Goal: Transaction & Acquisition: Purchase product/service

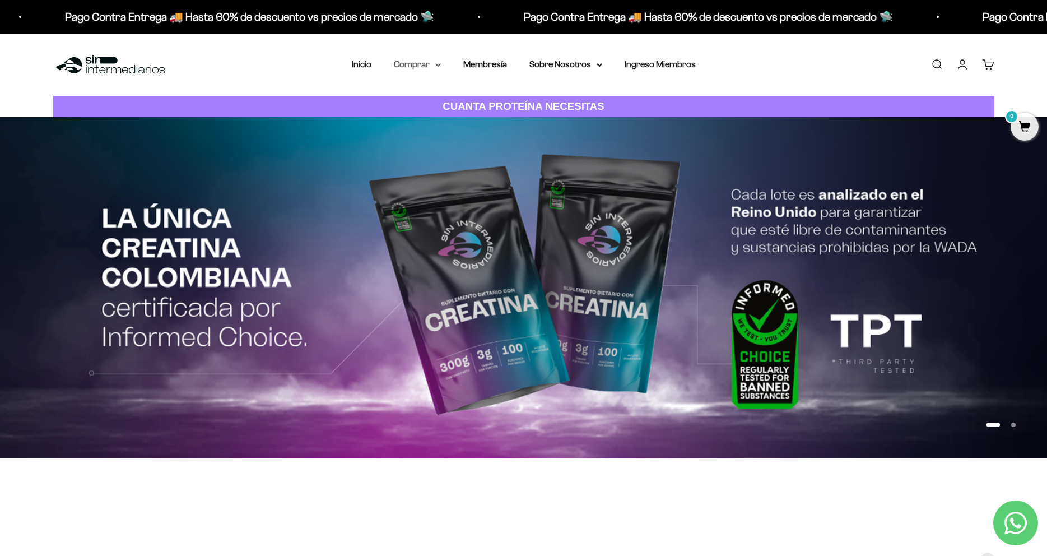
click at [428, 64] on summary "Comprar" at bounding box center [417, 64] width 47 height 15
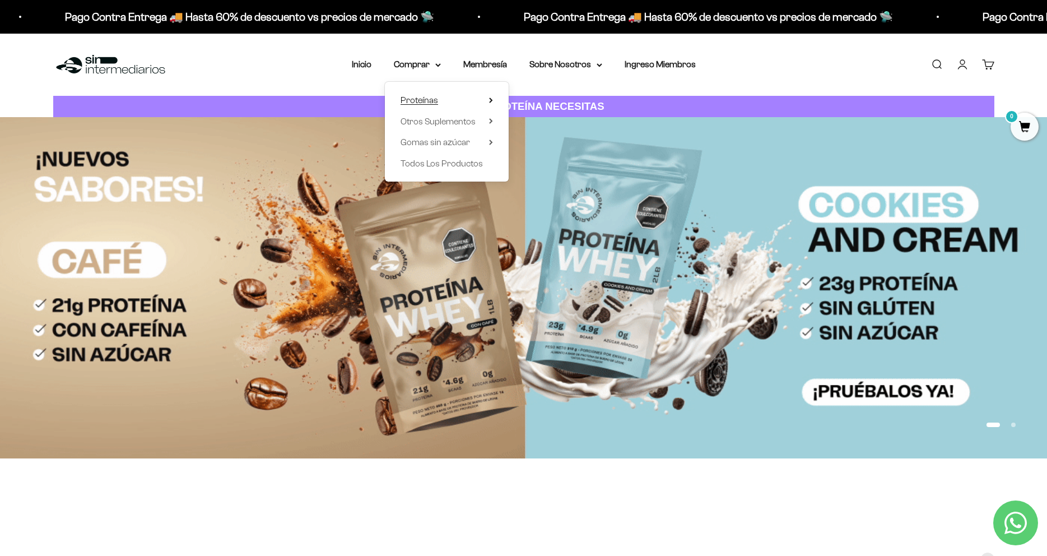
click at [467, 99] on summary "Proteínas" at bounding box center [447, 100] width 92 height 15
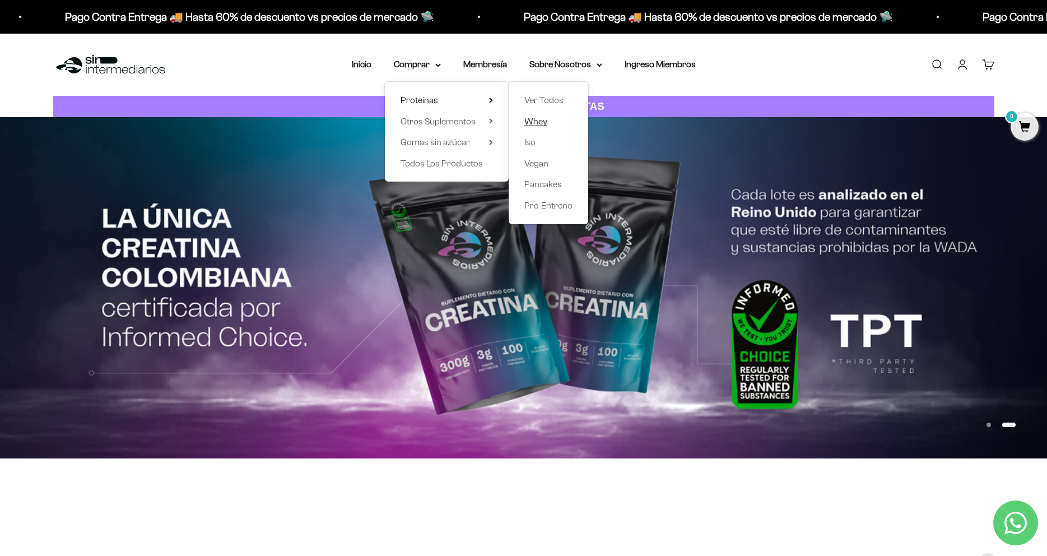
click at [539, 120] on span "Whey" at bounding box center [536, 122] width 23 height 10
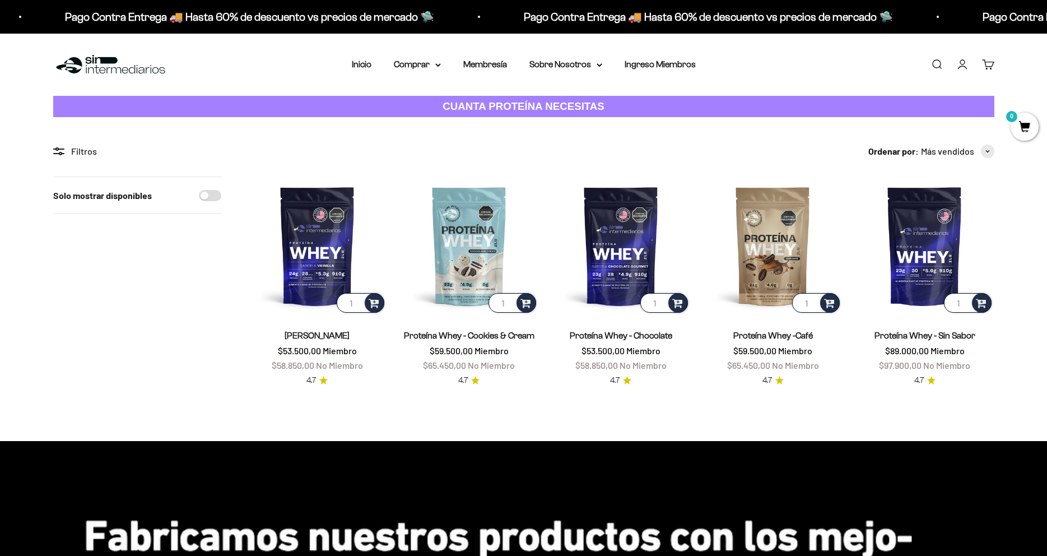
click at [389, 405] on section "Filtros Ordenar por Características Más vendidos Alfabéticamente, A-Z Alfabétic…" at bounding box center [523, 278] width 1047 height 323
click at [437, 61] on summary "Comprar" at bounding box center [417, 64] width 47 height 15
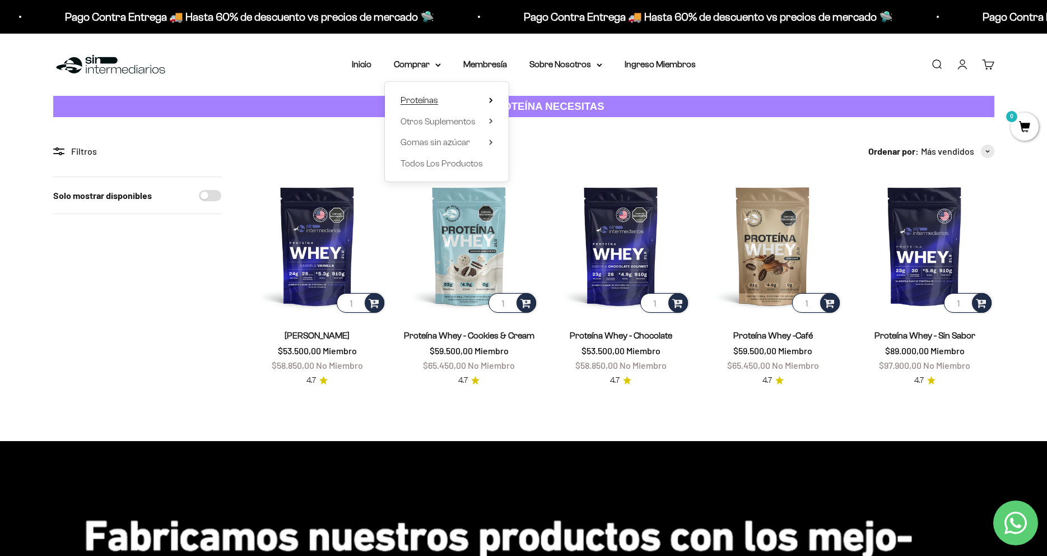
click at [453, 96] on summary "Proteínas" at bounding box center [447, 100] width 92 height 15
click at [528, 138] on span "Iso" at bounding box center [530, 142] width 11 height 10
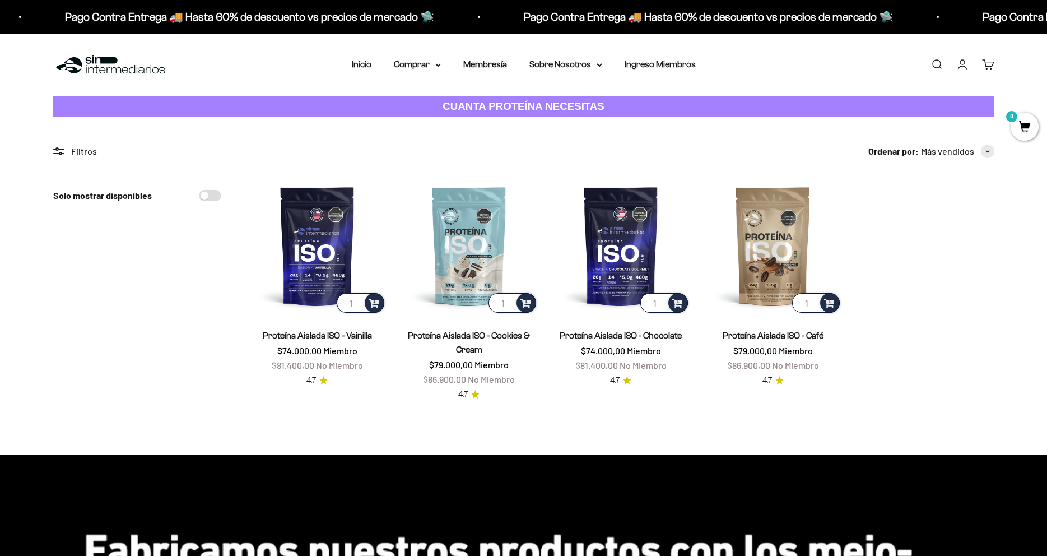
click at [375, 431] on section "Filtros Ordenar por Características Más vendidos Alfabéticamente, A-Z Alfabétic…" at bounding box center [523, 285] width 1047 height 337
click at [435, 65] on icon at bounding box center [438, 65] width 6 height 4
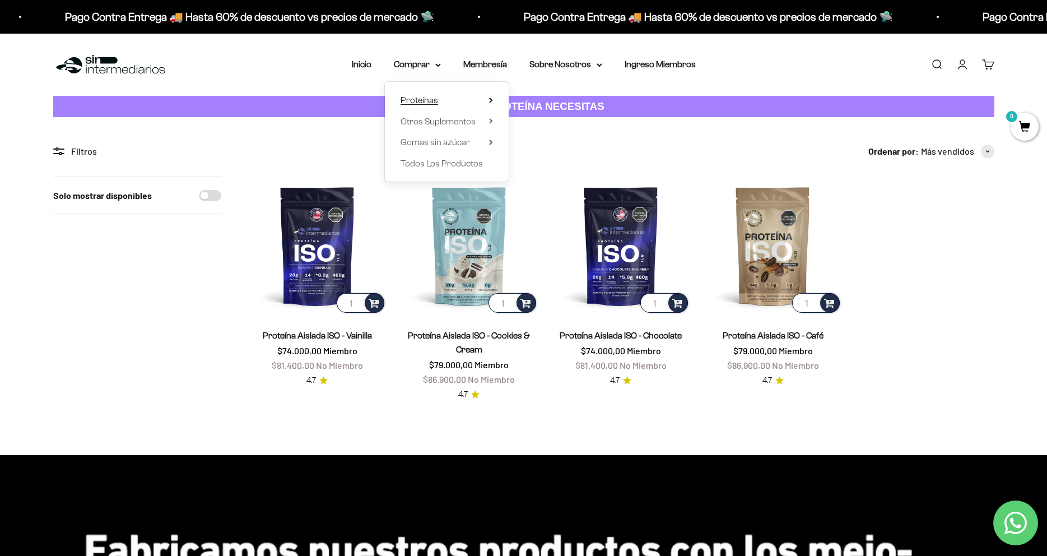
click at [467, 98] on summary "Proteínas" at bounding box center [447, 100] width 92 height 15
click at [528, 168] on span "Vegan" at bounding box center [537, 164] width 24 height 10
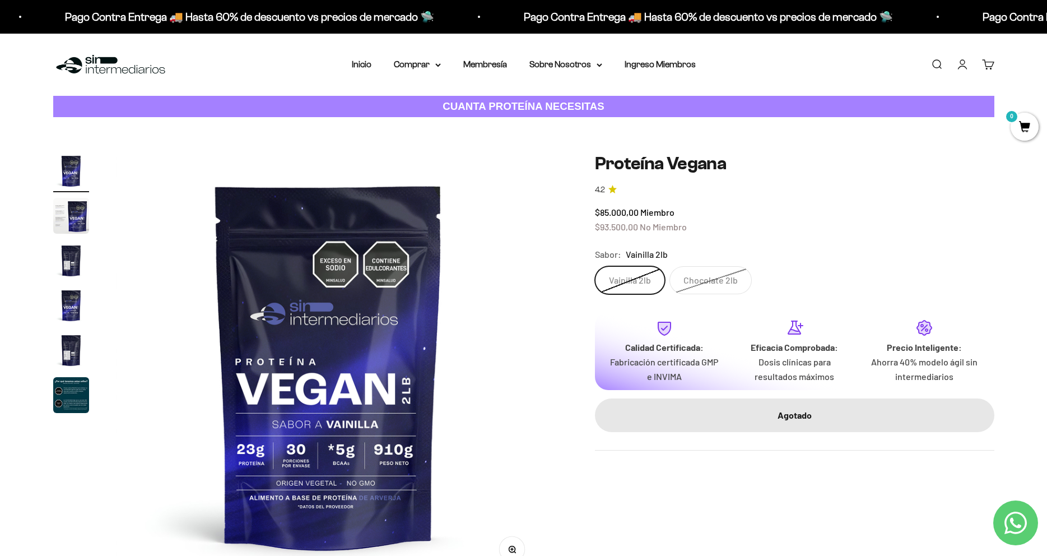
drag, startPoint x: 771, startPoint y: 259, endPoint x: 739, endPoint y: 275, distance: 35.1
click at [768, 264] on fieldset "Sabor: Vainilla 2lb Vainilla 2lb Chocolate 2lb" at bounding box center [795, 270] width 400 height 47
click at [727, 276] on label "Chocolate 2lb" at bounding box center [711, 280] width 82 height 28
click at [595, 266] on input "Chocolate 2lb" at bounding box center [595, 266] width 1 height 1
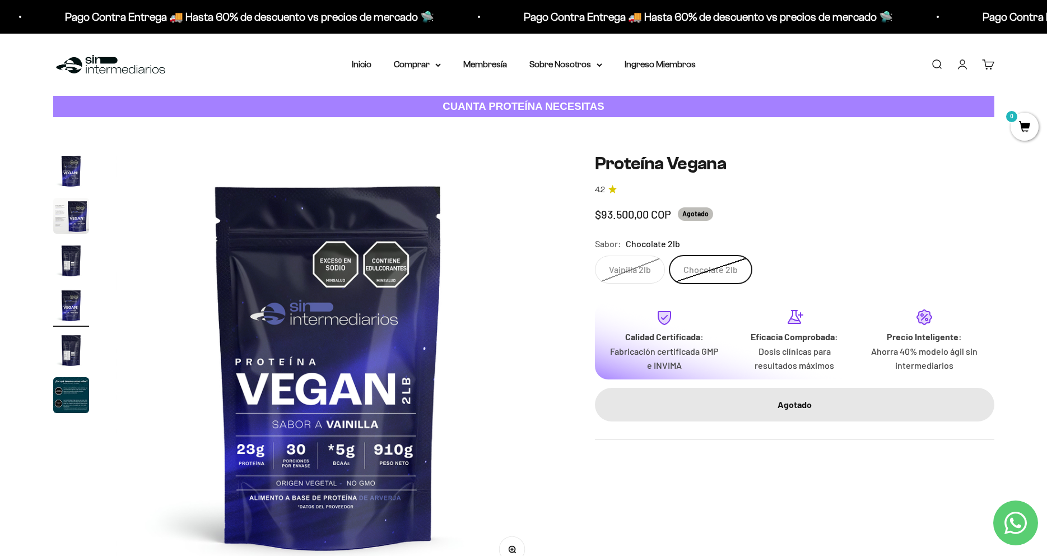
scroll to position [0, 1316]
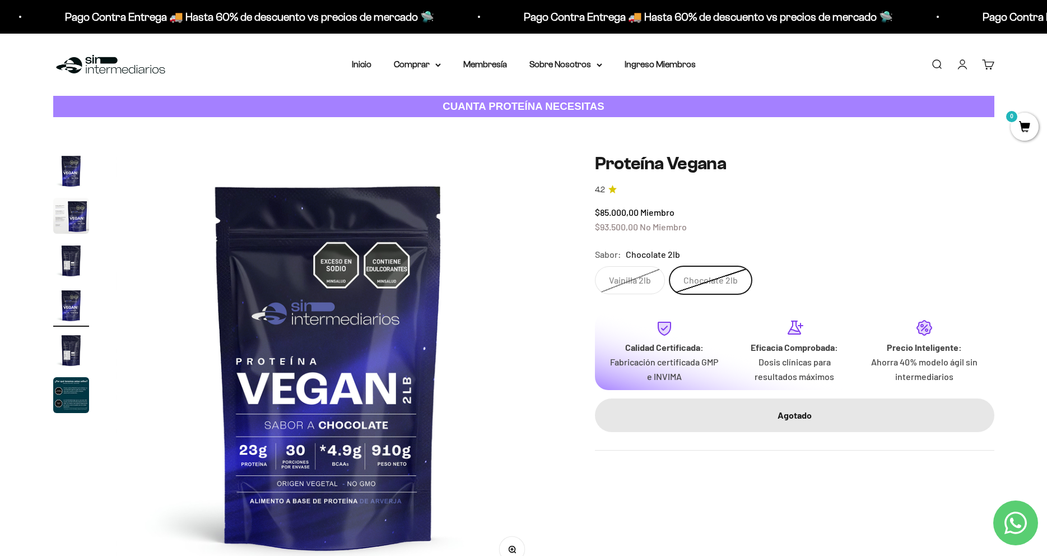
click at [640, 273] on label "Vainilla 2lb" at bounding box center [630, 280] width 70 height 28
click at [595, 266] on input "Vainilla 2lb" at bounding box center [595, 266] width 1 height 1
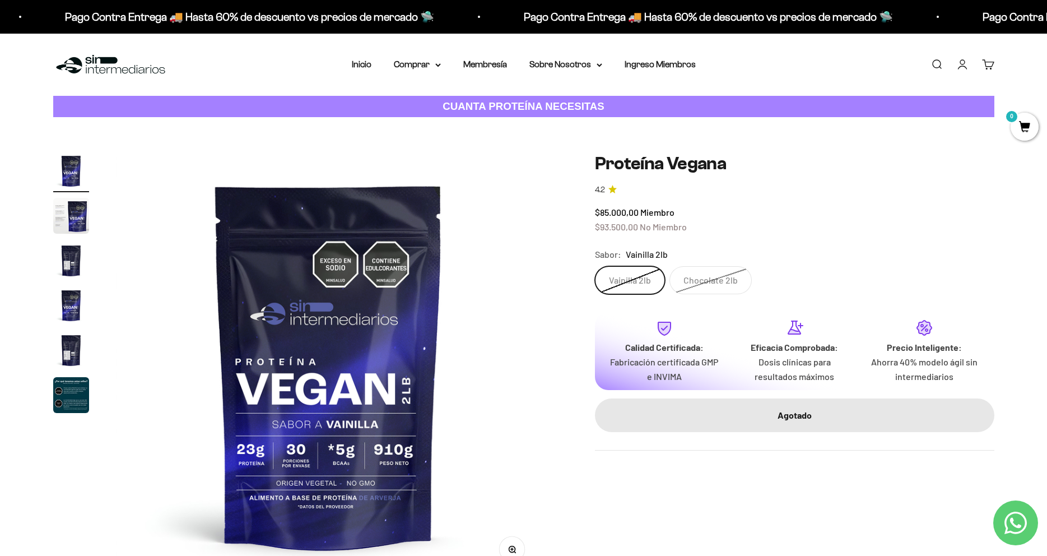
click at [700, 277] on label "Chocolate 2lb" at bounding box center [711, 280] width 82 height 28
click at [595, 266] on input "Chocolate 2lb" at bounding box center [595, 266] width 1 height 1
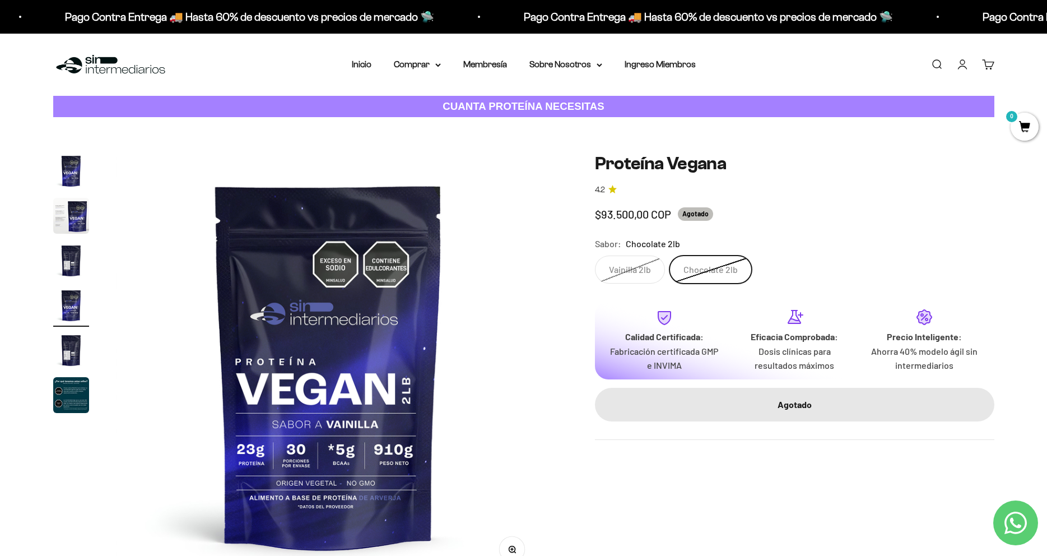
scroll to position [0, 1316]
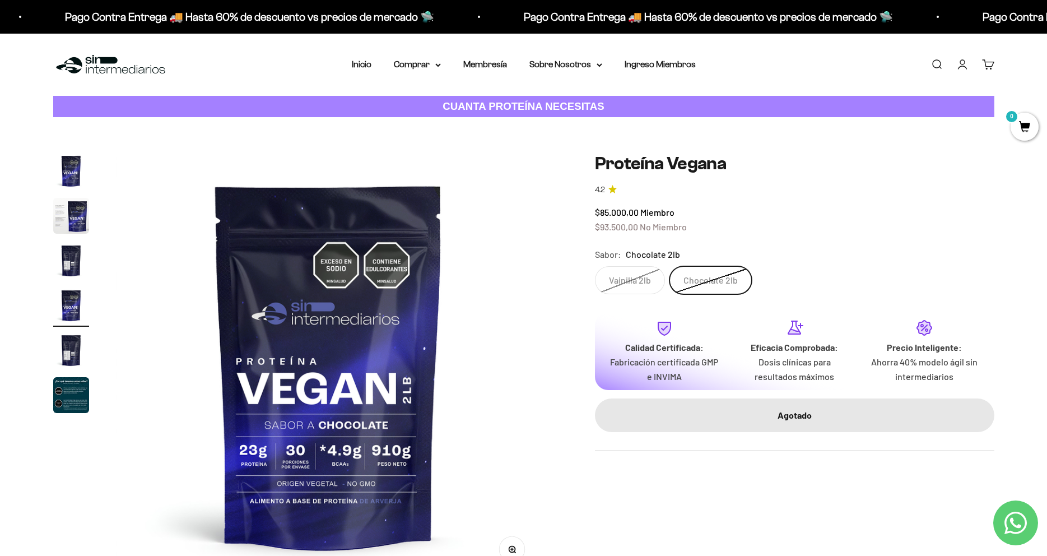
click at [553, 271] on div "Zoom Ir al artículo 1 Ir al artículo 2 Ir al artículo 3 Ir al artículo 4 Ir al …" at bounding box center [523, 365] width 941 height 425
click at [550, 61] on summary "Sobre Nosotros" at bounding box center [566, 64] width 73 height 15
click at [491, 64] on link "Membresía" at bounding box center [485, 64] width 44 height 10
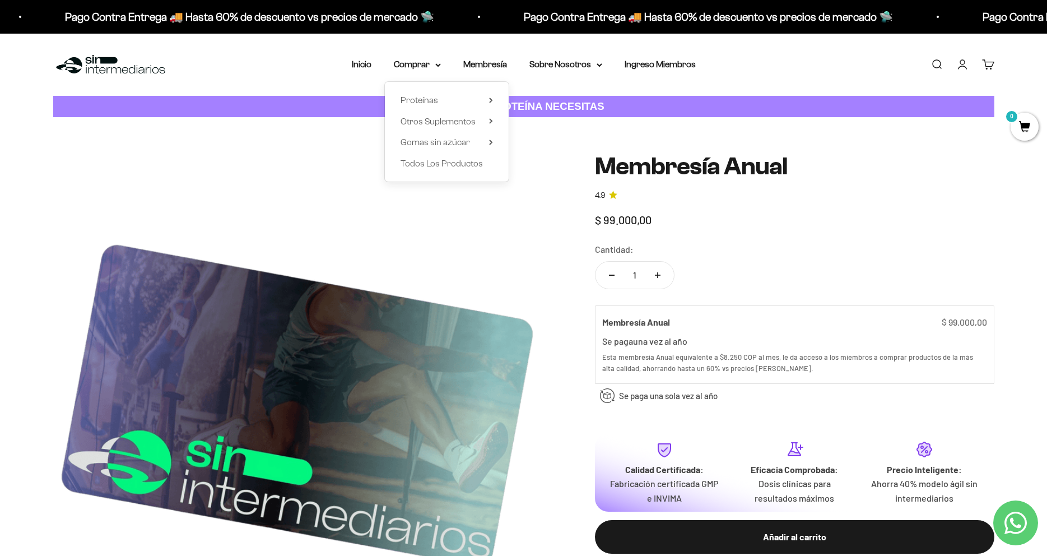
click at [470, 92] on div "Proteínas Ver Todos Whey Iso Vegan" at bounding box center [447, 132] width 124 height 100
click at [474, 97] on summary "Proteínas" at bounding box center [447, 100] width 92 height 15
click at [540, 184] on span "Pancakes" at bounding box center [544, 184] width 38 height 10
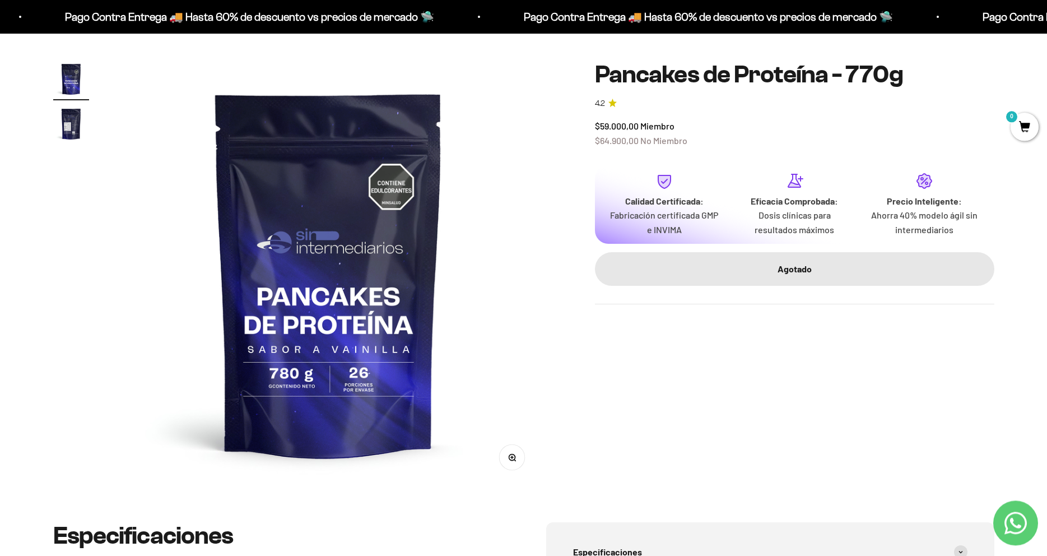
scroll to position [114, 0]
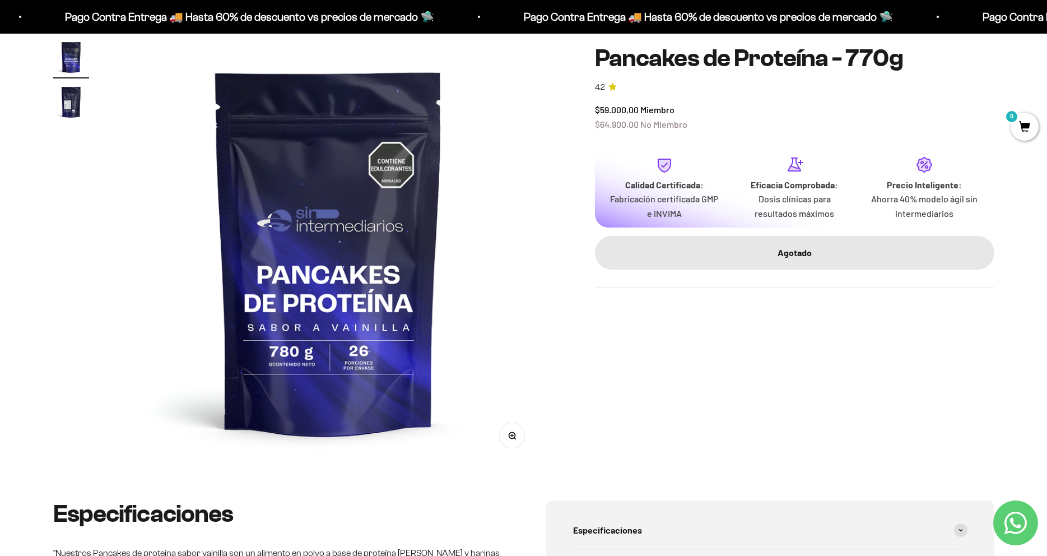
click at [453, 271] on img at bounding box center [328, 251] width 425 height 425
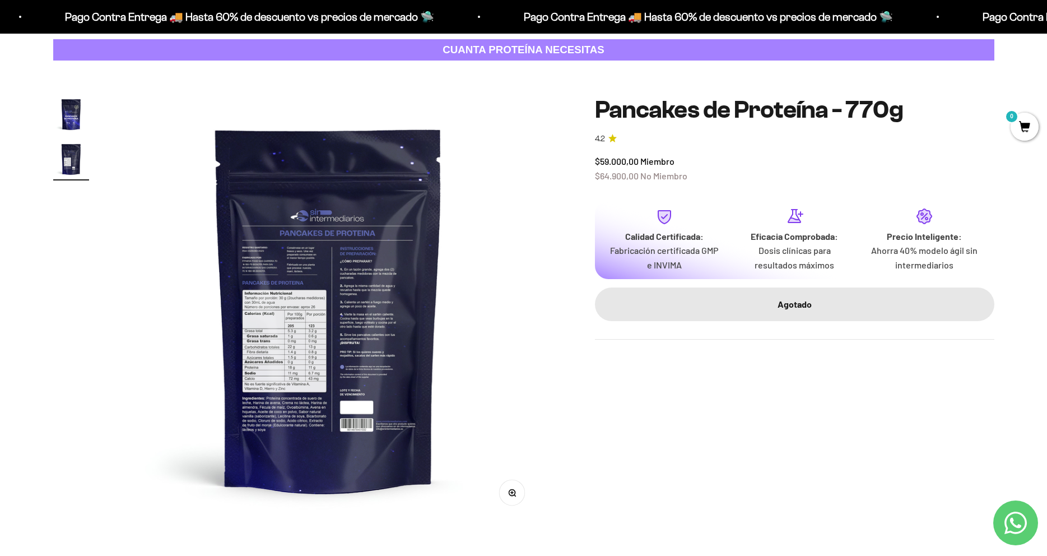
scroll to position [0, 0]
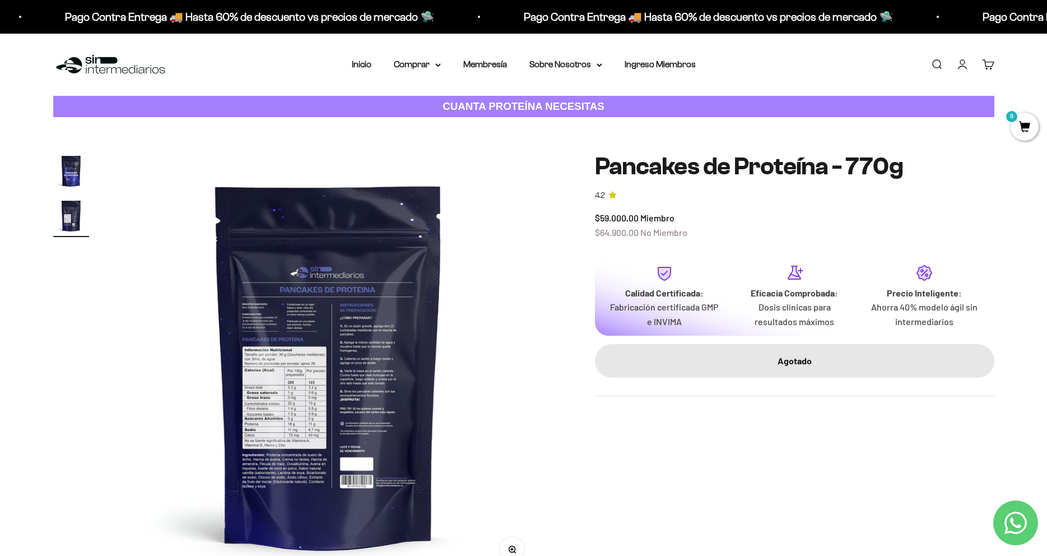
click at [463, 264] on img at bounding box center [328, 365] width 425 height 425
click at [398, 260] on img at bounding box center [328, 365] width 425 height 425
click at [75, 168] on img "Ir al artículo 1" at bounding box center [71, 171] width 36 height 36
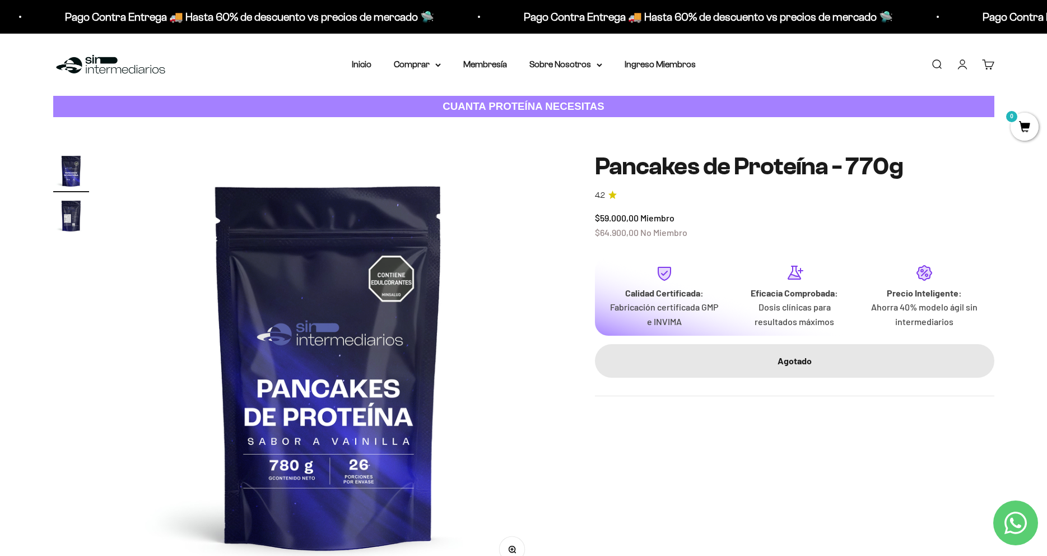
click at [69, 224] on img "Ir al artículo 2" at bounding box center [71, 216] width 36 height 36
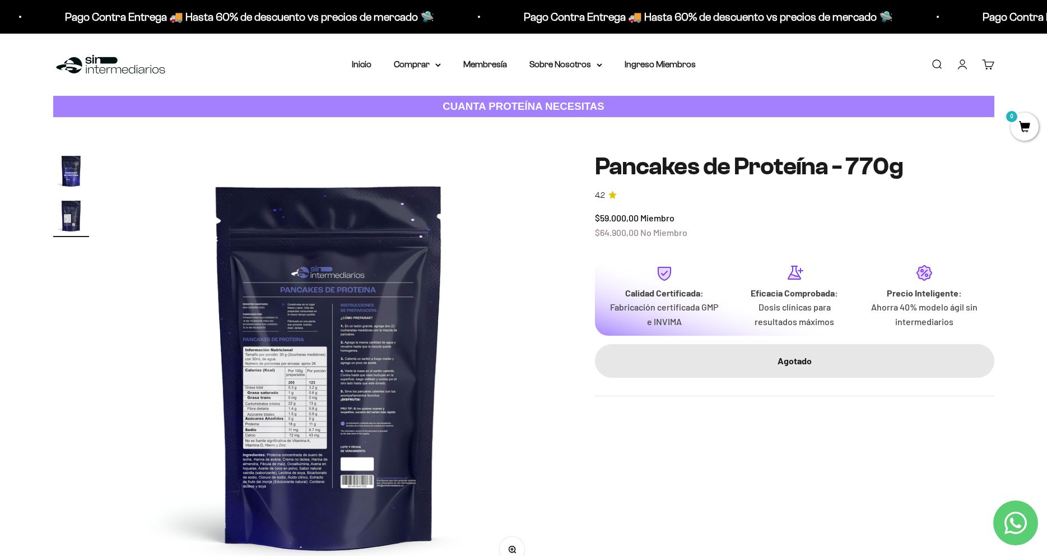
click at [372, 330] on img at bounding box center [329, 365] width 425 height 425
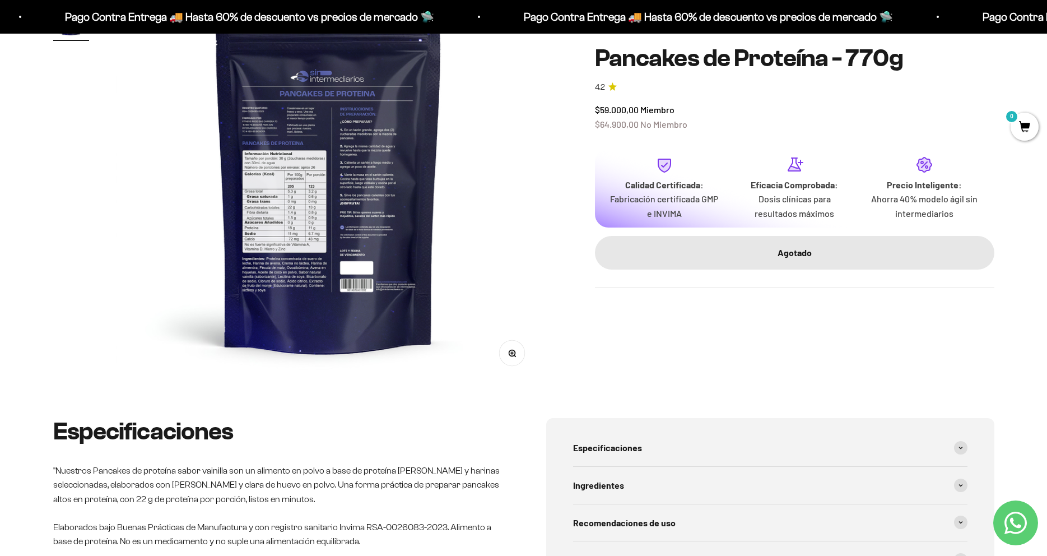
drag, startPoint x: 511, startPoint y: 425, endPoint x: 508, endPoint y: 417, distance: 8.3
click at [510, 425] on div "Especificaciones "Nuestros Pancakes de proteína sabor vainilla son un alimento …" at bounding box center [523, 503] width 941 height 171
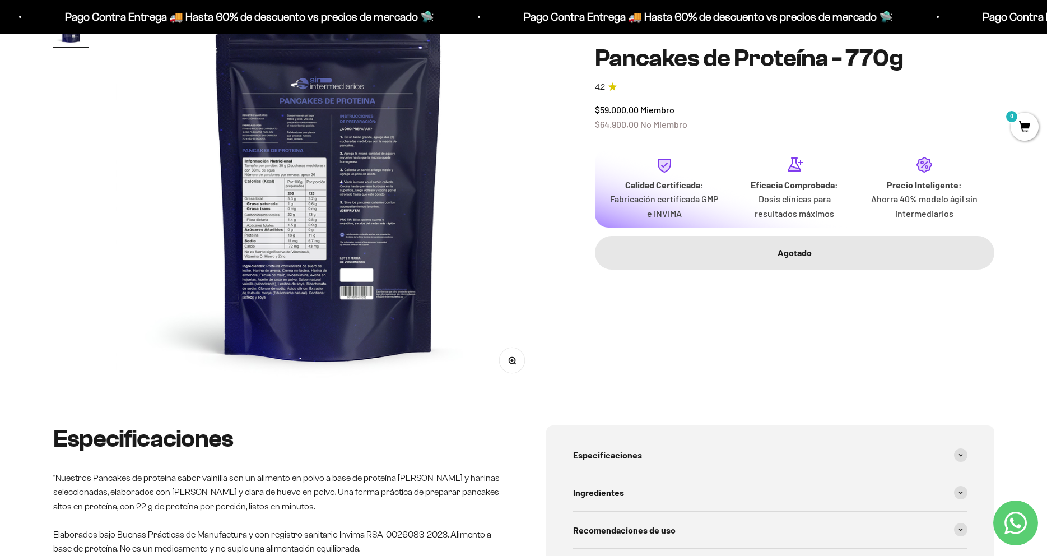
scroll to position [184, 0]
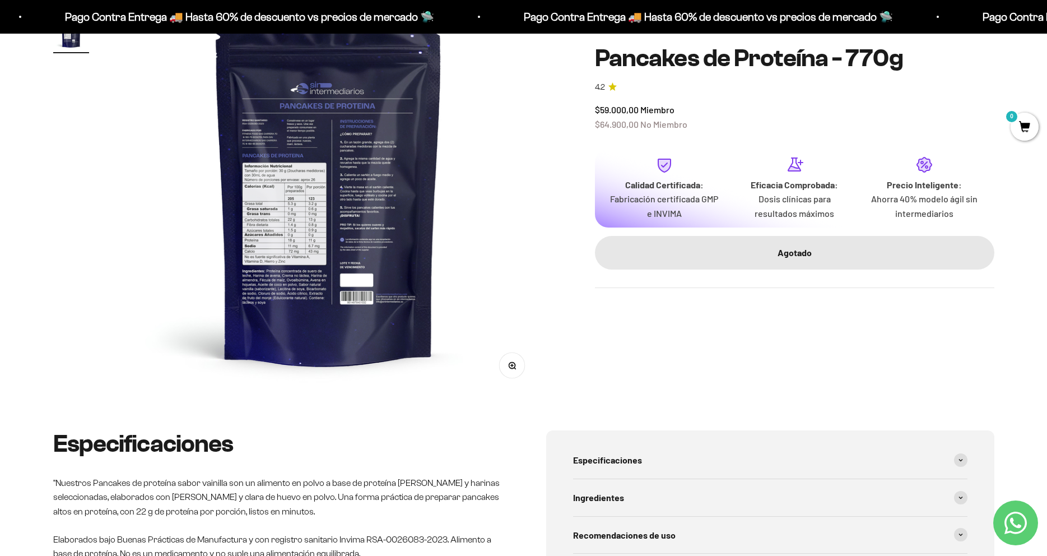
click at [512, 367] on icon "button" at bounding box center [512, 366] width 8 height 8
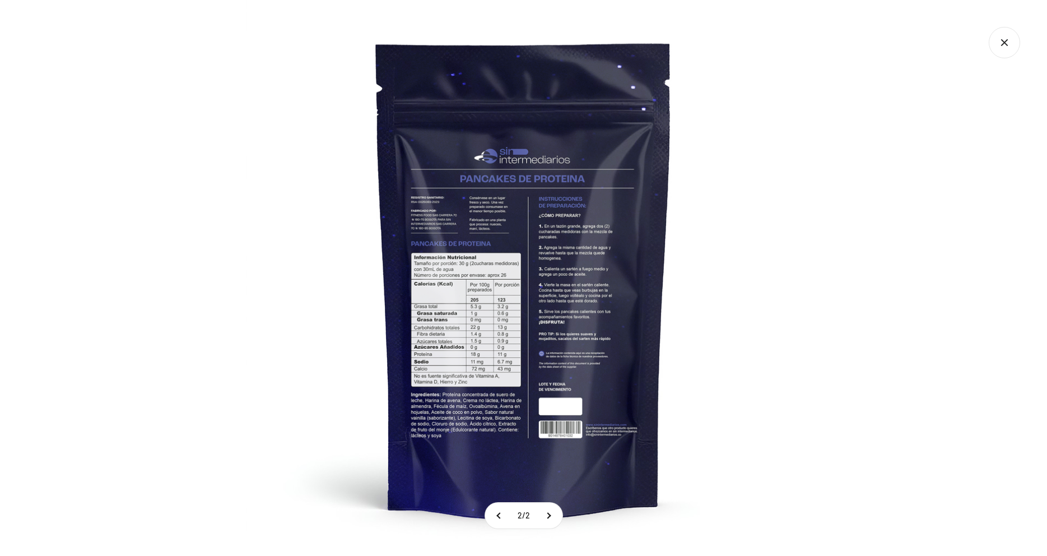
click at [443, 304] on img at bounding box center [524, 278] width 556 height 556
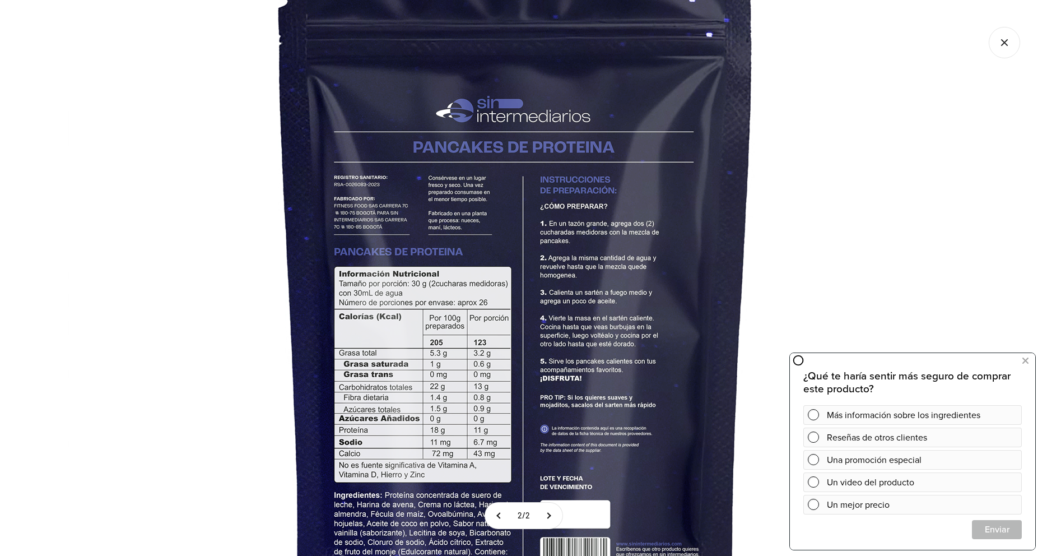
click at [612, 377] on img at bounding box center [516, 307] width 897 height 897
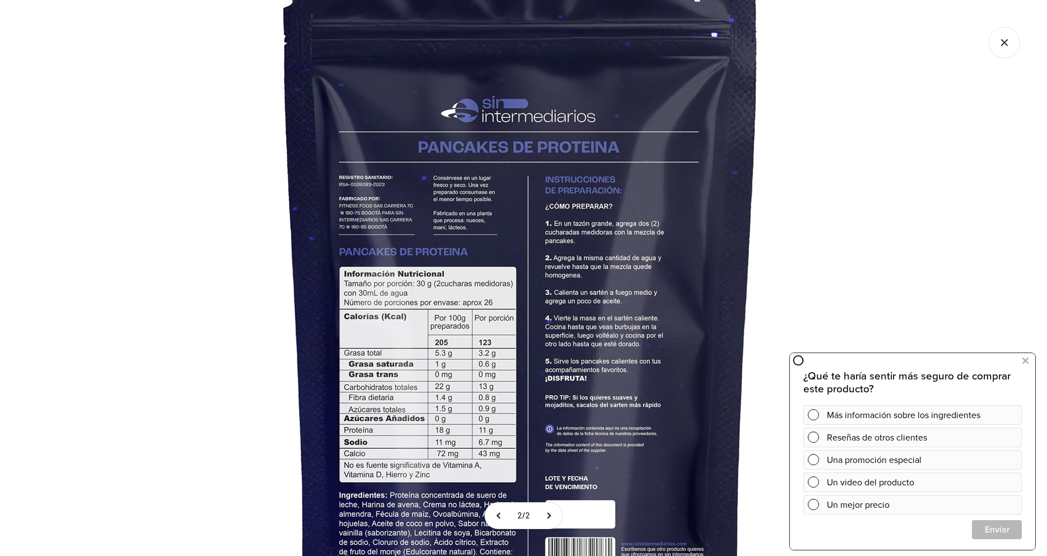
click at [670, 347] on img at bounding box center [521, 307] width 897 height 897
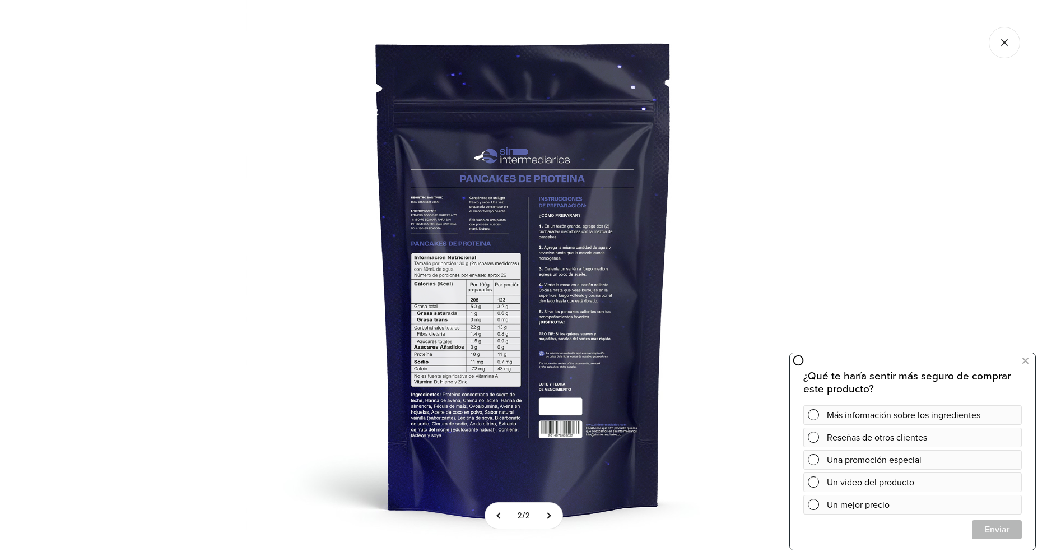
click at [1018, 33] on section "2 / 2" at bounding box center [523, 278] width 1047 height 556
click at [428, 238] on img at bounding box center [524, 278] width 556 height 556
click at [991, 43] on icon "Cerrar galería" at bounding box center [1004, 42] width 31 height 31
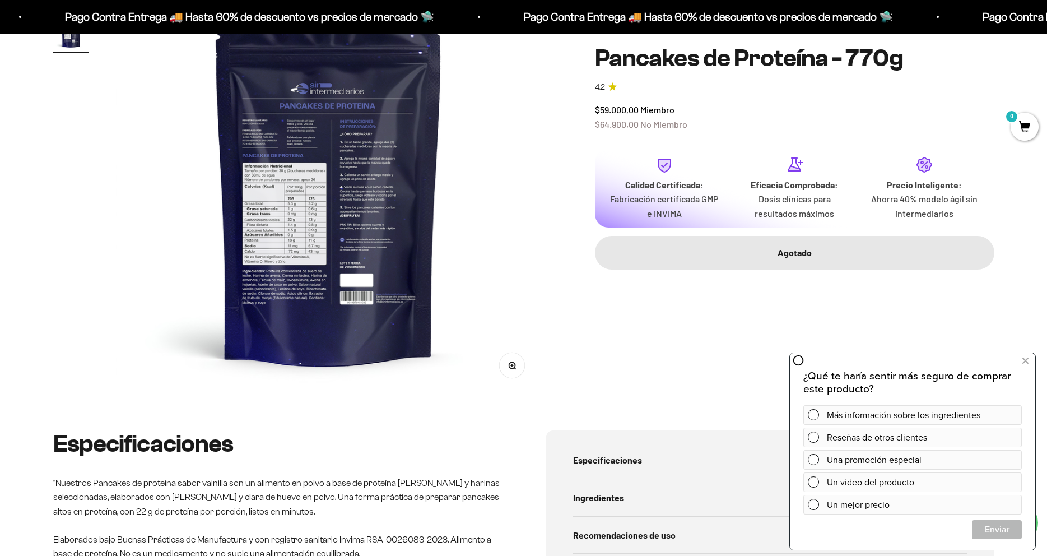
scroll to position [0, 0]
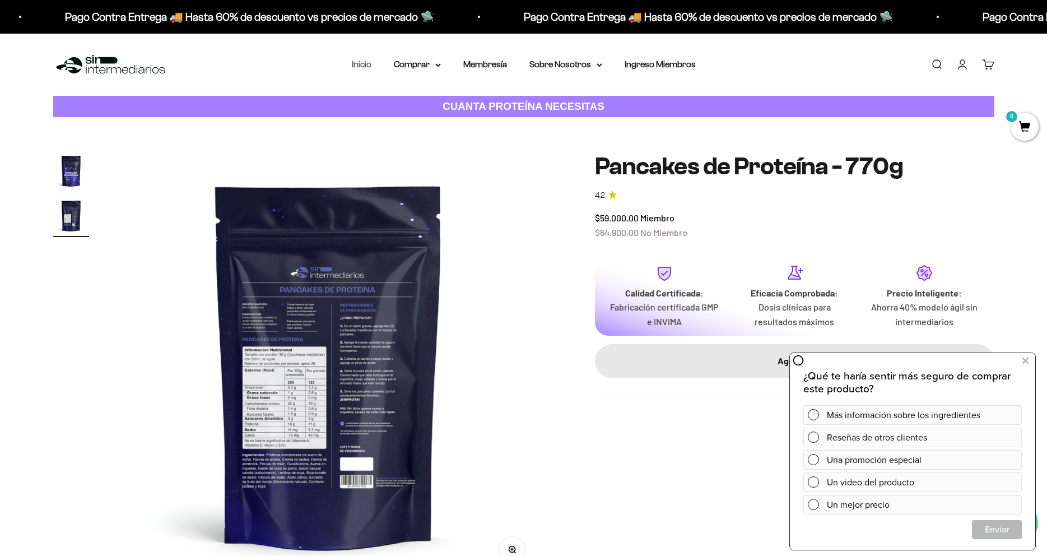
click at [366, 66] on link "Inicio" at bounding box center [362, 64] width 20 height 10
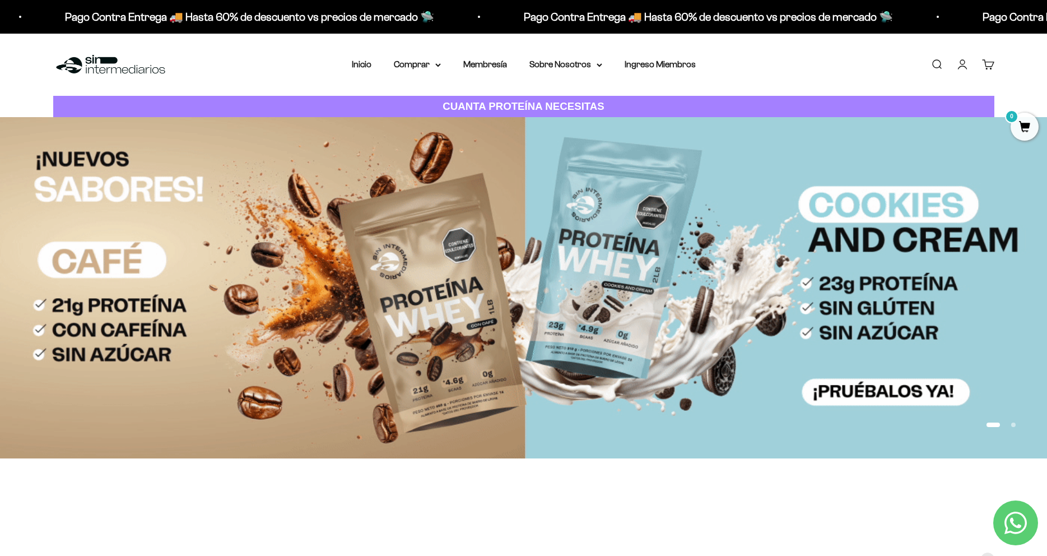
click at [442, 69] on nav "Inicio Comprar Proteínas Ver Todos Whey Iso Vegan" at bounding box center [524, 64] width 344 height 15
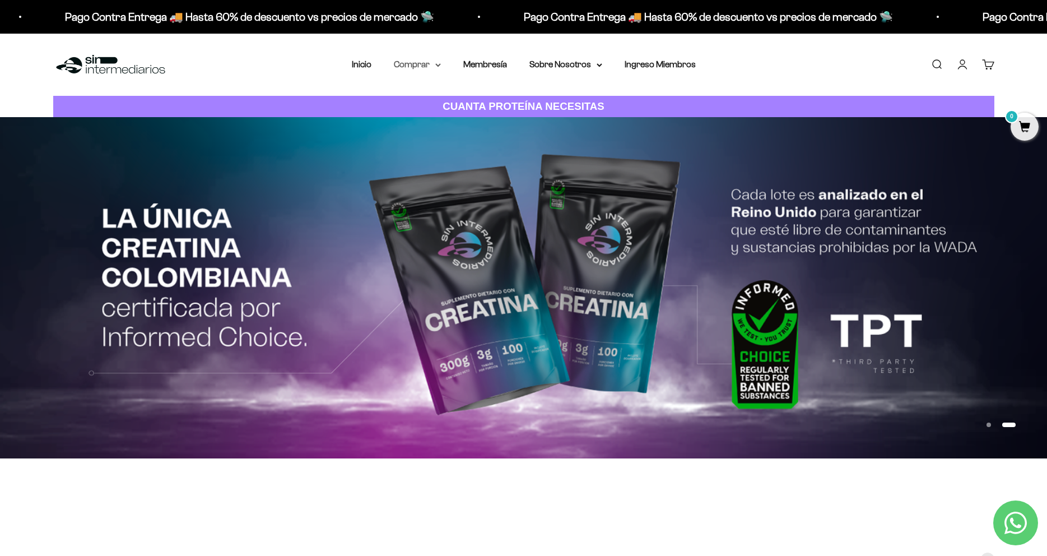
click at [423, 68] on summary "Comprar" at bounding box center [417, 64] width 47 height 15
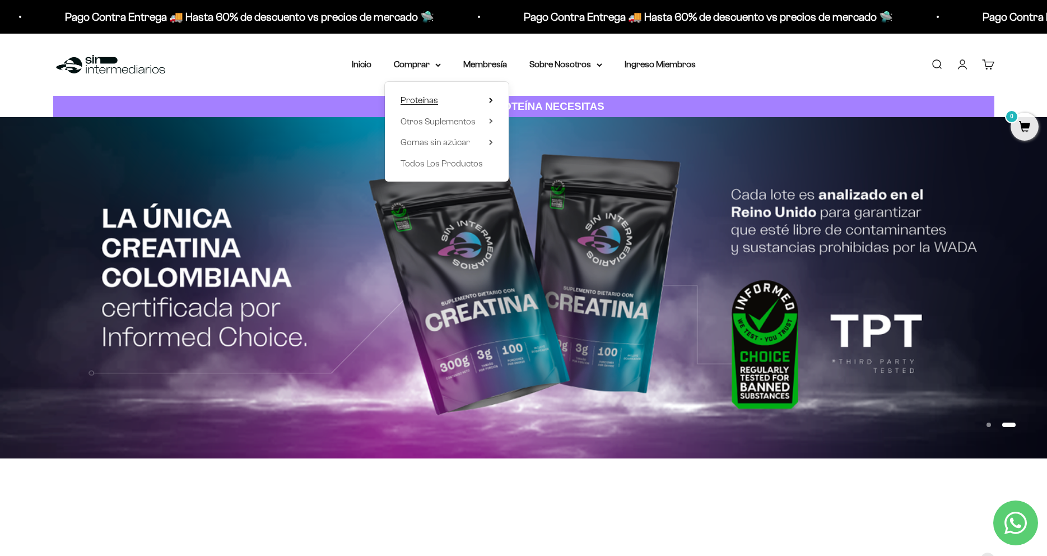
click at [451, 97] on summary "Proteínas" at bounding box center [447, 100] width 92 height 15
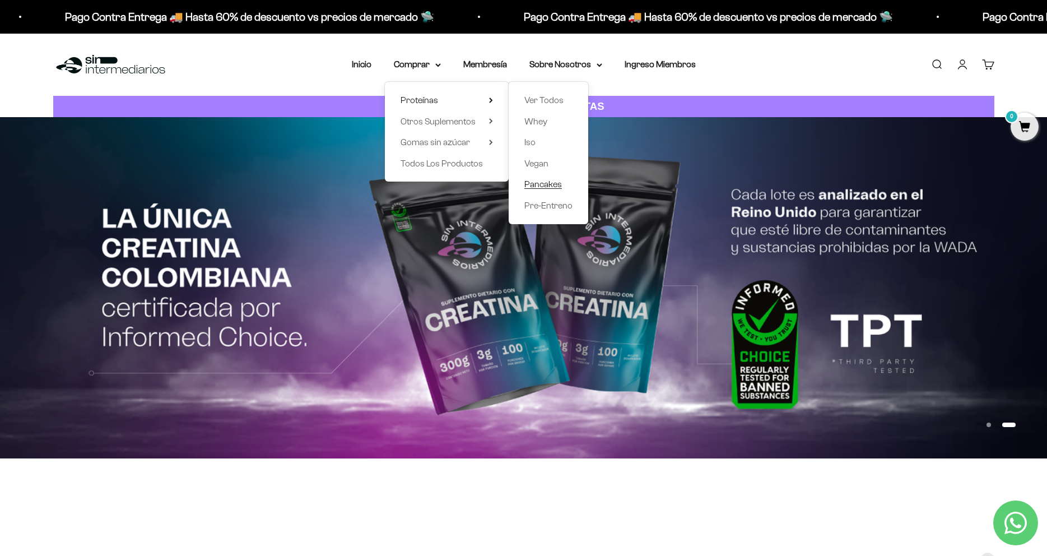
click at [541, 182] on span "Pancakes" at bounding box center [544, 184] width 38 height 10
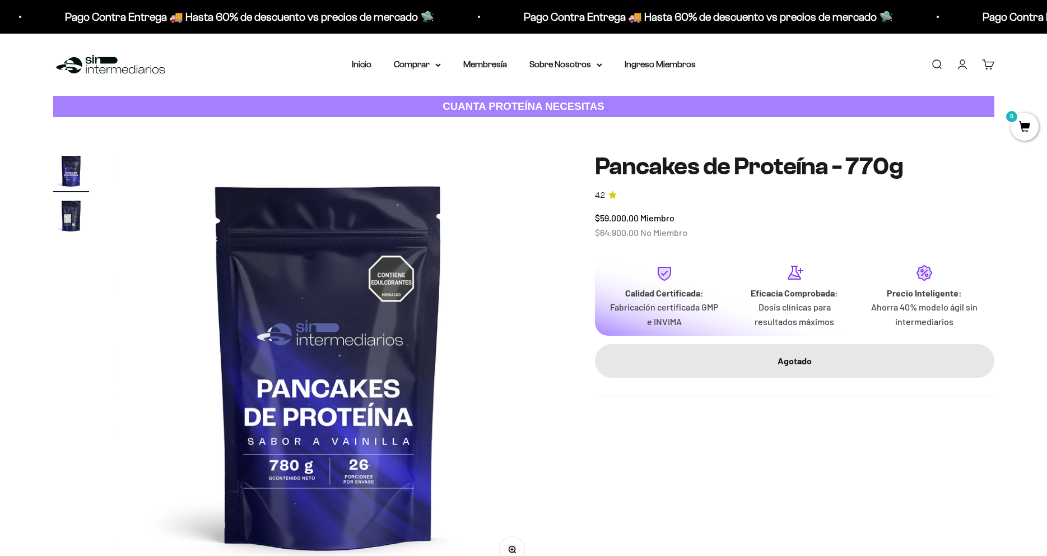
scroll to position [57, 0]
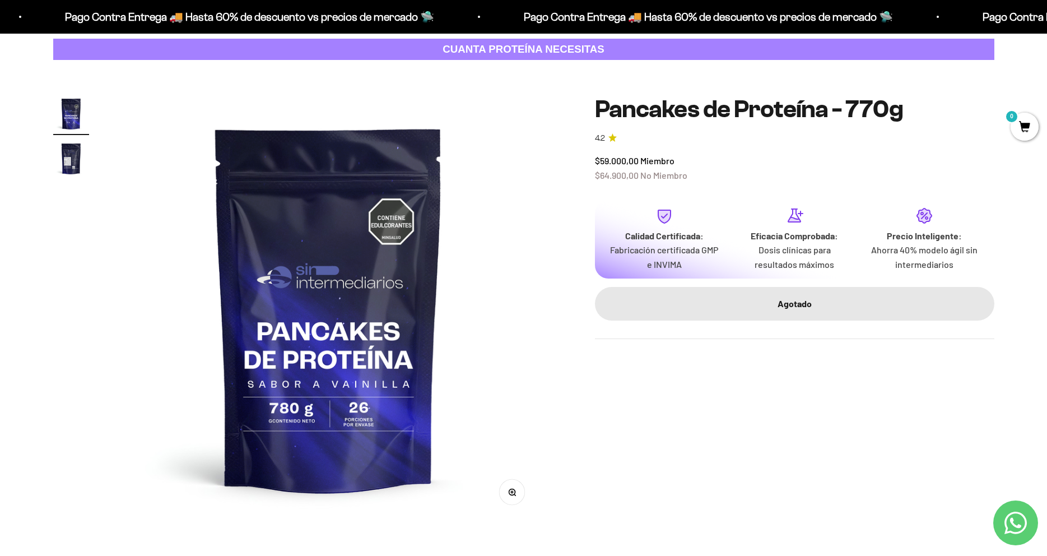
click at [72, 163] on img "Ir al artículo 2" at bounding box center [71, 159] width 36 height 36
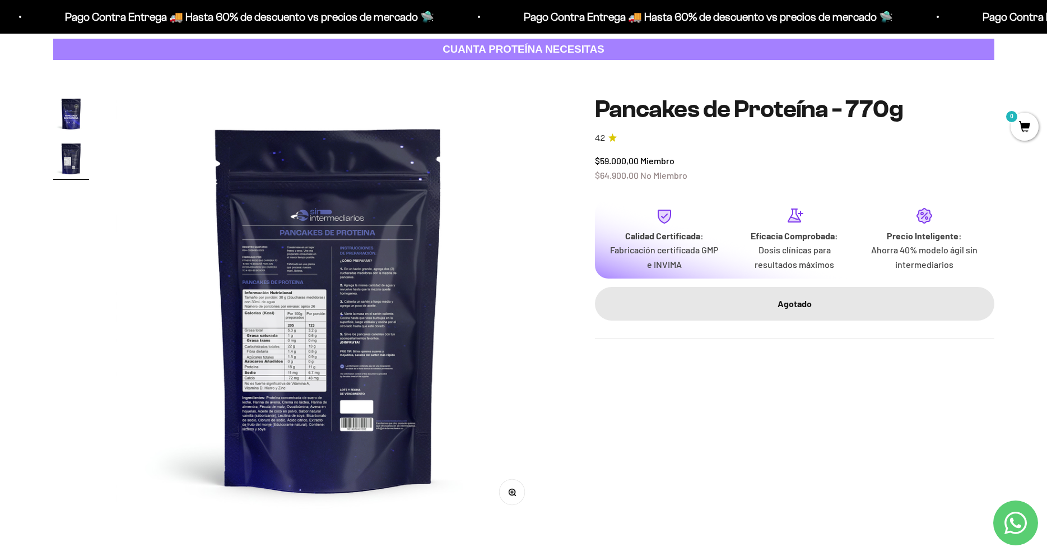
scroll to position [0, 0]
click at [75, 132] on img "Ir al artículo 1" at bounding box center [71, 114] width 36 height 36
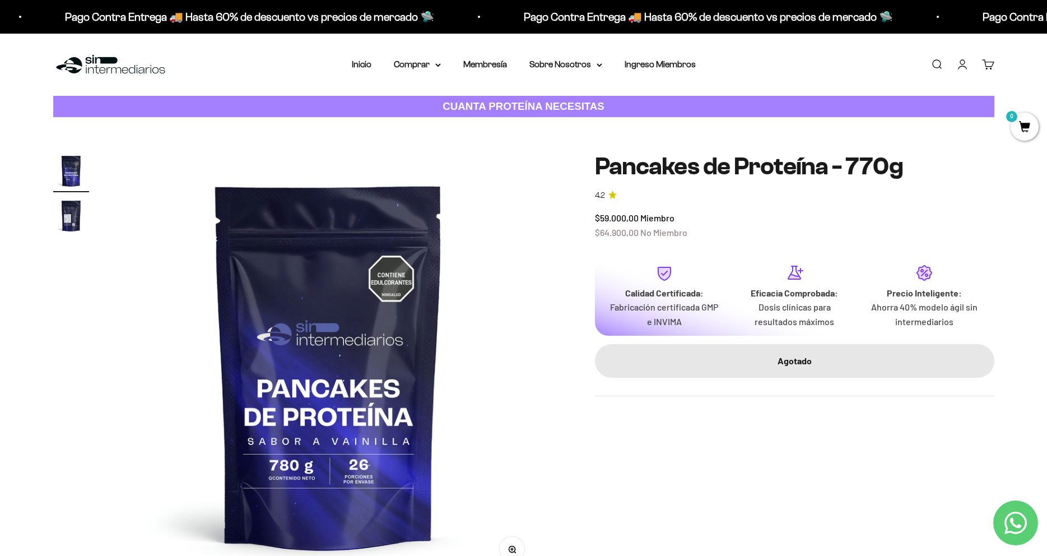
click at [83, 215] on img "Ir al artículo 2" at bounding box center [71, 216] width 36 height 36
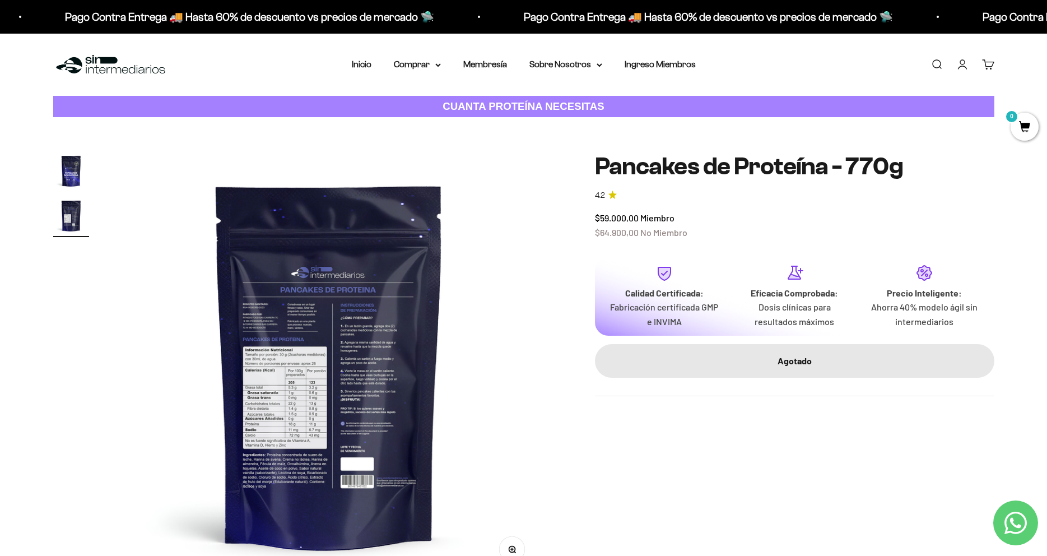
scroll to position [0, 439]
click at [435, 64] on icon at bounding box center [438, 65] width 6 height 4
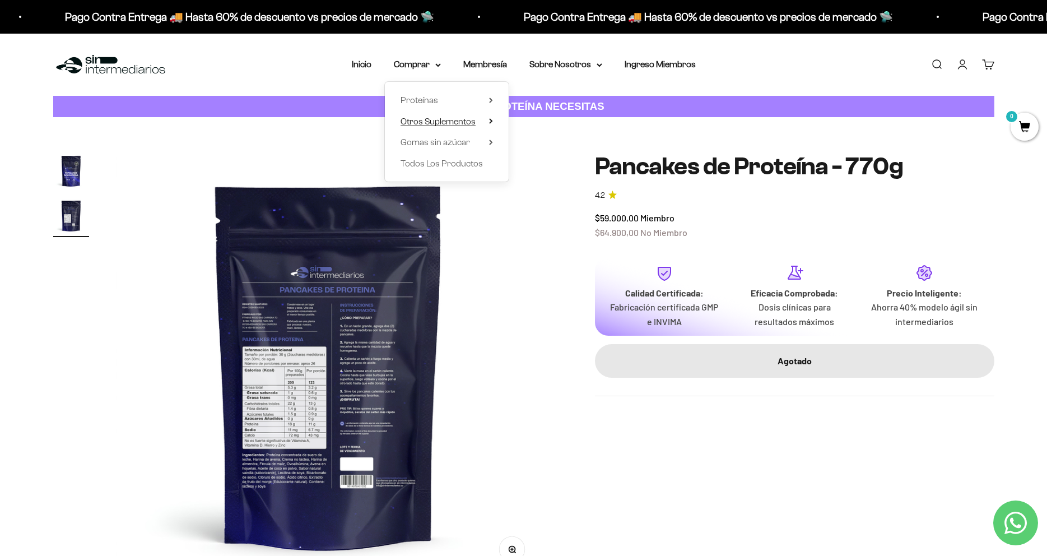
click at [433, 117] on span "Otros Suplementos" at bounding box center [438, 122] width 75 height 10
click at [437, 142] on span "Gomas sin azúcar" at bounding box center [435, 142] width 69 height 10
click at [969, 69] on link "Iniciar sesión" at bounding box center [963, 64] width 12 height 12
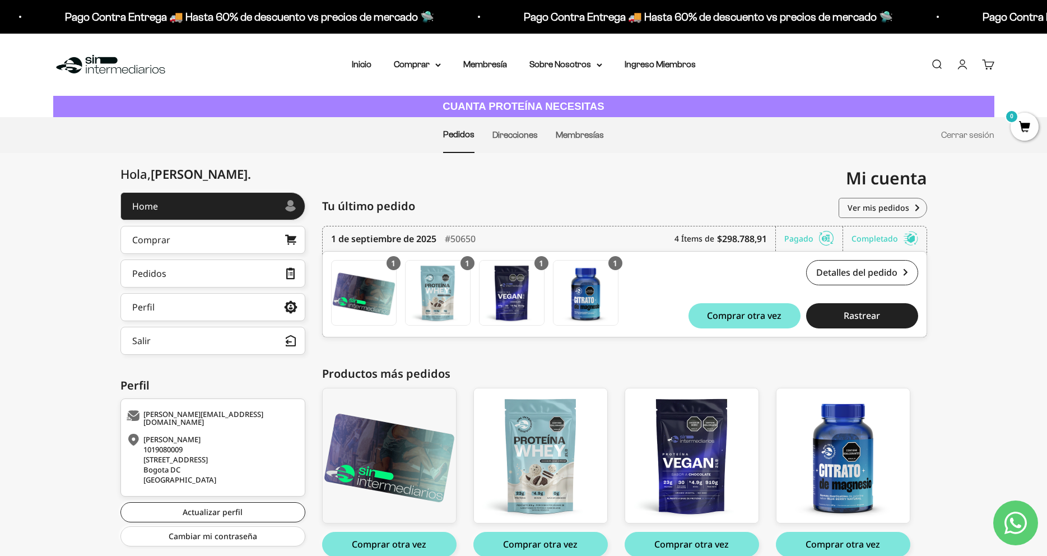
click at [978, 267] on div "[PERSON_NAME] . Home Comprar Pedidos Perfil Información personal Direcciones gu…" at bounding box center [523, 387] width 1047 height 390
click at [661, 307] on div "Comprar otra vez Rastrear" at bounding box center [772, 315] width 291 height 25
drag, startPoint x: 699, startPoint y: 286, endPoint x: 555, endPoint y: 285, distance: 143.5
click at [698, 286] on div "Detalles del pedido #50650 $298.788,91 Comprar otra vez Rastrear" at bounding box center [772, 294] width 291 height 68
click at [424, 67] on summary "Comprar" at bounding box center [417, 64] width 47 height 15
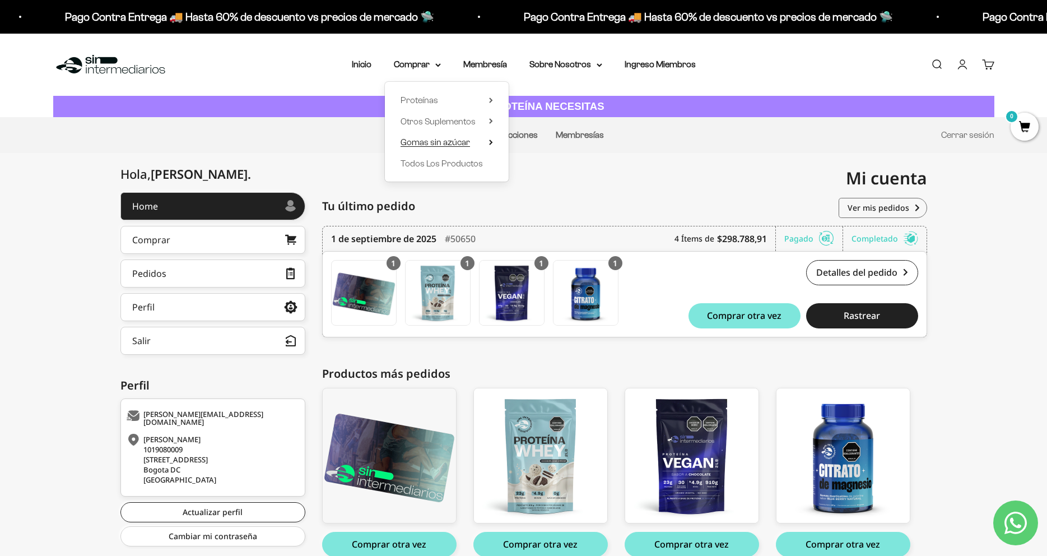
click at [452, 143] on span "Gomas sin azúcar" at bounding box center [435, 142] width 69 height 10
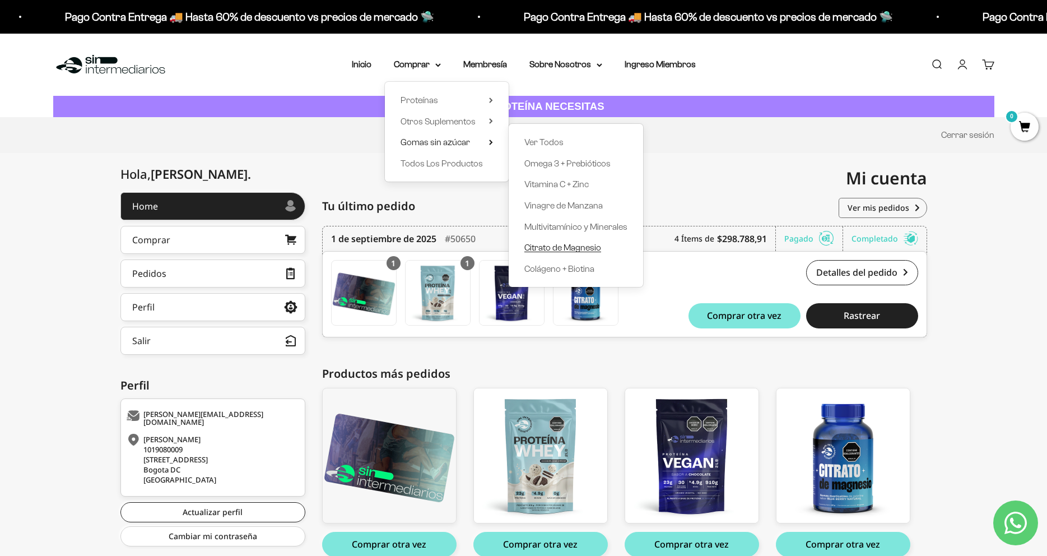
click at [558, 246] on span "Citrato de Magnesio" at bounding box center [563, 248] width 77 height 10
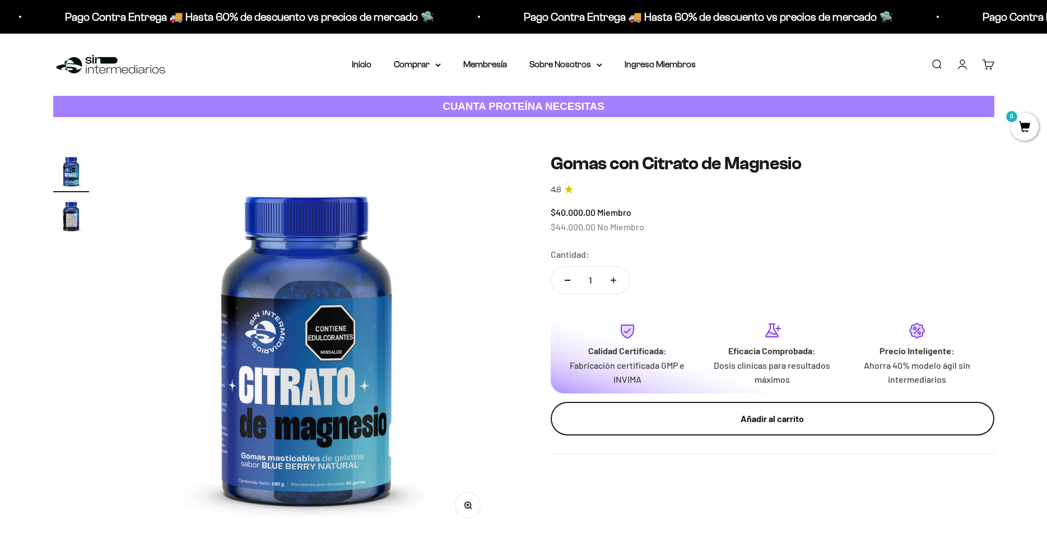
click at [717, 415] on div "Añadir al carrito" at bounding box center [772, 418] width 399 height 15
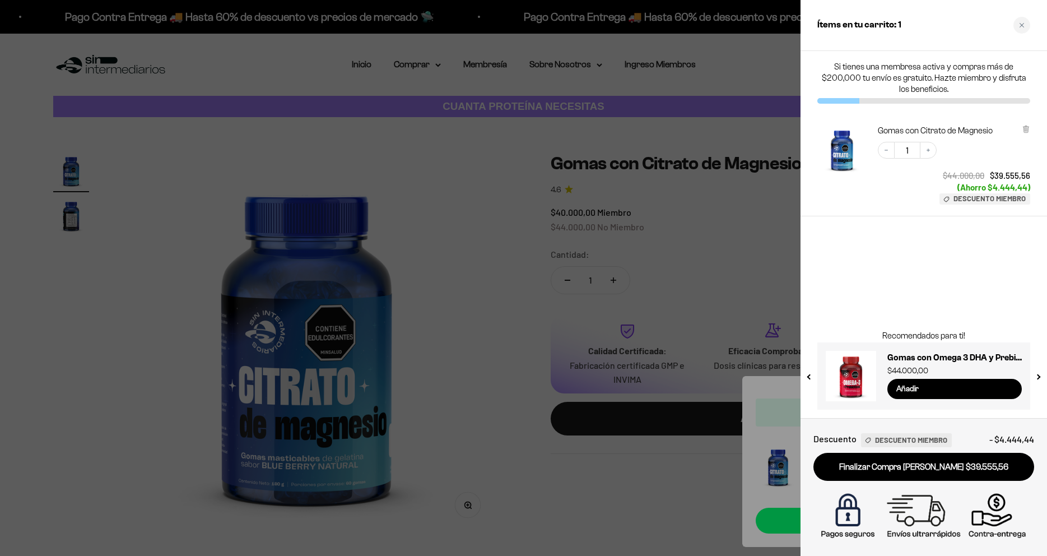
click at [522, 262] on div at bounding box center [523, 278] width 1047 height 556
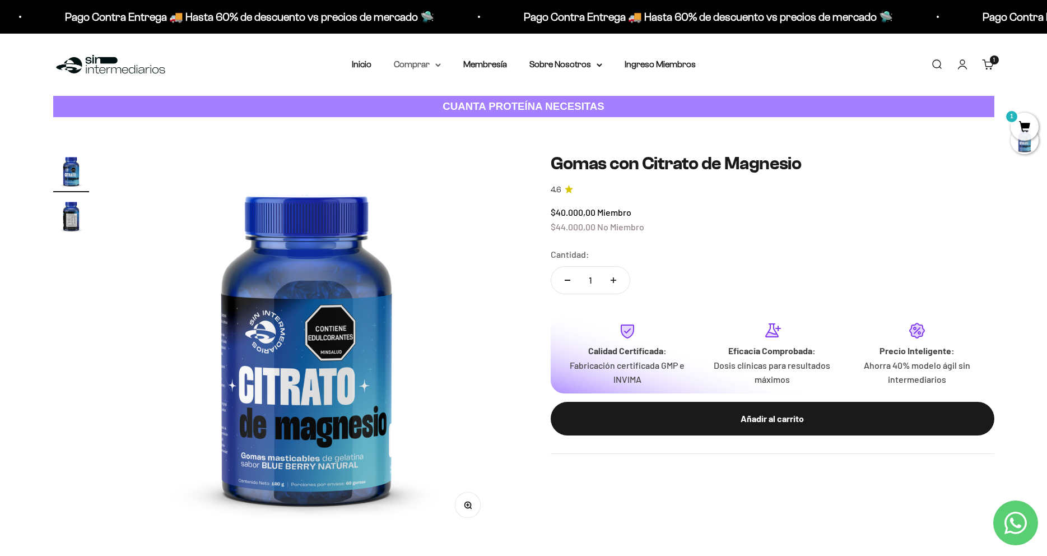
click at [414, 61] on summary "Comprar" at bounding box center [417, 64] width 47 height 15
click at [424, 142] on span "Gomas sin azúcar" at bounding box center [435, 142] width 69 height 10
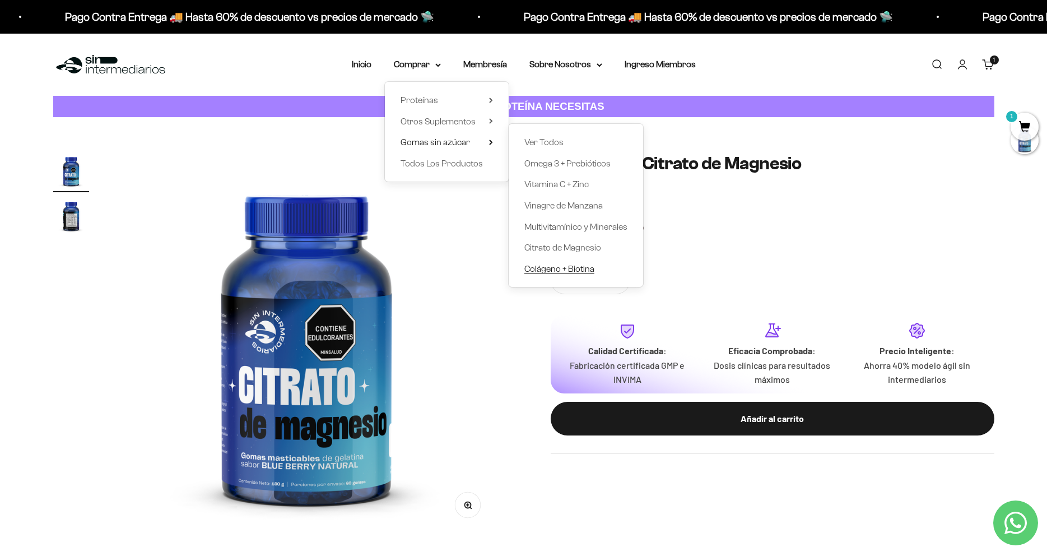
click at [553, 268] on span "Colágeno + Biotina" at bounding box center [560, 269] width 70 height 10
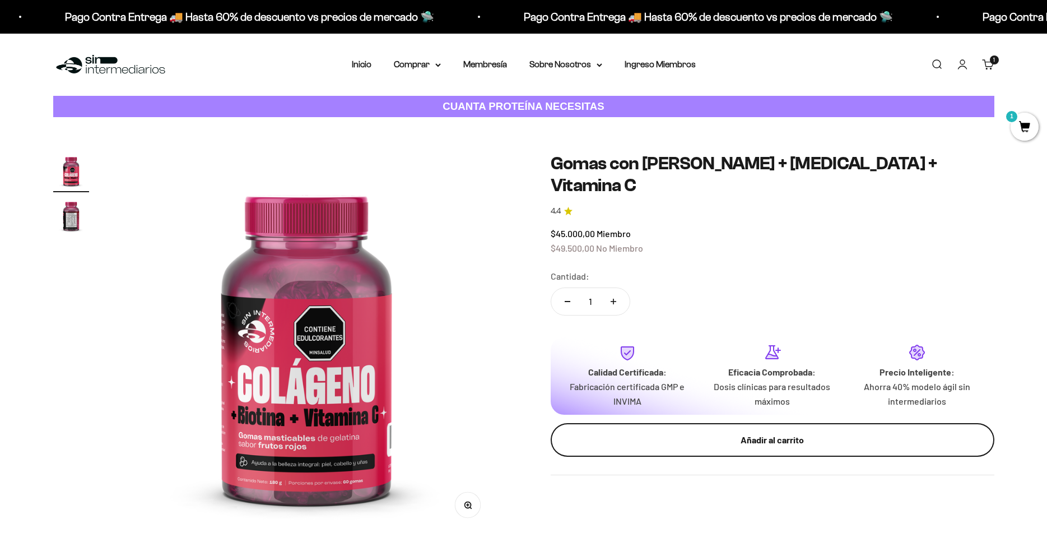
click at [721, 433] on div "Añadir al carrito" at bounding box center [772, 440] width 399 height 15
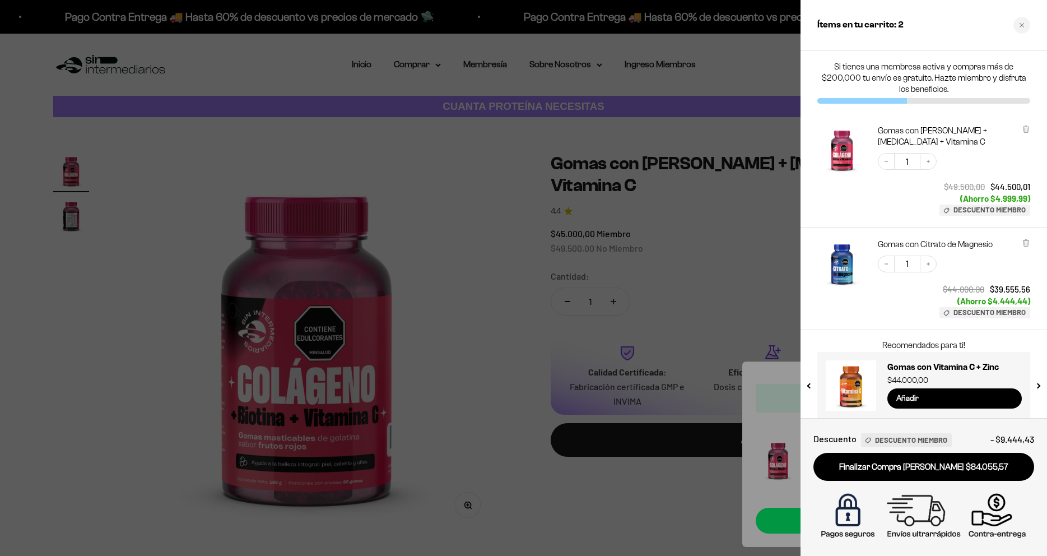
click at [490, 236] on div at bounding box center [523, 278] width 1047 height 556
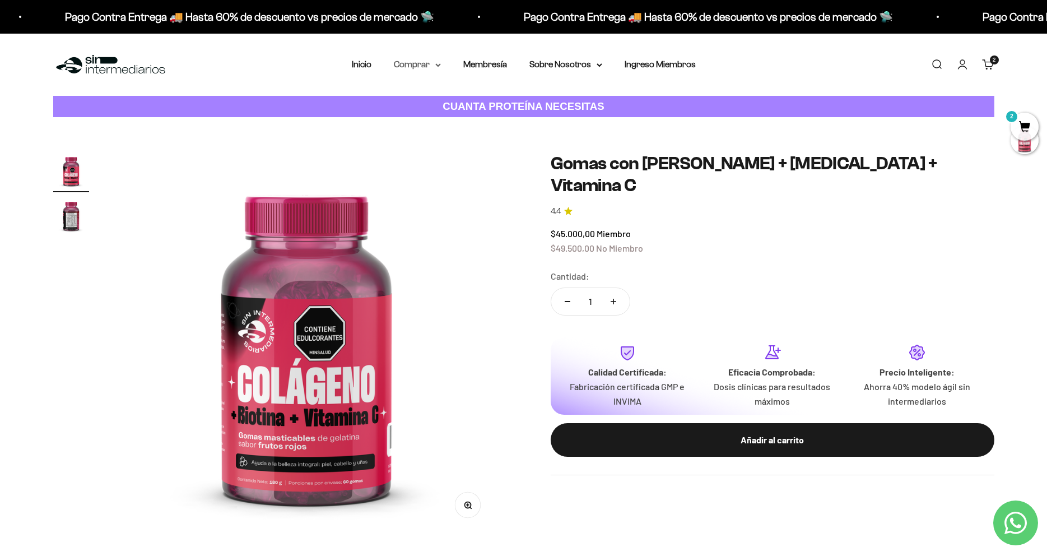
click at [425, 71] on summary "Comprar" at bounding box center [417, 64] width 47 height 15
click at [441, 120] on span "Otros Suplementos" at bounding box center [438, 122] width 75 height 10
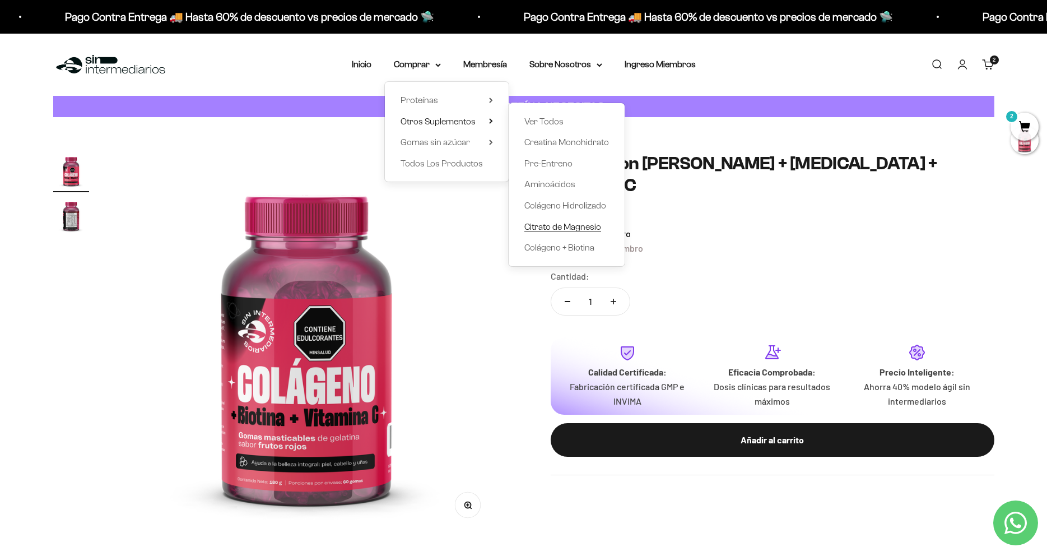
click at [546, 226] on span "Citrato de Magnesio" at bounding box center [563, 227] width 77 height 10
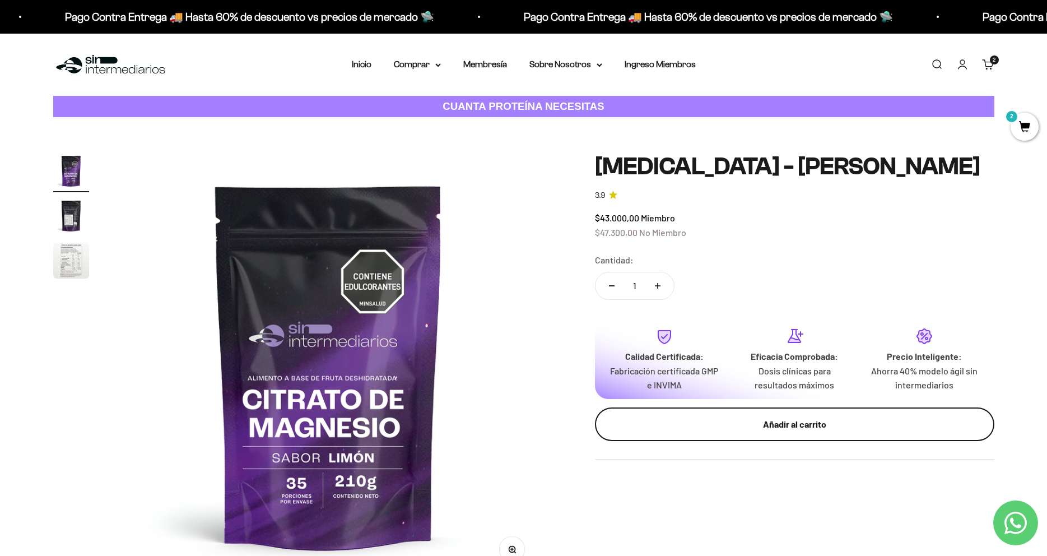
click at [743, 421] on div "Añadir al carrito" at bounding box center [795, 424] width 355 height 15
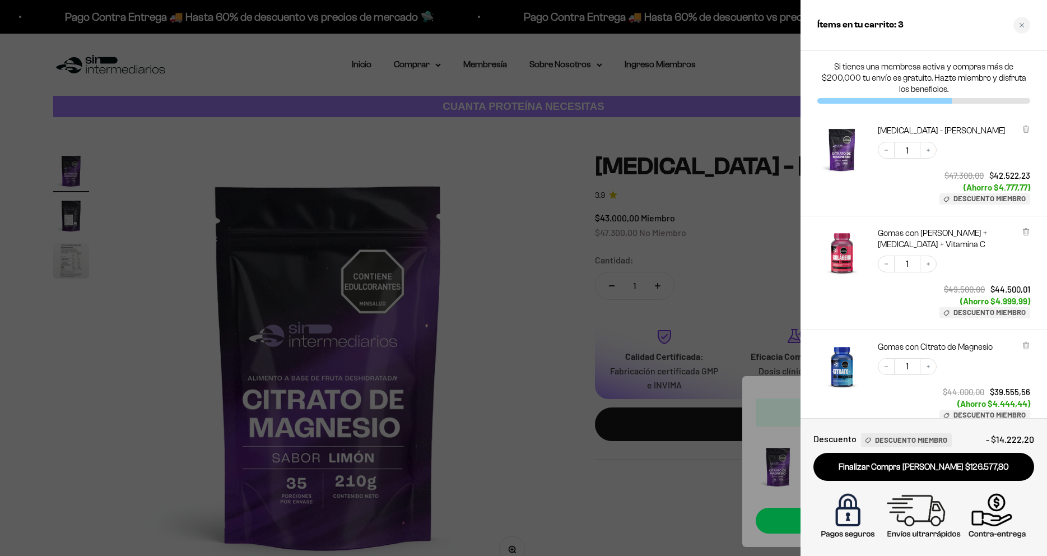
click at [488, 361] on div at bounding box center [523, 278] width 1047 height 556
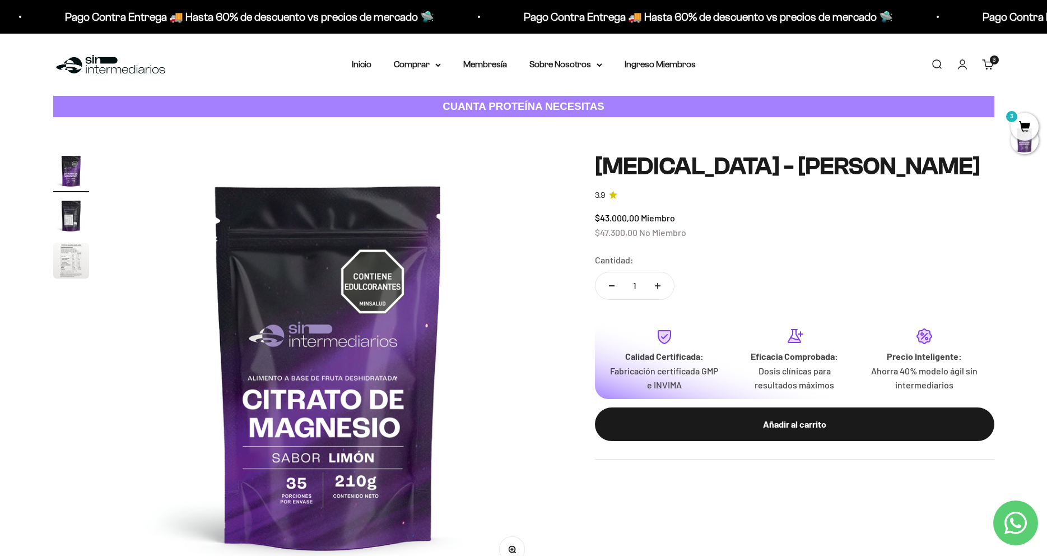
click at [76, 222] on img "Ir al artículo 2" at bounding box center [71, 216] width 36 height 36
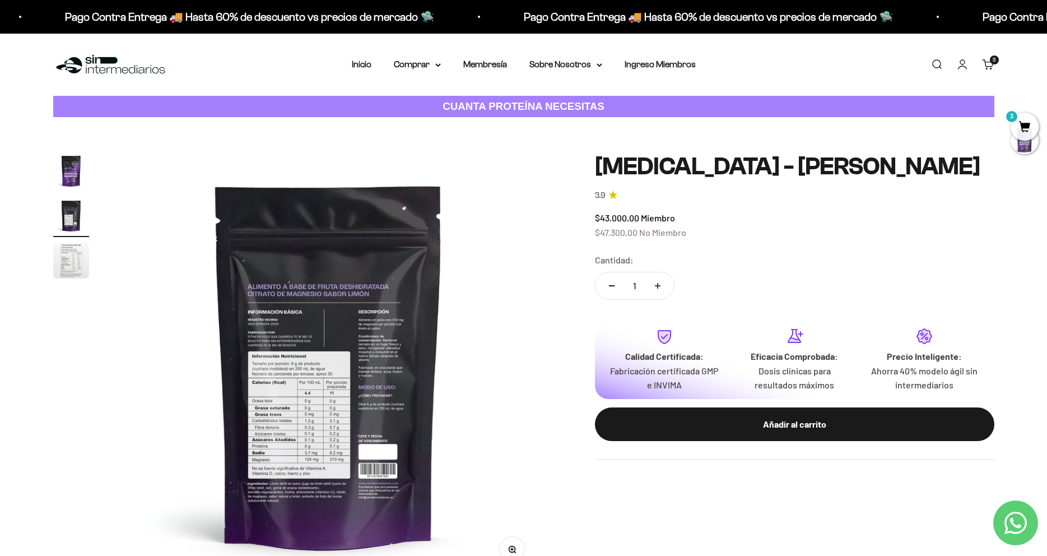
click at [300, 418] on img at bounding box center [328, 365] width 425 height 425
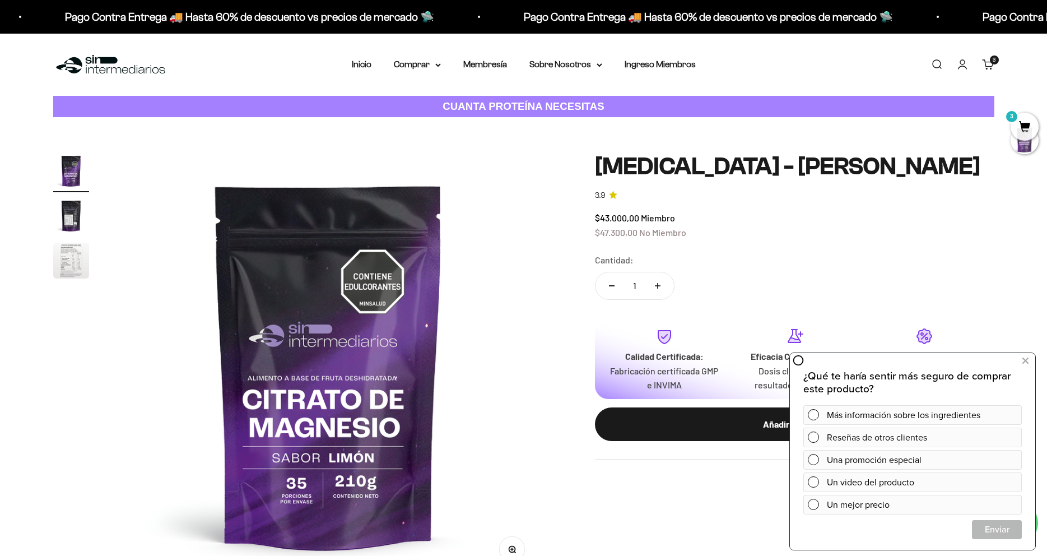
click at [65, 215] on img "Ir al artículo 2" at bounding box center [71, 216] width 36 height 36
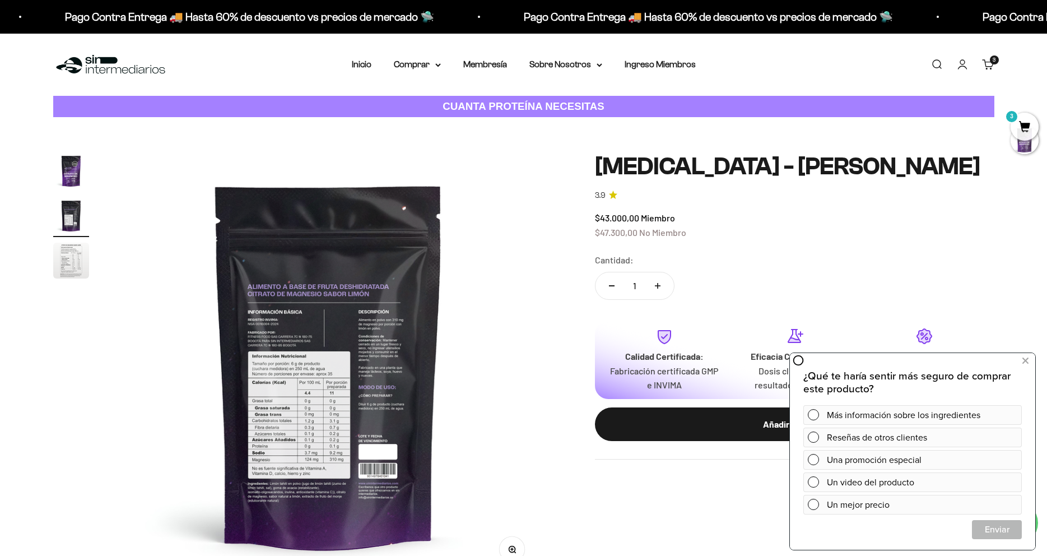
scroll to position [0, 439]
click at [72, 276] on img "Ir al artículo 3" at bounding box center [71, 261] width 36 height 36
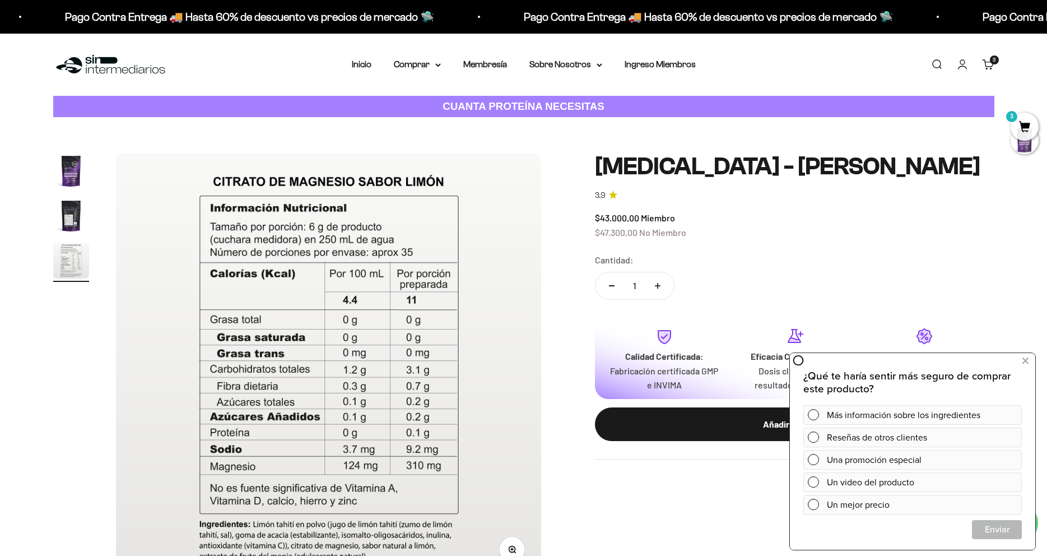
click at [68, 169] on img "Ir al artículo 1" at bounding box center [71, 171] width 36 height 36
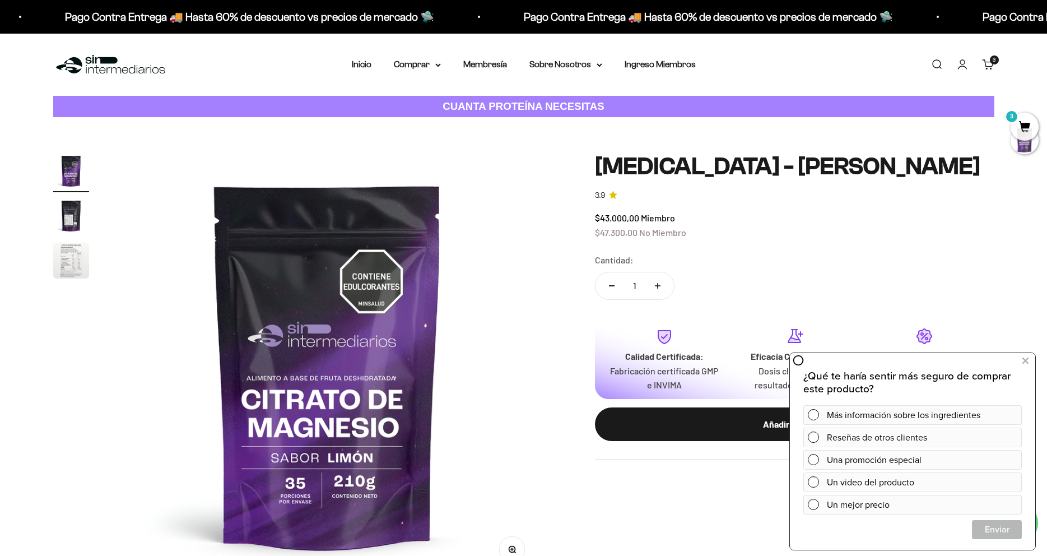
scroll to position [0, 0]
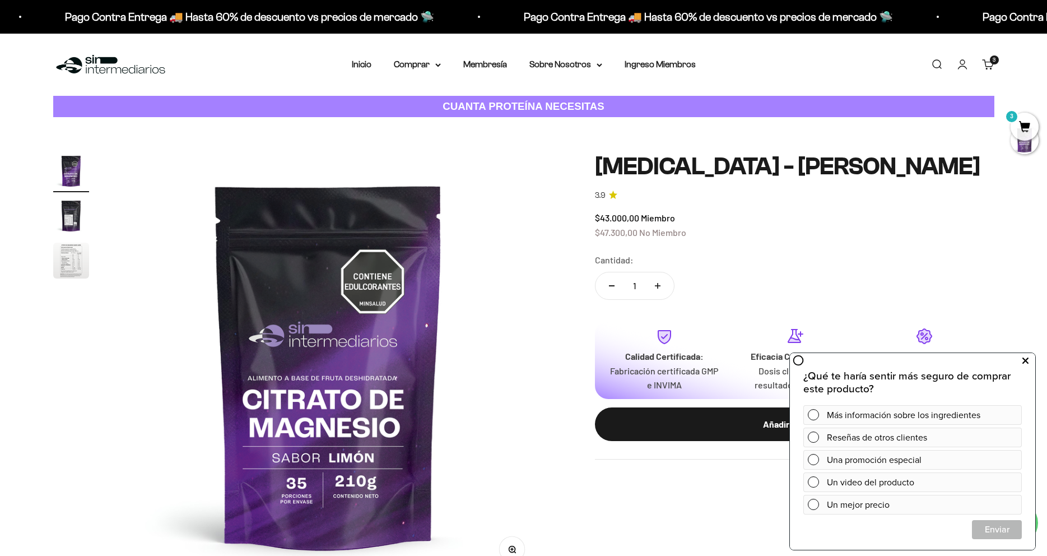
click at [1025, 363] on icon at bounding box center [1026, 361] width 6 height 15
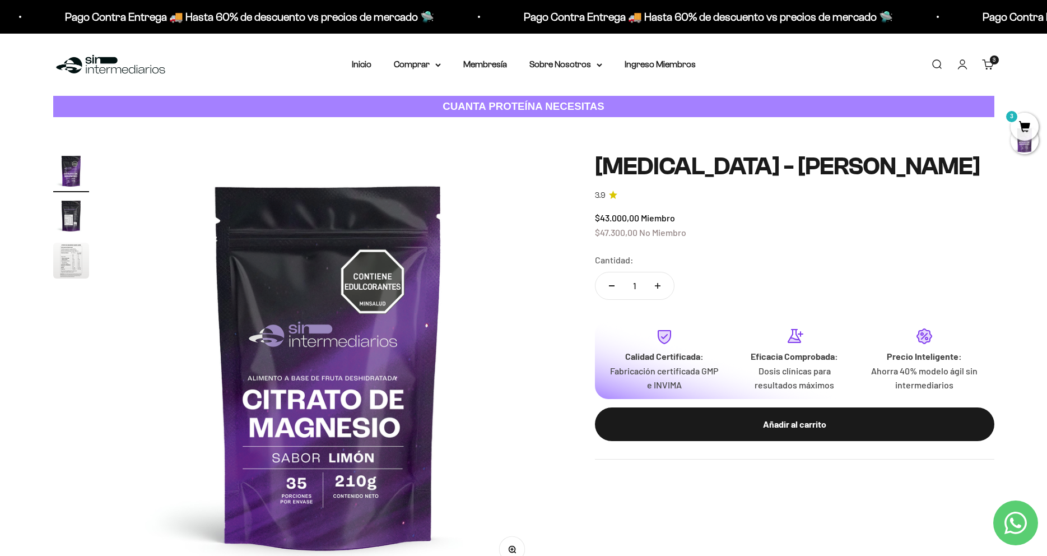
click at [535, 286] on img at bounding box center [328, 365] width 425 height 425
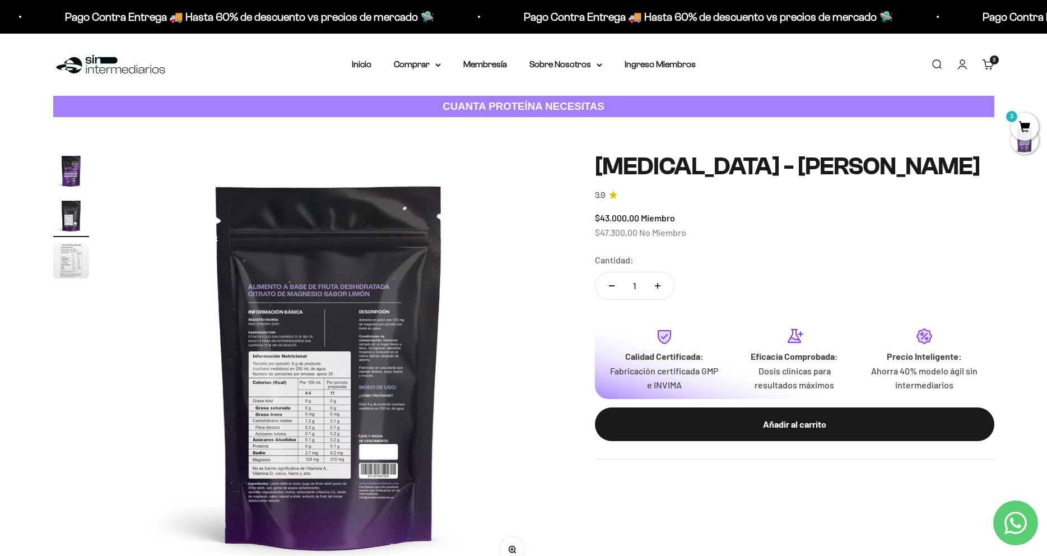
scroll to position [0, 439]
click at [1031, 123] on span "3" at bounding box center [1025, 127] width 28 height 28
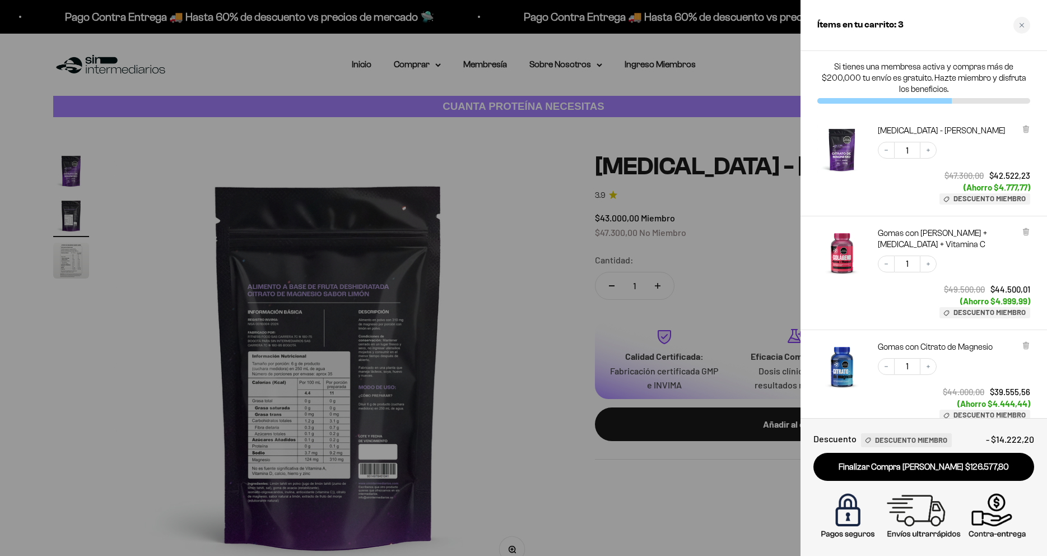
click at [482, 177] on div at bounding box center [523, 278] width 1047 height 556
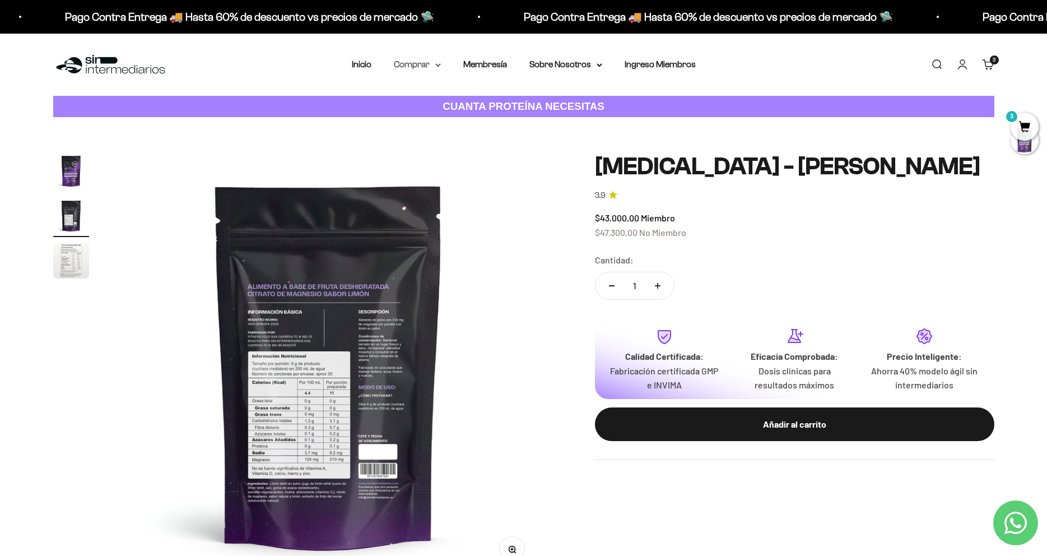
click at [414, 63] on summary "Comprar" at bounding box center [417, 64] width 47 height 15
click at [460, 122] on span "Otros Suplementos" at bounding box center [438, 122] width 75 height 10
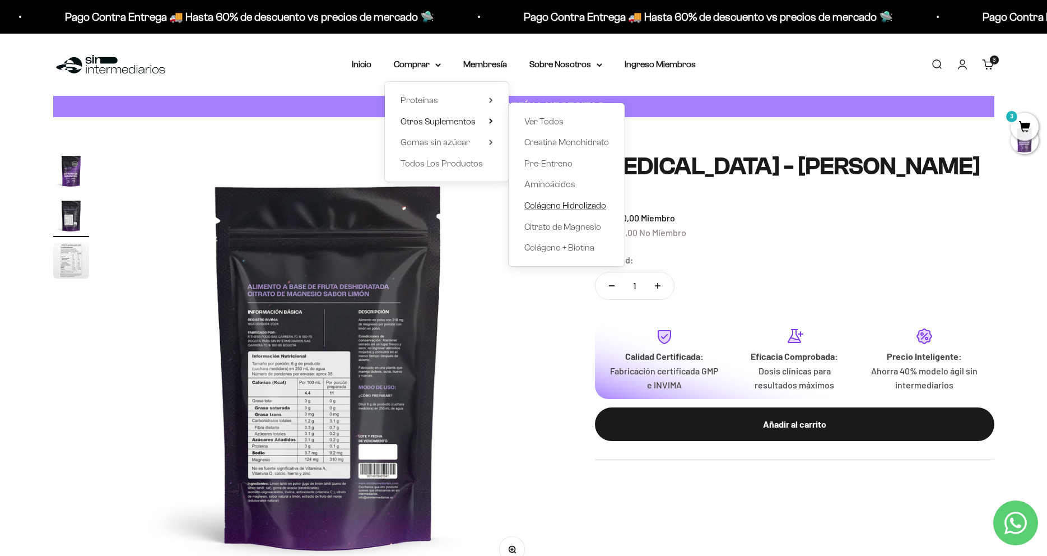
click at [552, 203] on span "Colágeno Hidrolizado" at bounding box center [566, 206] width 82 height 10
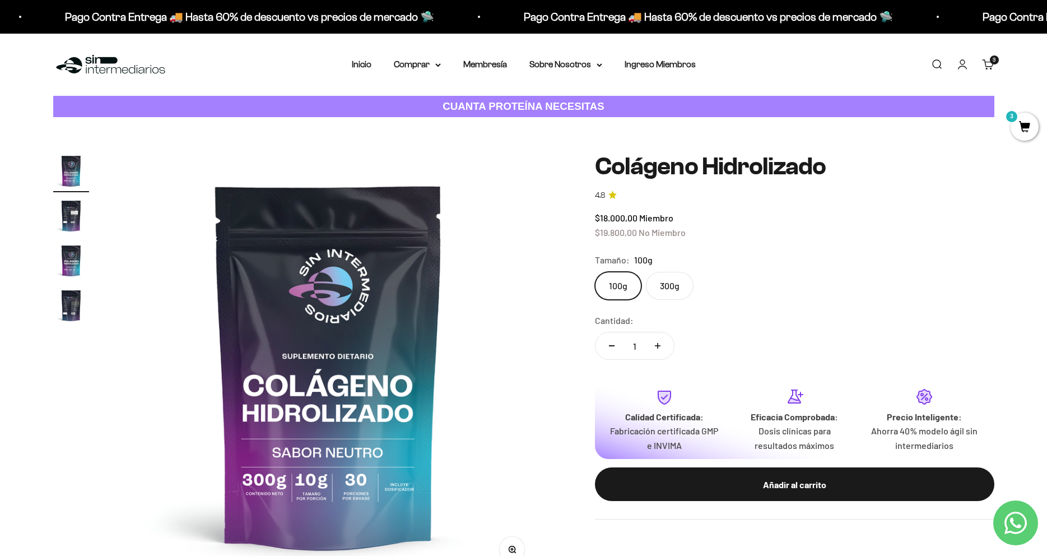
click at [669, 288] on label "300g" at bounding box center [670, 286] width 48 height 28
click at [595, 272] on input "300g" at bounding box center [595, 271] width 1 height 1
click at [607, 275] on label "100g" at bounding box center [618, 286] width 47 height 28
click at [595, 272] on input "100g" at bounding box center [595, 271] width 1 height 1
click at [663, 286] on label "300g" at bounding box center [670, 286] width 48 height 28
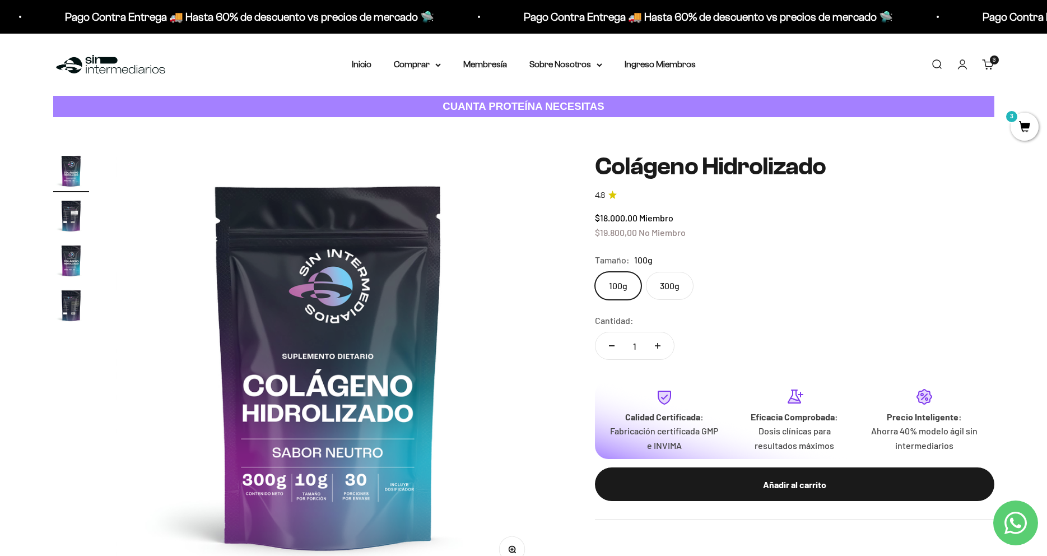
click at [595, 272] on input "300g" at bounding box center [595, 271] width 1 height 1
click at [609, 282] on label "100g" at bounding box center [618, 286] width 47 height 28
click at [595, 272] on input "100g" at bounding box center [595, 271] width 1 height 1
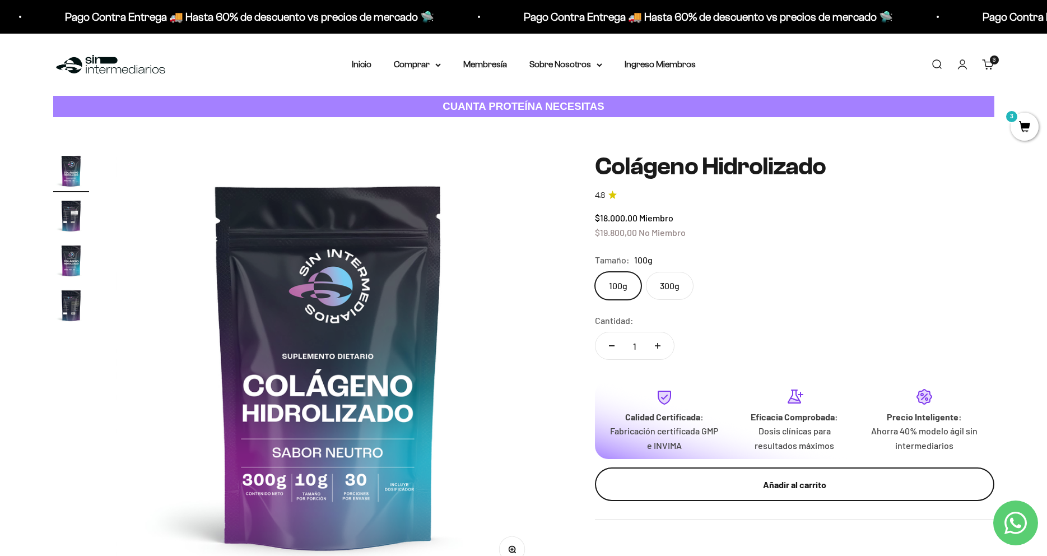
click at [745, 486] on div "Añadir al carrito" at bounding box center [795, 484] width 355 height 15
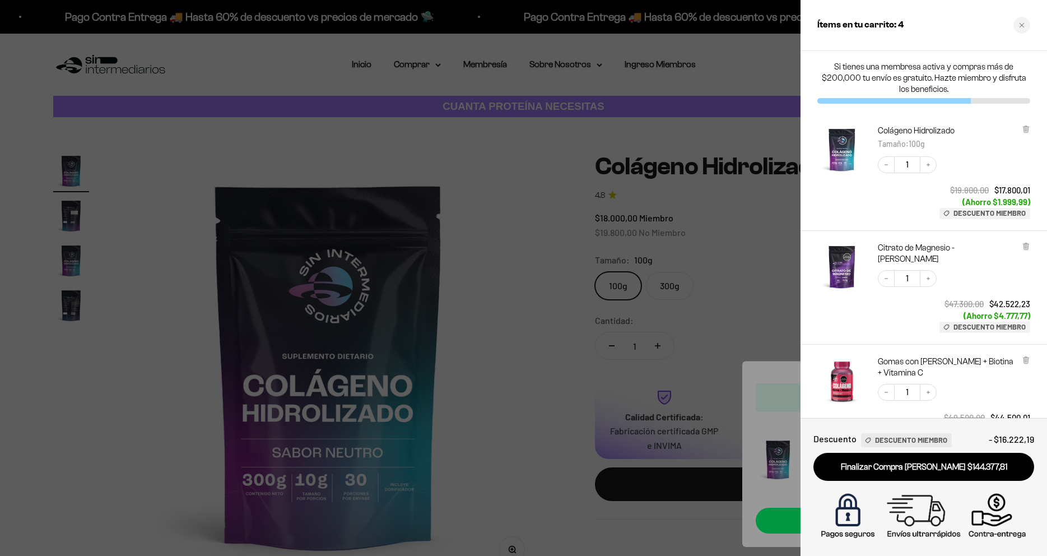
click at [541, 194] on div at bounding box center [523, 278] width 1047 height 556
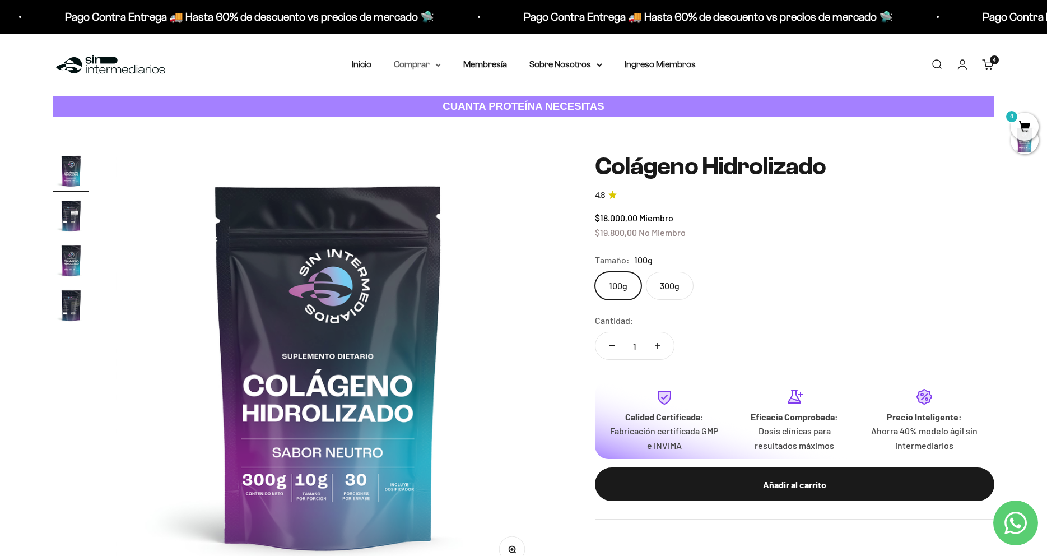
click at [430, 68] on summary "Comprar" at bounding box center [417, 64] width 47 height 15
click at [438, 169] on span "Todos Los Productos" at bounding box center [442, 163] width 82 height 15
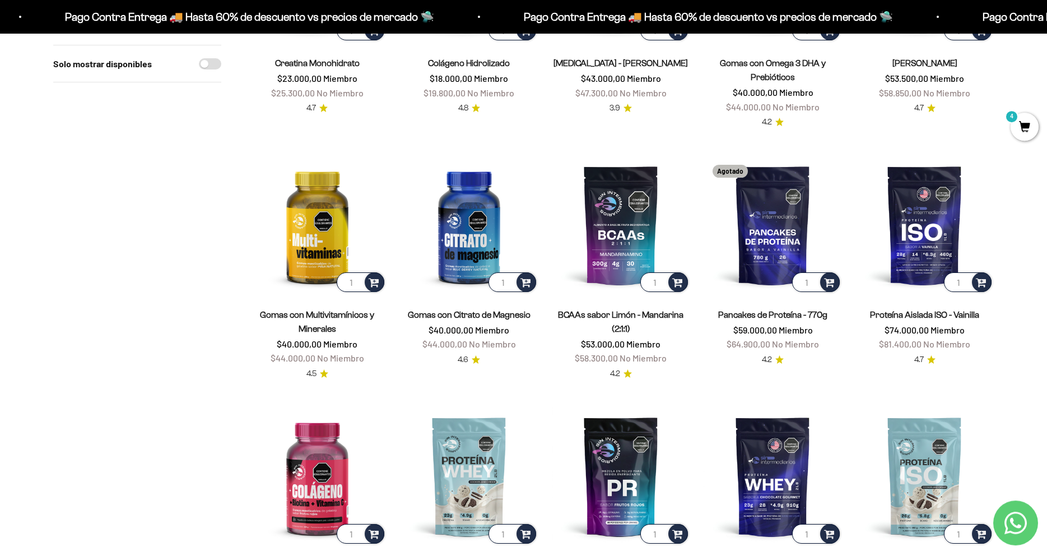
scroll to position [229, 0]
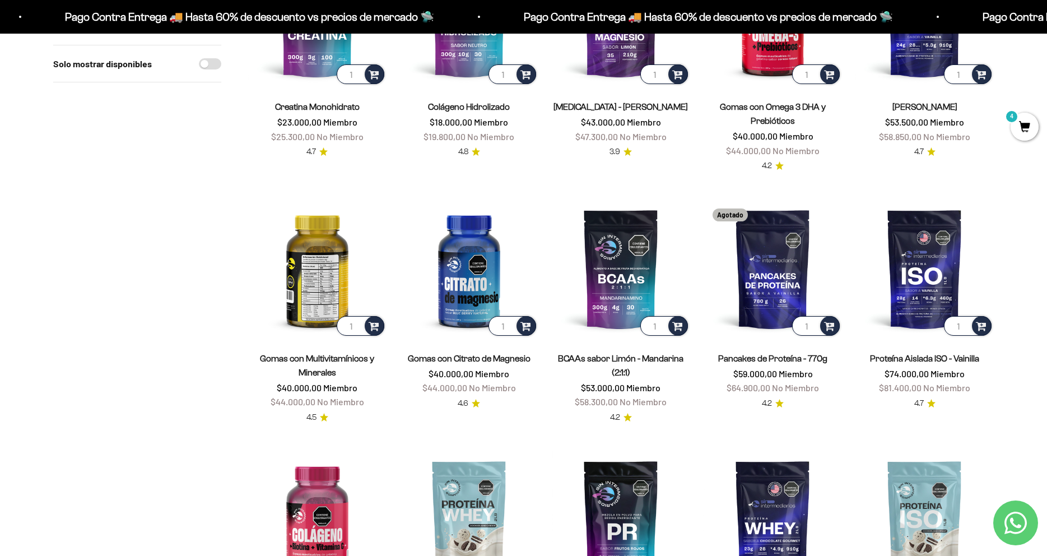
click at [321, 291] on img at bounding box center [317, 268] width 138 height 138
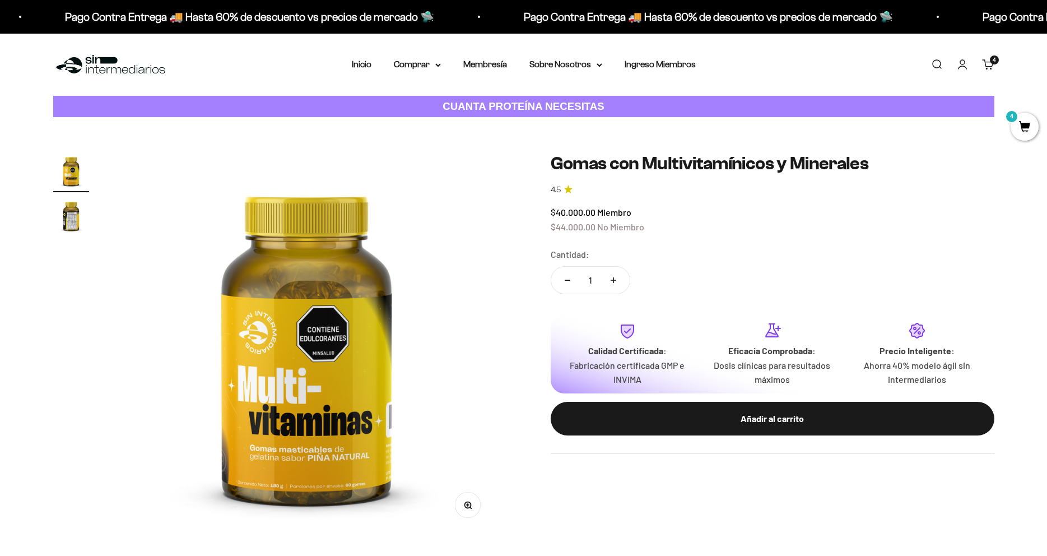
click at [71, 220] on img "Ir al artículo 2" at bounding box center [71, 216] width 36 height 36
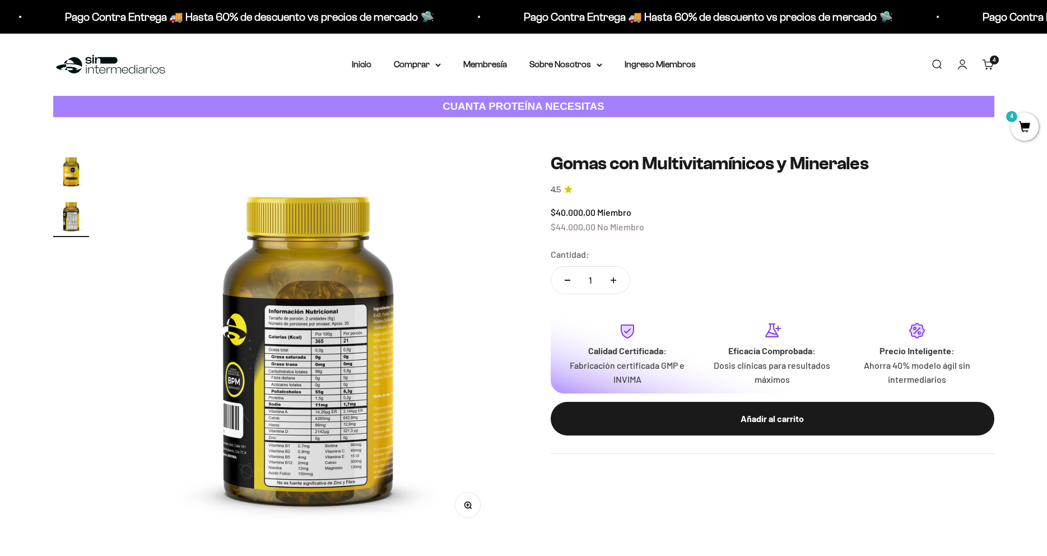
scroll to position [0, 395]
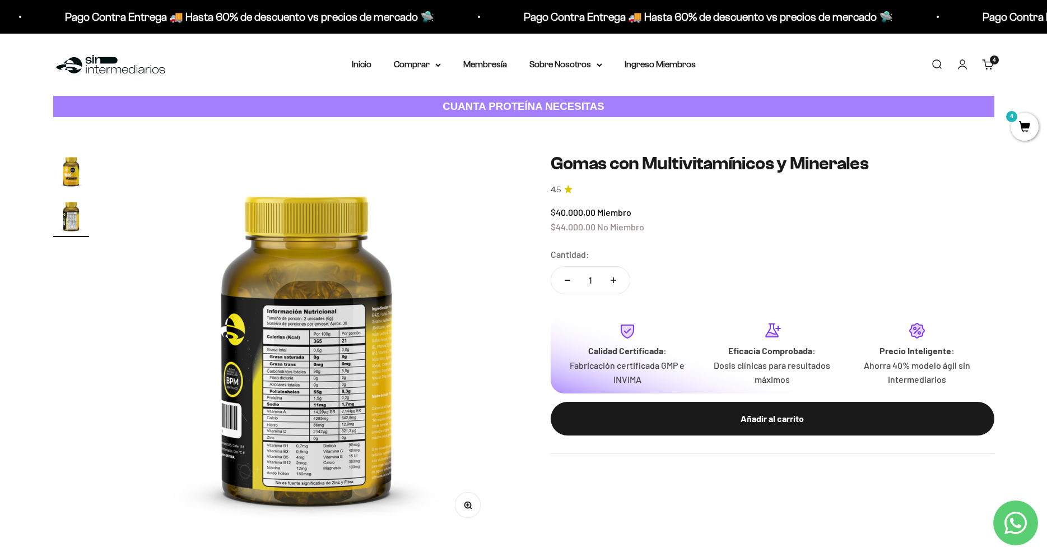
drag, startPoint x: 485, startPoint y: 519, endPoint x: 479, endPoint y: 519, distance: 6.2
click at [485, 519] on img at bounding box center [306, 343] width 381 height 381
click at [471, 513] on button "Zoom" at bounding box center [467, 505] width 25 height 25
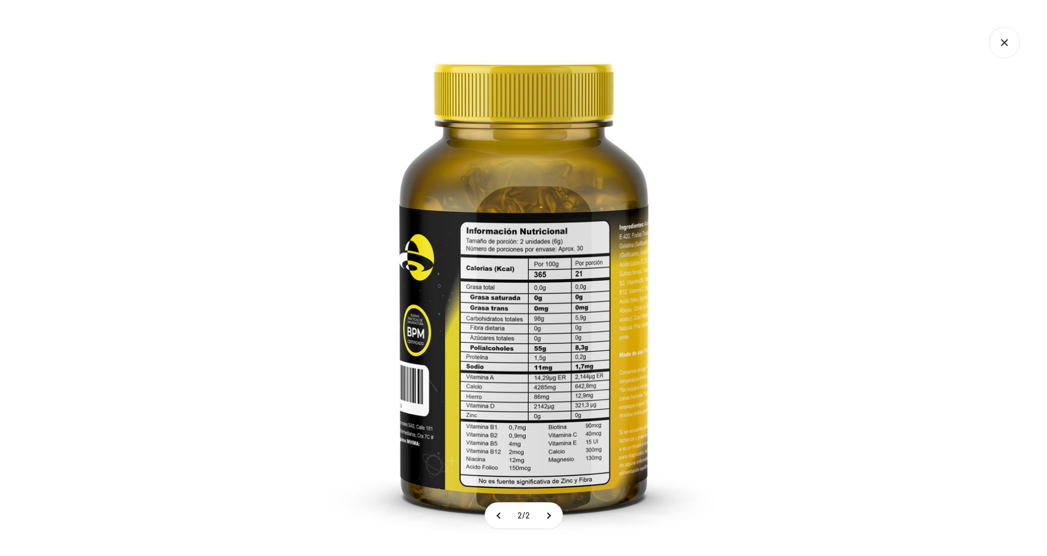
click at [1003, 33] on icon "Cerrar galería" at bounding box center [1004, 42] width 31 height 31
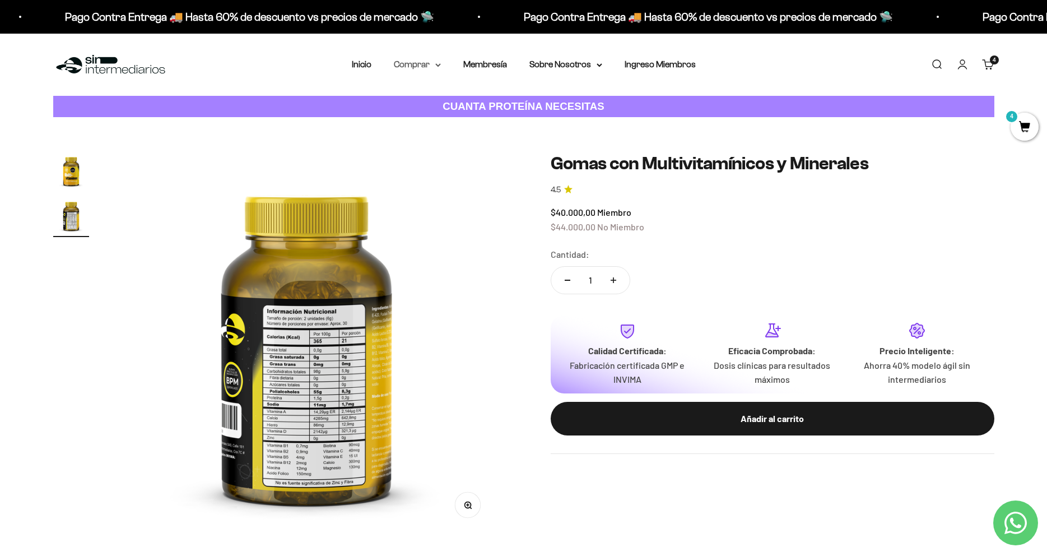
drag, startPoint x: 440, startPoint y: 60, endPoint x: 435, endPoint y: 63, distance: 6.5
click at [435, 63] on nav "Inicio Comprar Proteínas Ver Todos Whey Iso Vegan" at bounding box center [524, 64] width 344 height 15
click at [425, 66] on summary "Comprar" at bounding box center [417, 64] width 47 height 15
click at [482, 121] on summary "Otros Suplementos" at bounding box center [447, 121] width 92 height 15
click at [434, 140] on span "Gomas sin azúcar" at bounding box center [435, 142] width 69 height 10
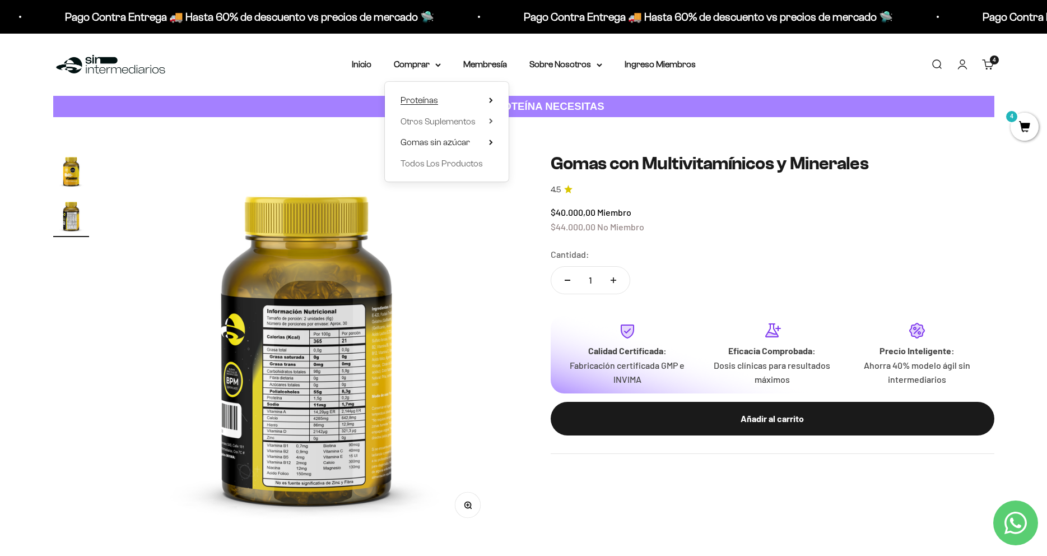
click at [453, 99] on summary "Proteínas" at bounding box center [447, 100] width 92 height 15
click at [870, 233] on div "$40.000,00 Miembro $44.000,00 No Miembro" at bounding box center [773, 219] width 444 height 29
click at [1025, 124] on span "4" at bounding box center [1025, 127] width 28 height 28
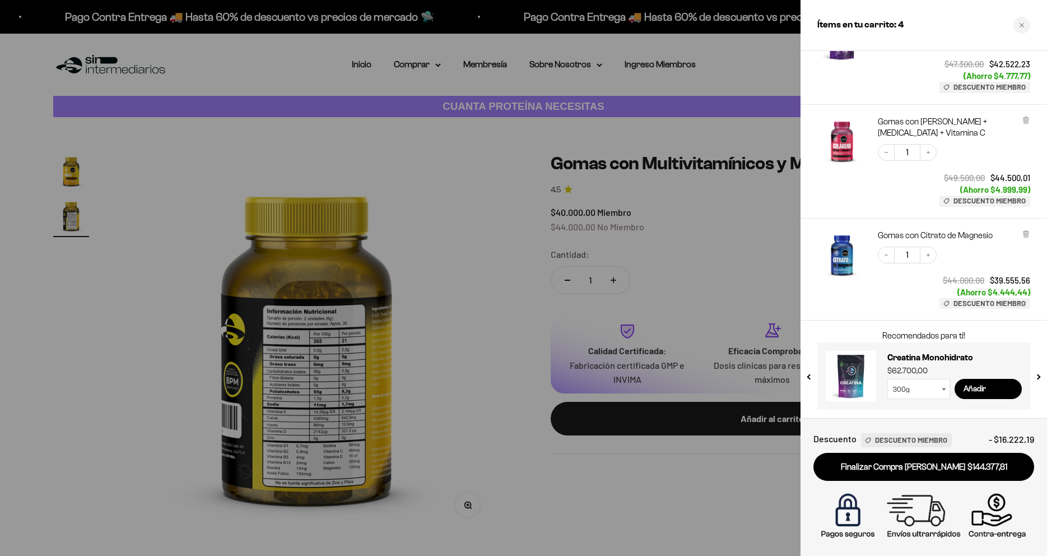
scroll to position [0, 0]
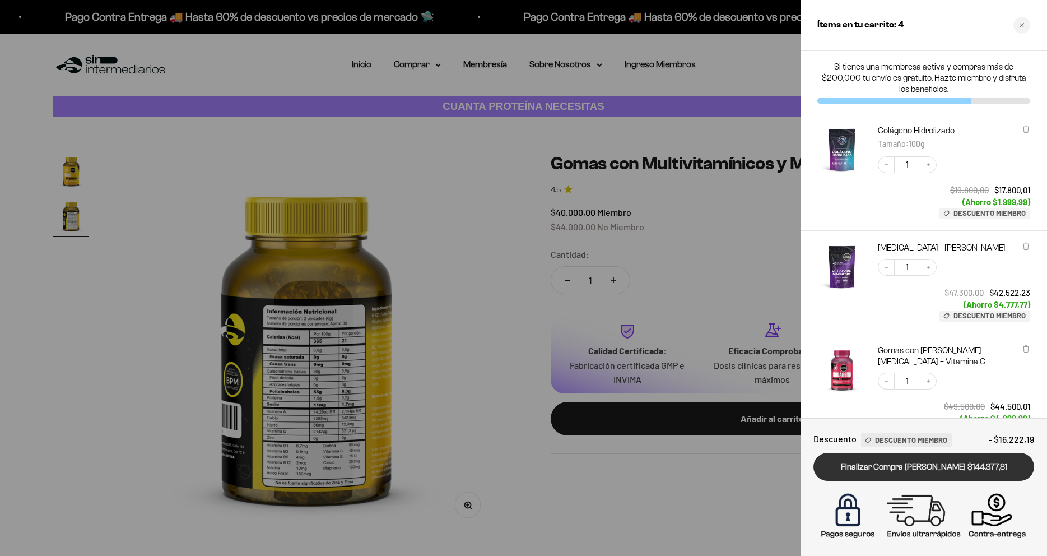
click at [943, 467] on link "Finalizar Compra [PERSON_NAME] $144.377,81" at bounding box center [924, 467] width 221 height 29
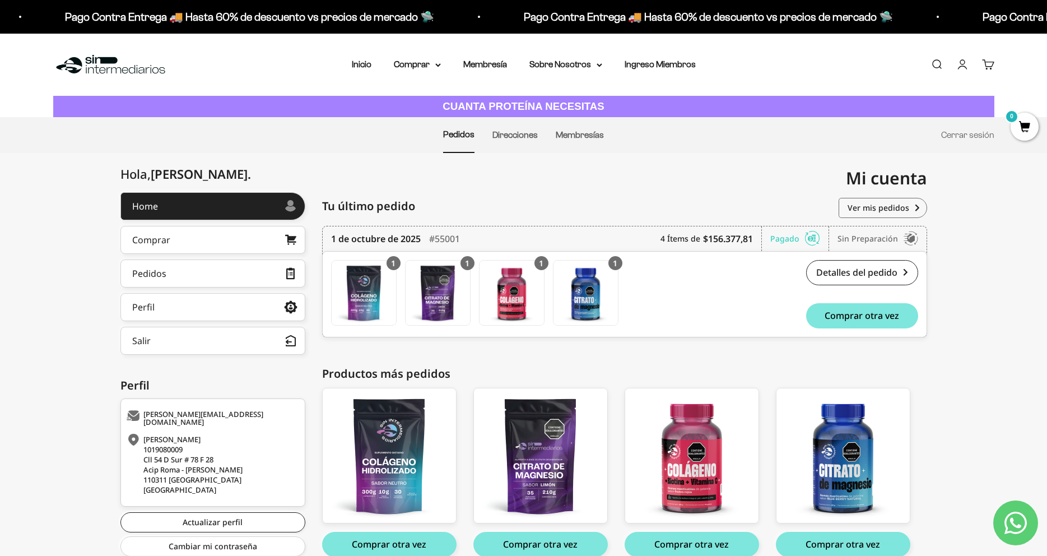
click at [705, 354] on div "1 de octubre de 2025 #55001 4 Ítems de $156.377,81 Pagado Sin preparación Pedid…" at bounding box center [624, 290] width 605 height 128
drag, startPoint x: 661, startPoint y: 237, endPoint x: 738, endPoint y: 238, distance: 77.3
click at [738, 238] on div "1 de octubre de 2025 #55001 4 Ítems de $156.377,81 Pagado Sin preparación" at bounding box center [624, 238] width 587 height 25
drag, startPoint x: 746, startPoint y: 242, endPoint x: 781, endPoint y: 259, distance: 38.8
click at [748, 244] on b "$156.377,81" at bounding box center [728, 238] width 50 height 13
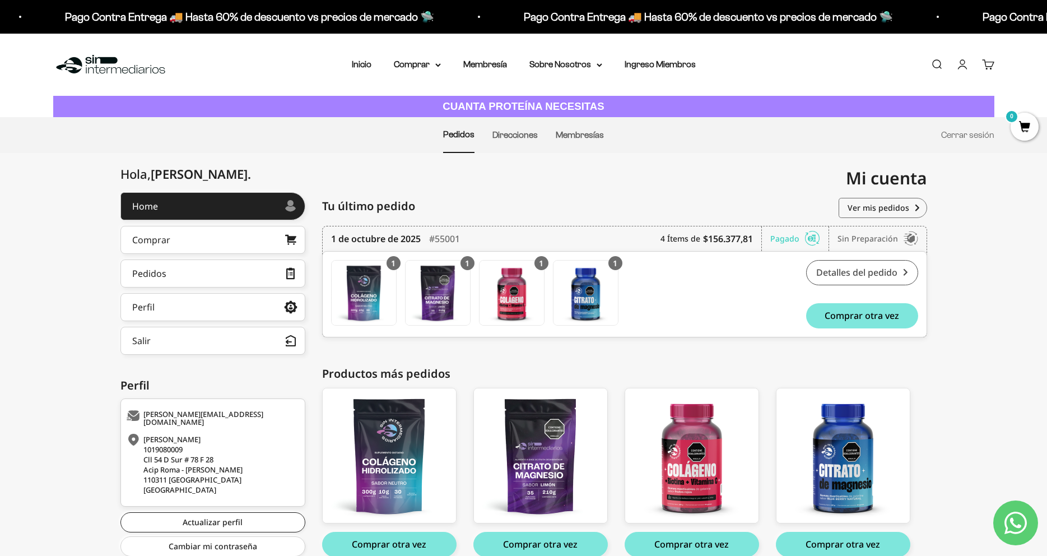
click at [864, 270] on link "Detalles del pedido" at bounding box center [862, 272] width 112 height 25
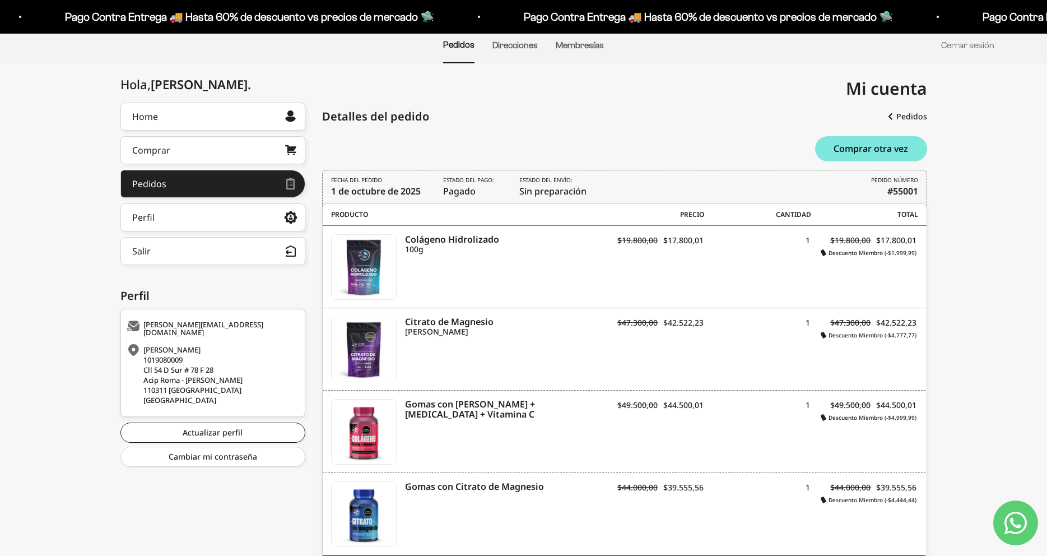
scroll to position [147, 0]
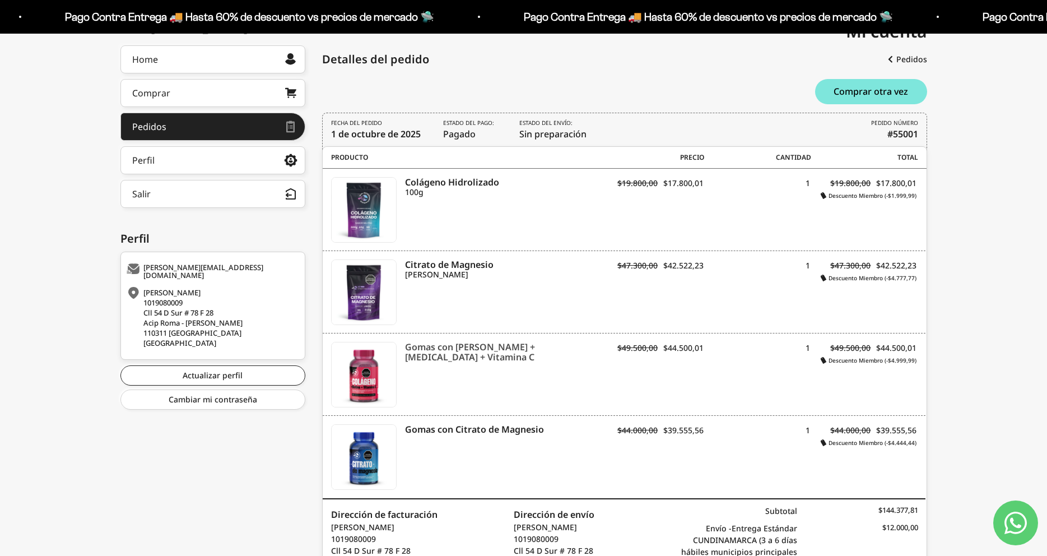
click at [432, 346] on icon "Gomas con [PERSON_NAME] + [MEDICAL_DATA] + Vitamina C" at bounding box center [501, 352] width 192 height 20
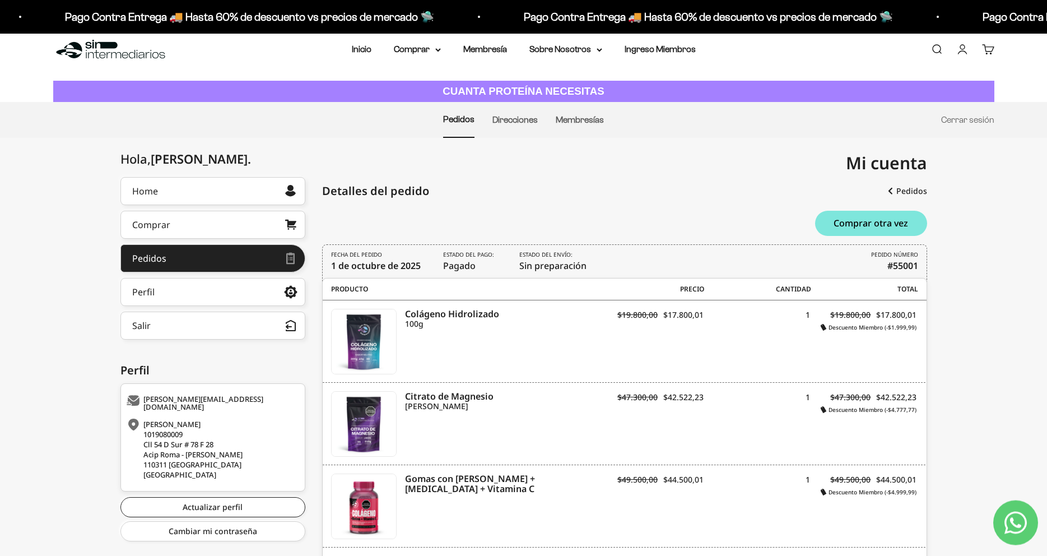
scroll to position [0, 0]
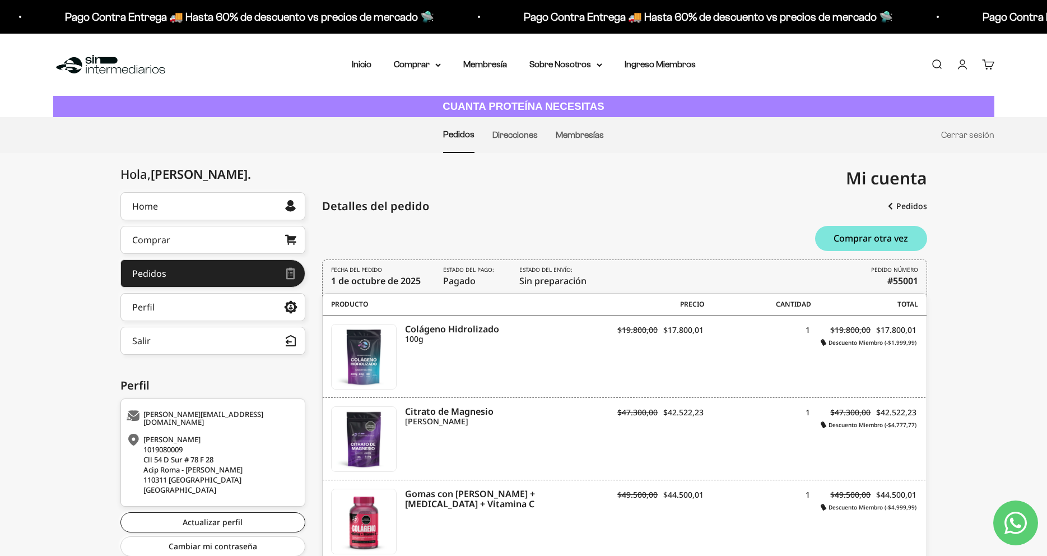
click at [508, 130] on li "Direcciones" at bounding box center [515, 135] width 45 height 35
click at [517, 133] on link "Direcciones" at bounding box center [515, 135] width 45 height 10
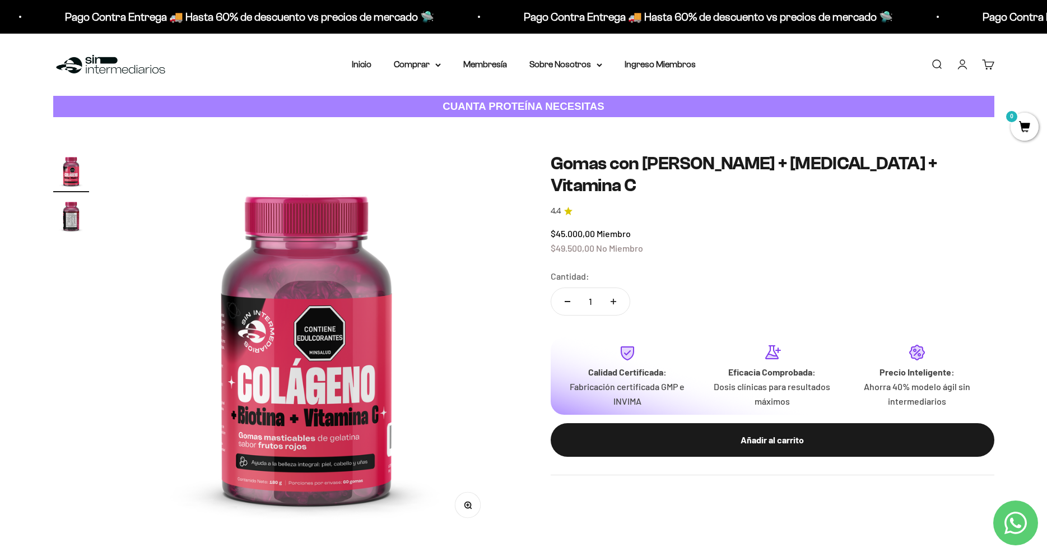
click at [76, 216] on img "Ir al artículo 2" at bounding box center [71, 216] width 36 height 36
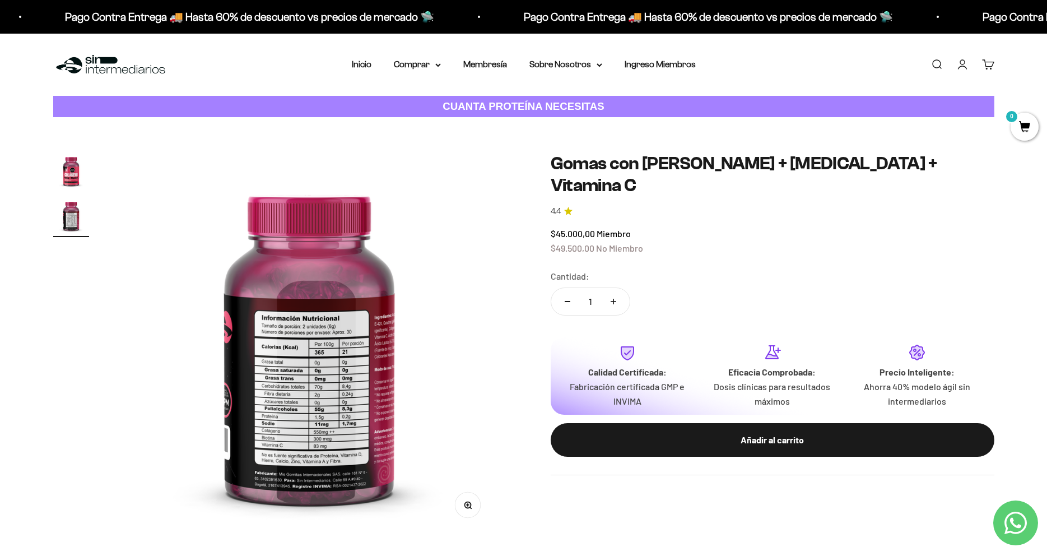
scroll to position [0, 395]
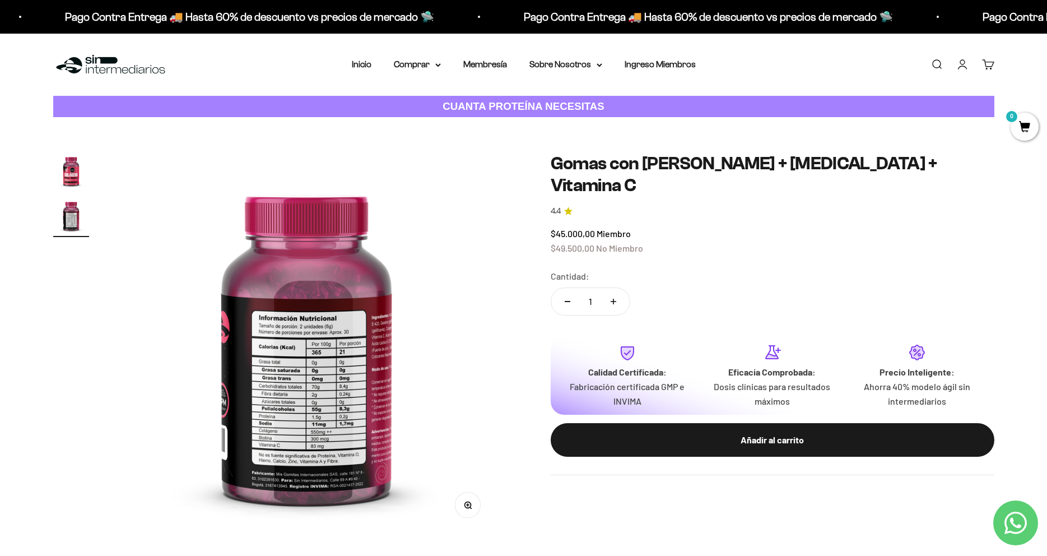
click at [81, 186] on img "Ir al artículo 1" at bounding box center [71, 171] width 36 height 36
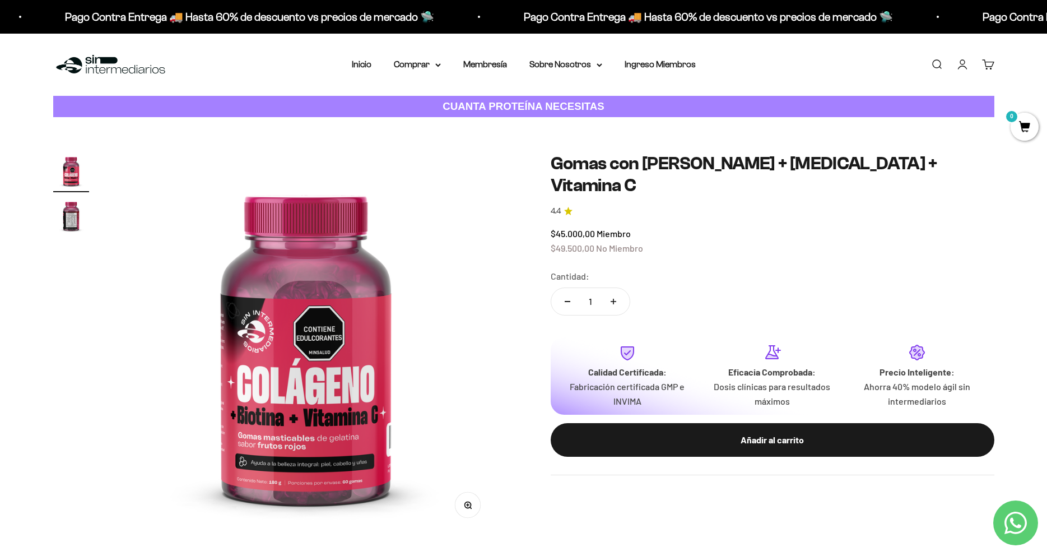
scroll to position [0, 0]
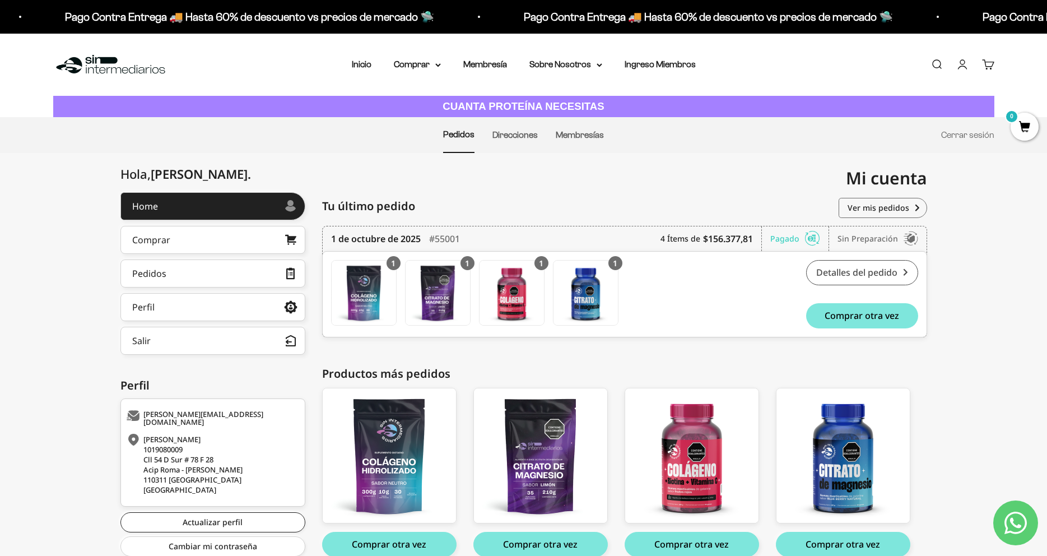
click at [848, 275] on link "Detalles del pedido" at bounding box center [862, 272] width 112 height 25
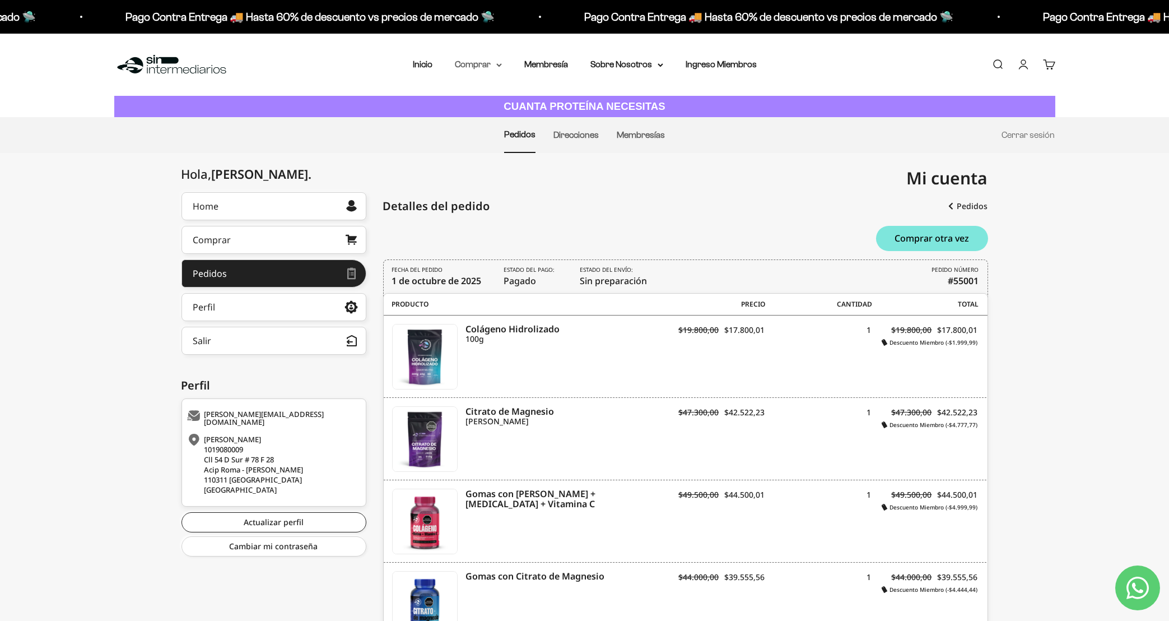
click at [493, 61] on summary "Comprar" at bounding box center [478, 64] width 47 height 15
click at [510, 102] on summary "Proteínas" at bounding box center [508, 100] width 92 height 15
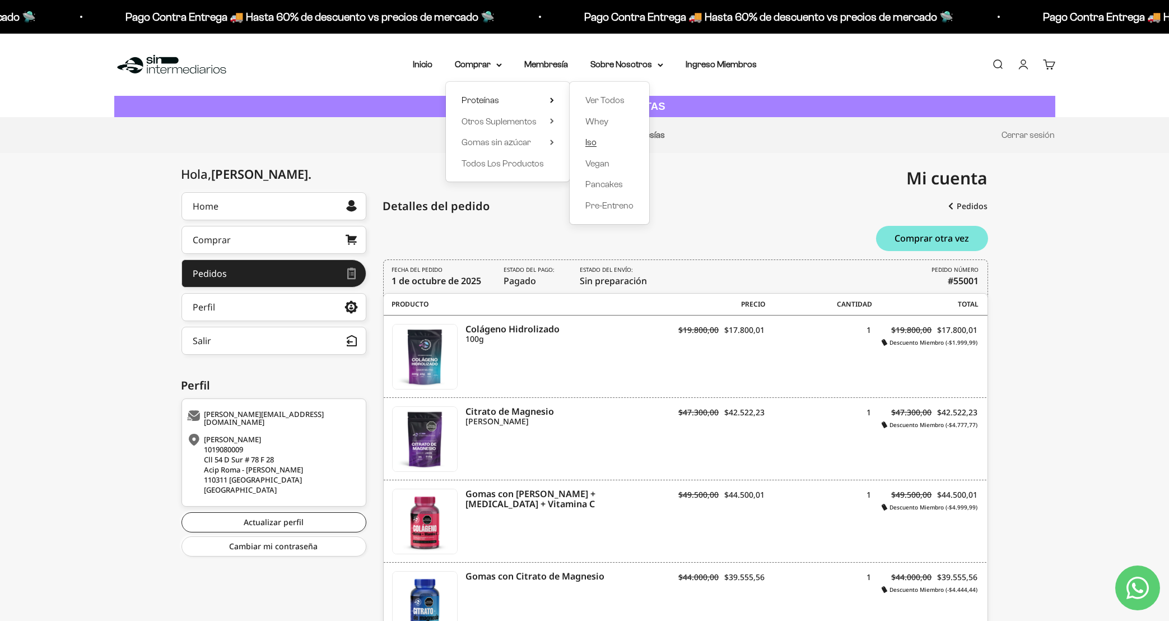
click at [586, 144] on span "Iso" at bounding box center [591, 142] width 11 height 10
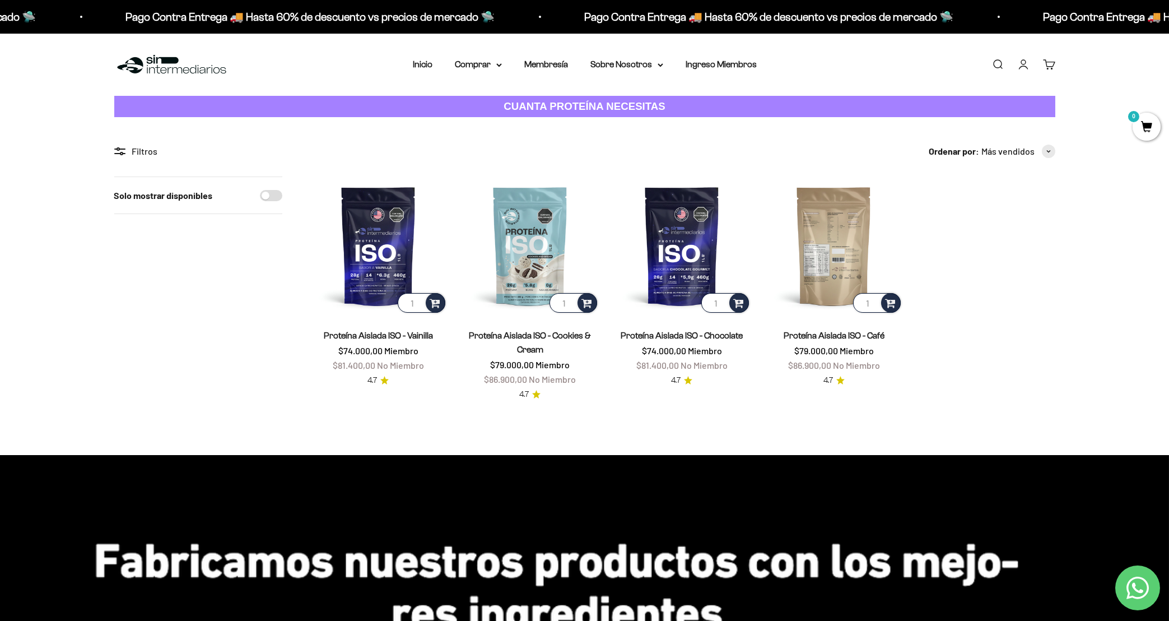
click at [836, 266] on img at bounding box center [834, 246] width 138 height 138
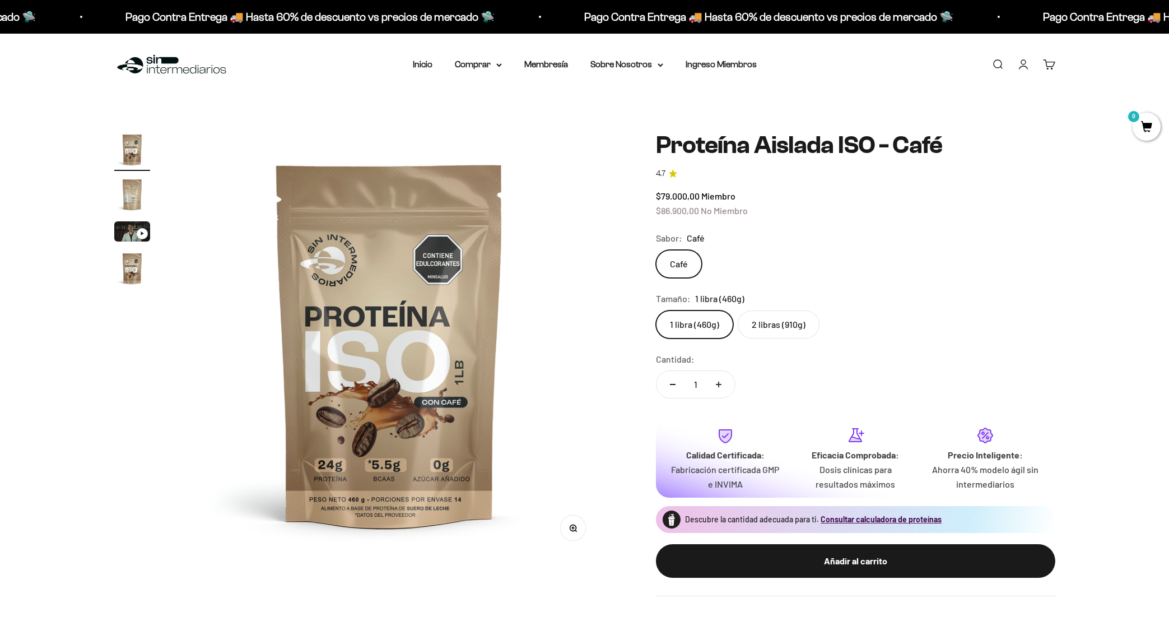
click at [782, 331] on label "2 libras (910g)" at bounding box center [779, 324] width 82 height 28
click at [656, 310] on input "2 libras (910g)" at bounding box center [656, 310] width 1 height 1
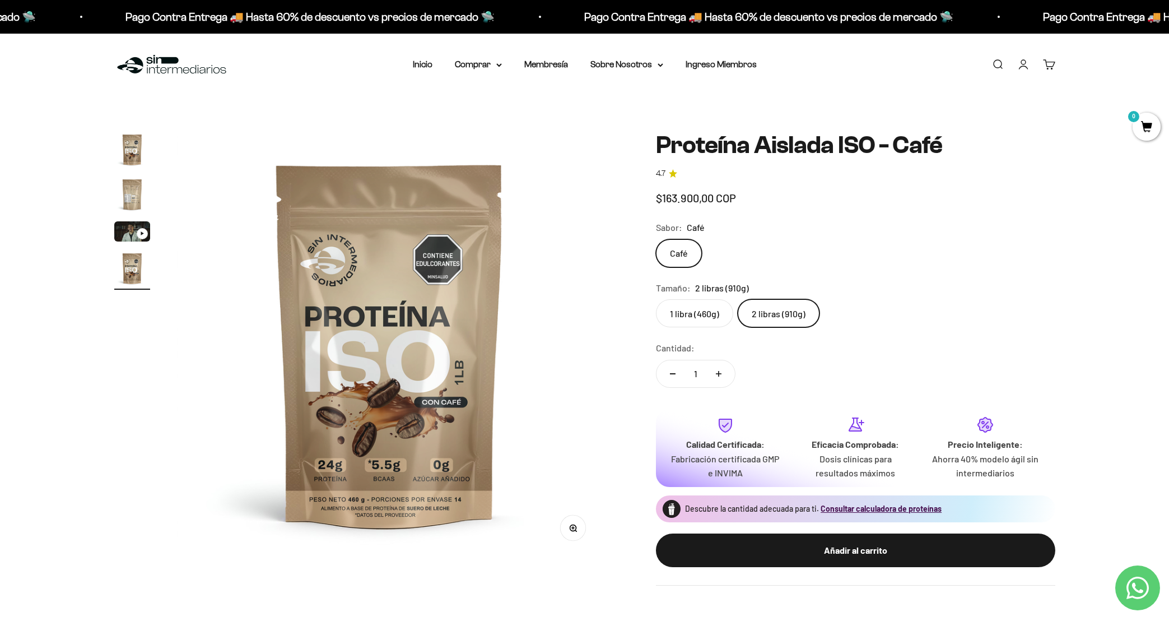
scroll to position [0, 1316]
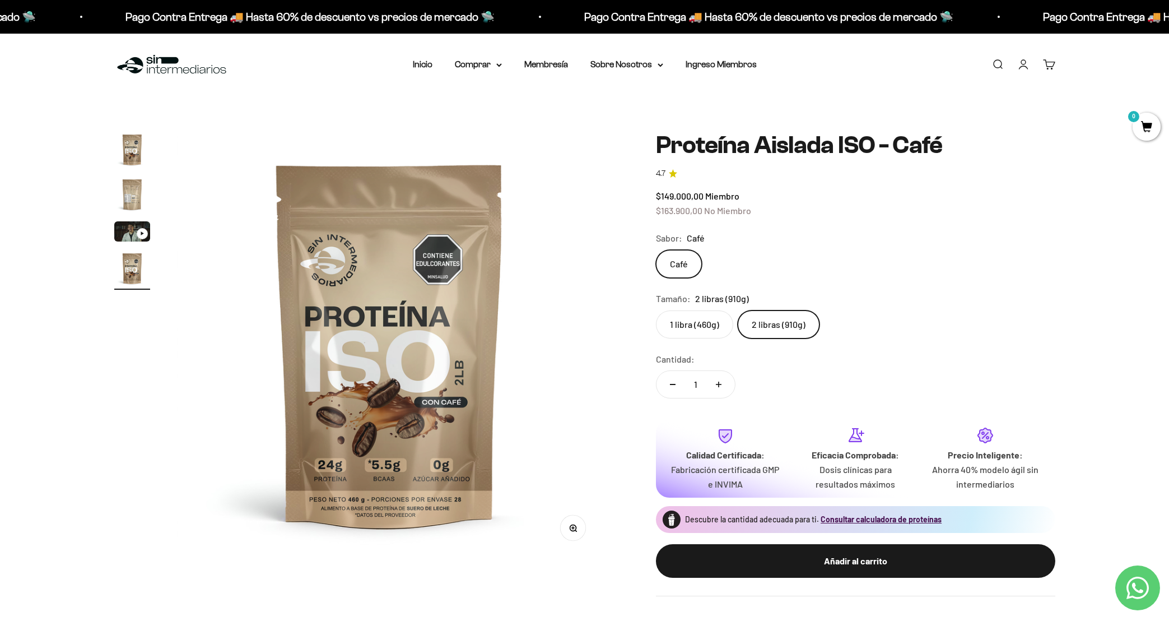
drag, startPoint x: 660, startPoint y: 203, endPoint x: 740, endPoint y: 205, distance: 80.2
click at [735, 203] on div "$149.000,00 Miembro $163.900,00 No Miembro" at bounding box center [856, 203] width 400 height 29
click at [805, 261] on div "Café" at bounding box center [856, 264] width 400 height 28
click at [134, 199] on img "Ir al artículo 2" at bounding box center [132, 195] width 36 height 36
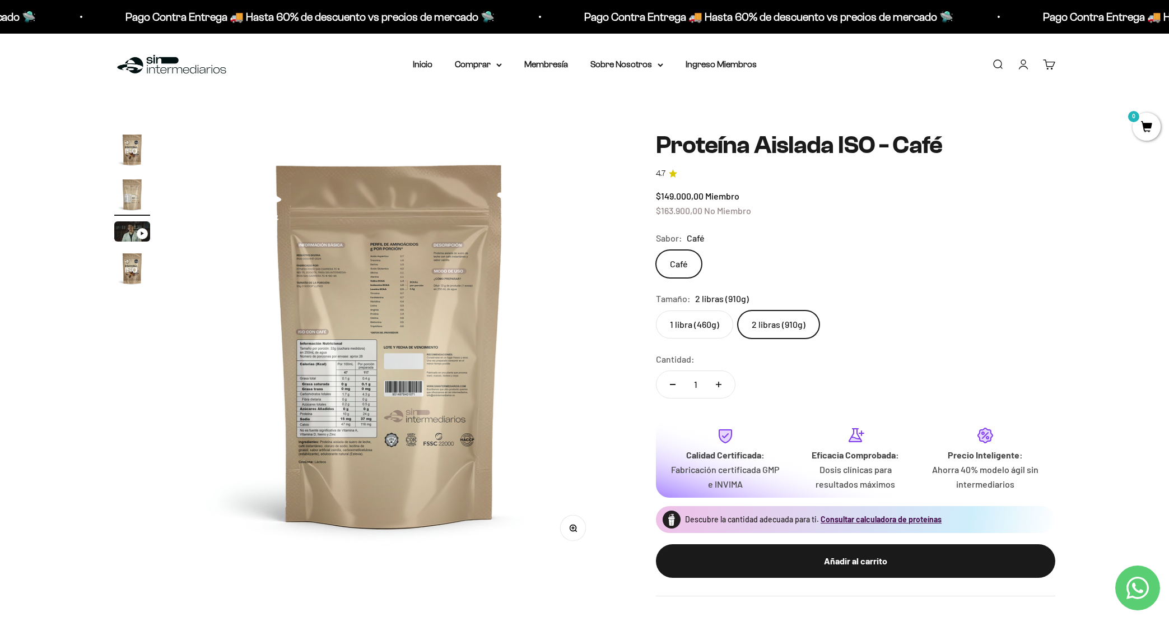
click at [132, 234] on img "Ir al artículo 3" at bounding box center [132, 231] width 36 height 20
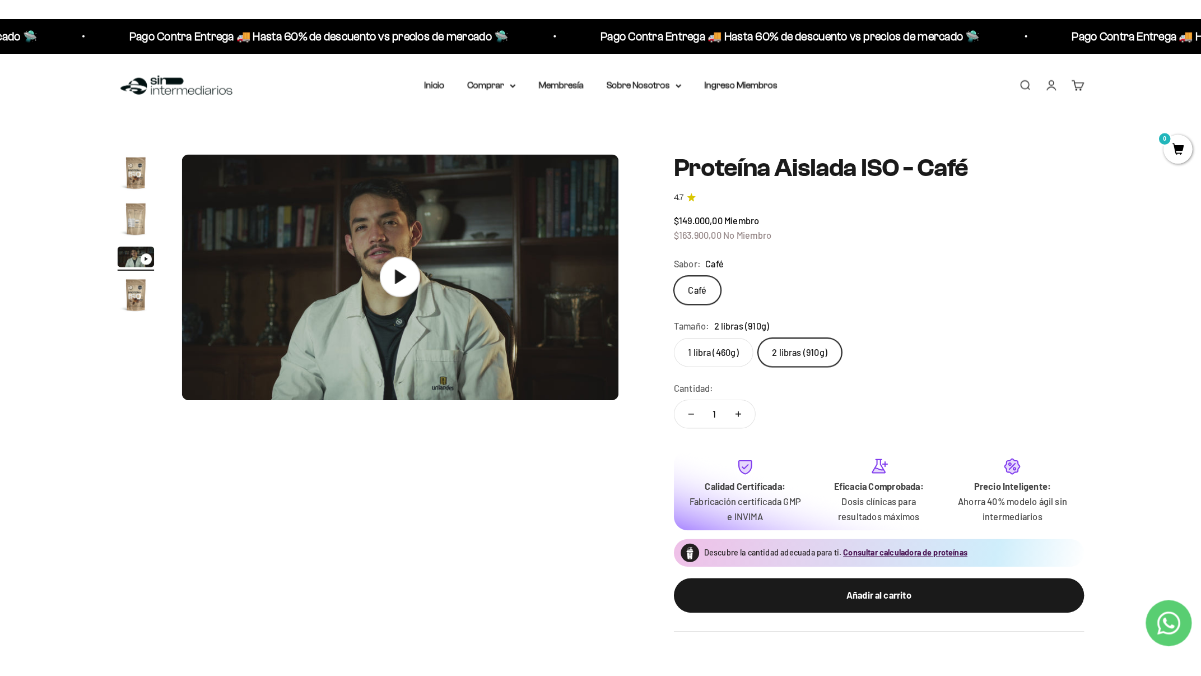
scroll to position [0, 878]
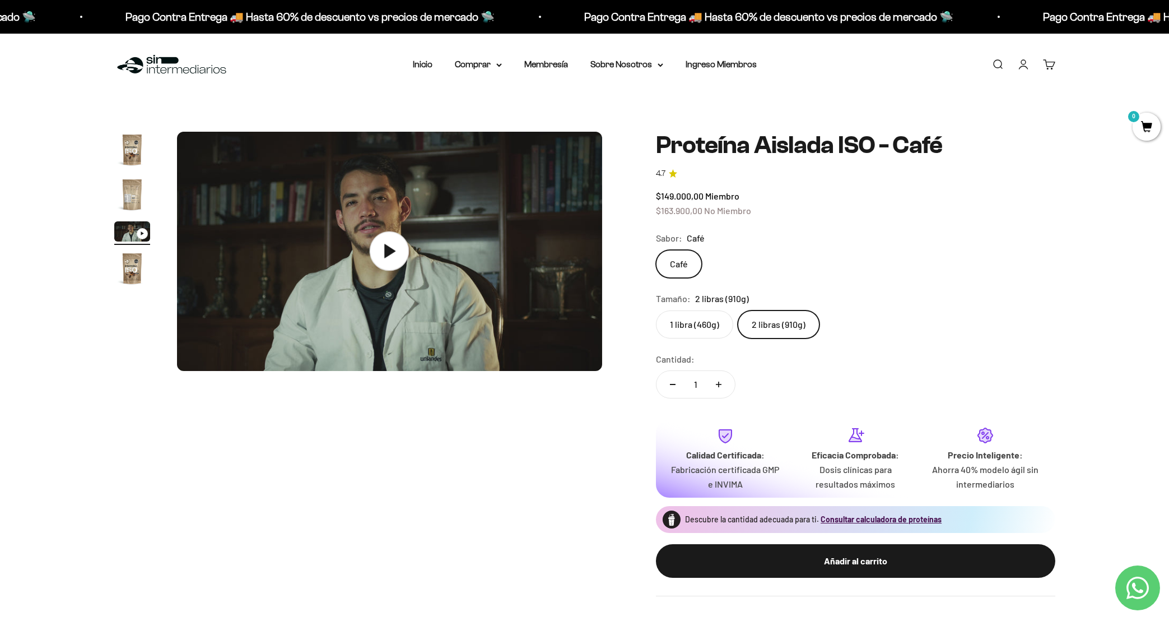
click at [367, 254] on img at bounding box center [389, 252] width 425 height 240
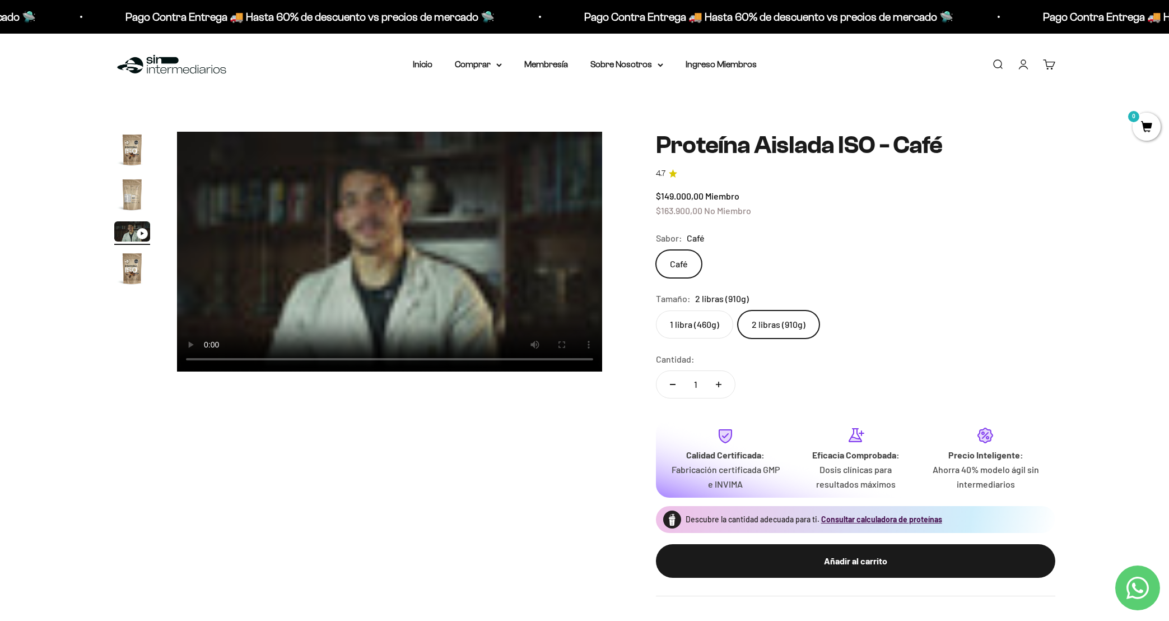
click at [122, 269] on img "Ir al artículo 4" at bounding box center [132, 268] width 36 height 36
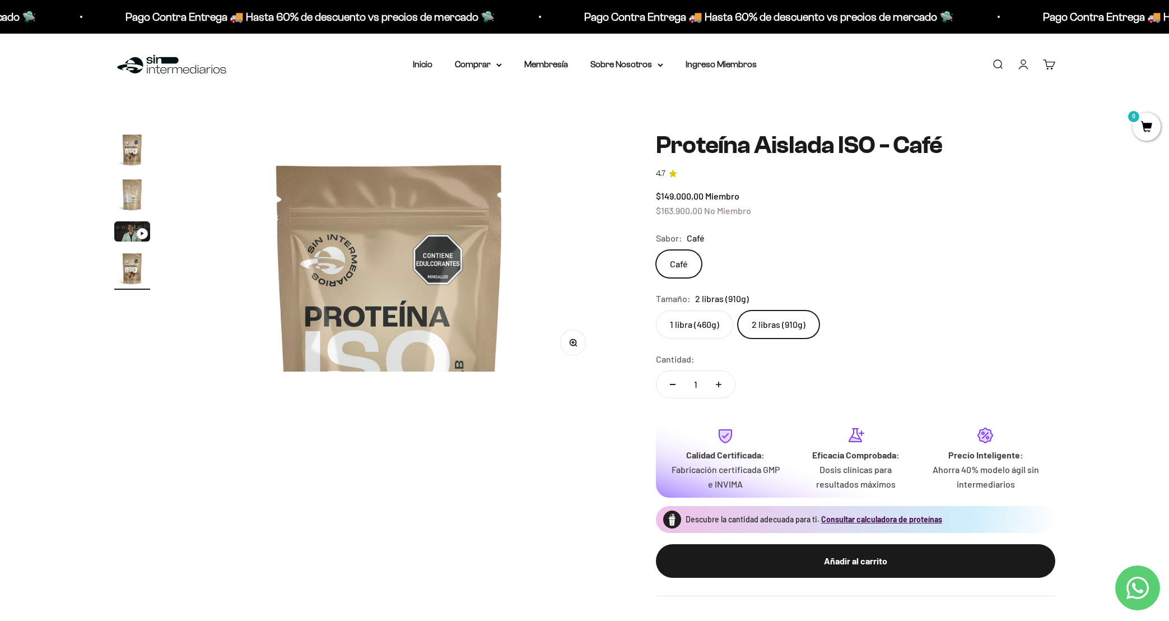
scroll to position [0, 1316]
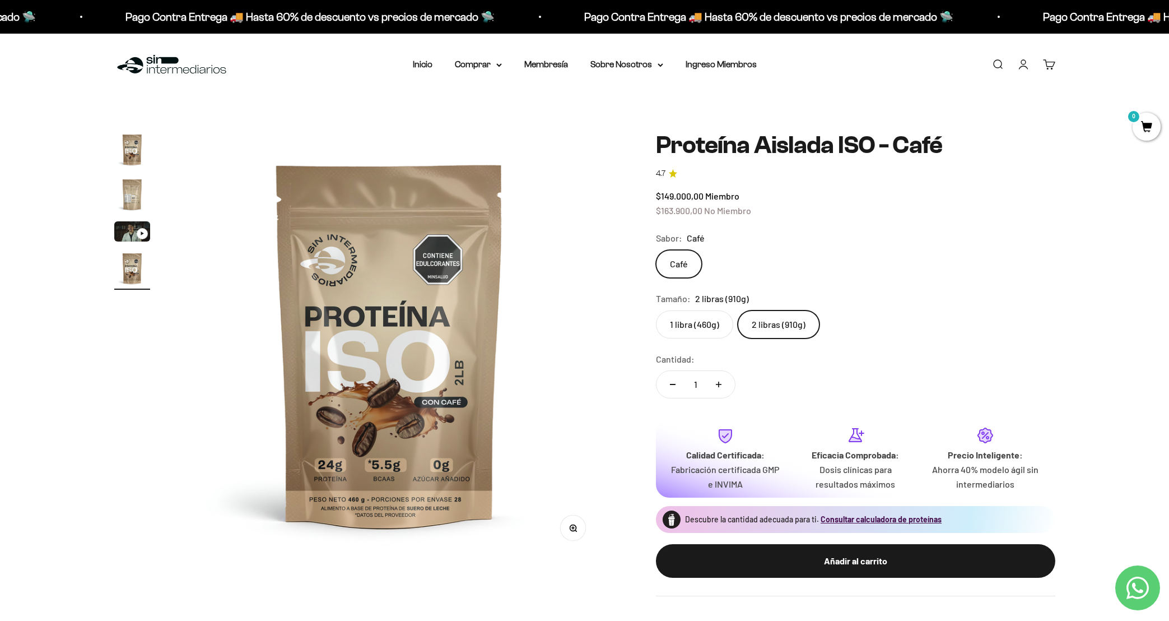
click at [148, 203] on img "Ir al artículo 2" at bounding box center [132, 195] width 36 height 36
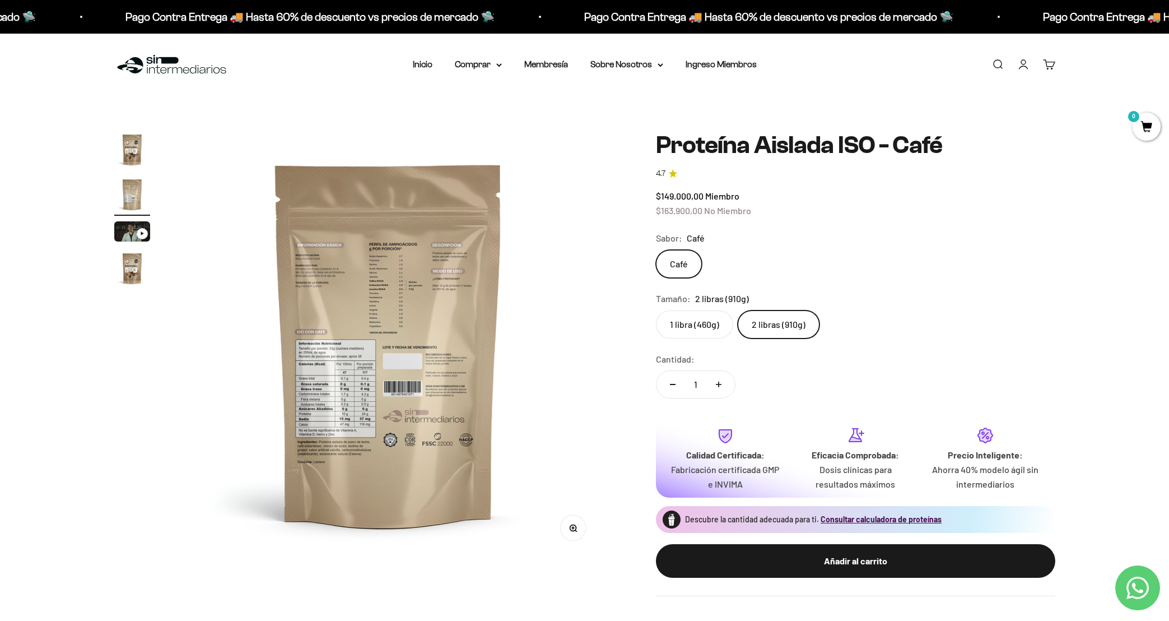
click at [130, 156] on img "Ir al artículo 1" at bounding box center [132, 150] width 36 height 36
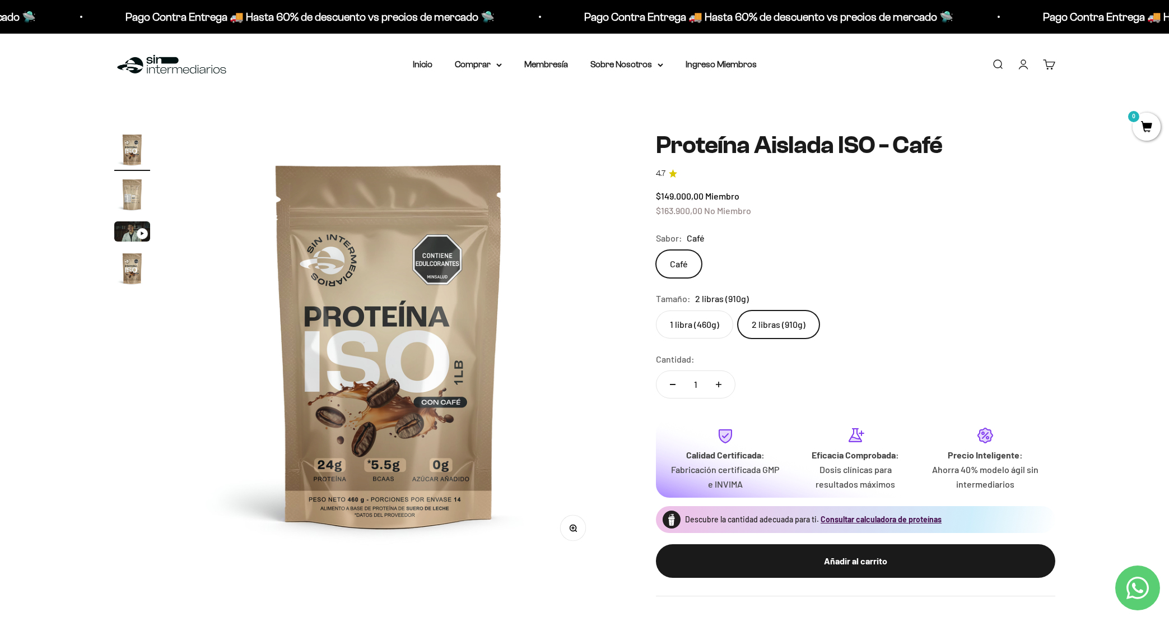
scroll to position [0, 0]
drag, startPoint x: 540, startPoint y: 95, endPoint x: 521, endPoint y: 95, distance: 19.1
click at [539, 95] on div "Menú Buscar Inicio Comprar Proteínas Ver Todos Whey Iso Vegan Pancakes Pre-Entr…" at bounding box center [584, 65] width 1169 height 62
click at [479, 71] on summary "Comprar" at bounding box center [478, 64] width 47 height 15
click at [481, 70] on summary "Comprar" at bounding box center [478, 64] width 47 height 15
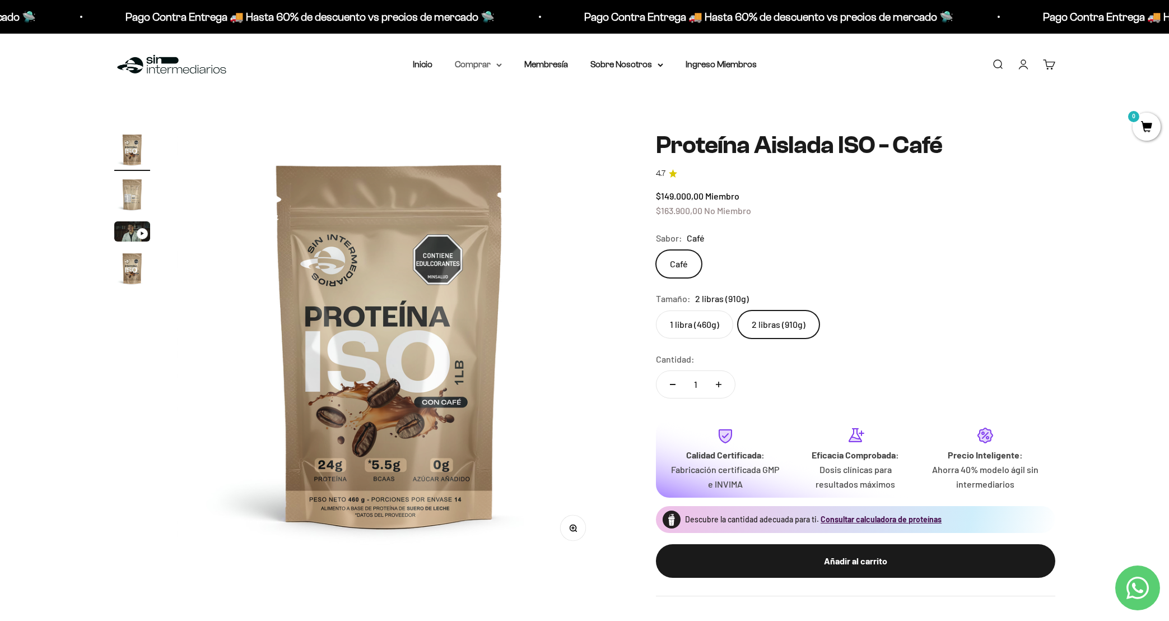
click at [490, 69] on summary "Comprar" at bounding box center [478, 64] width 47 height 15
click at [415, 66] on link "Inicio" at bounding box center [423, 64] width 20 height 10
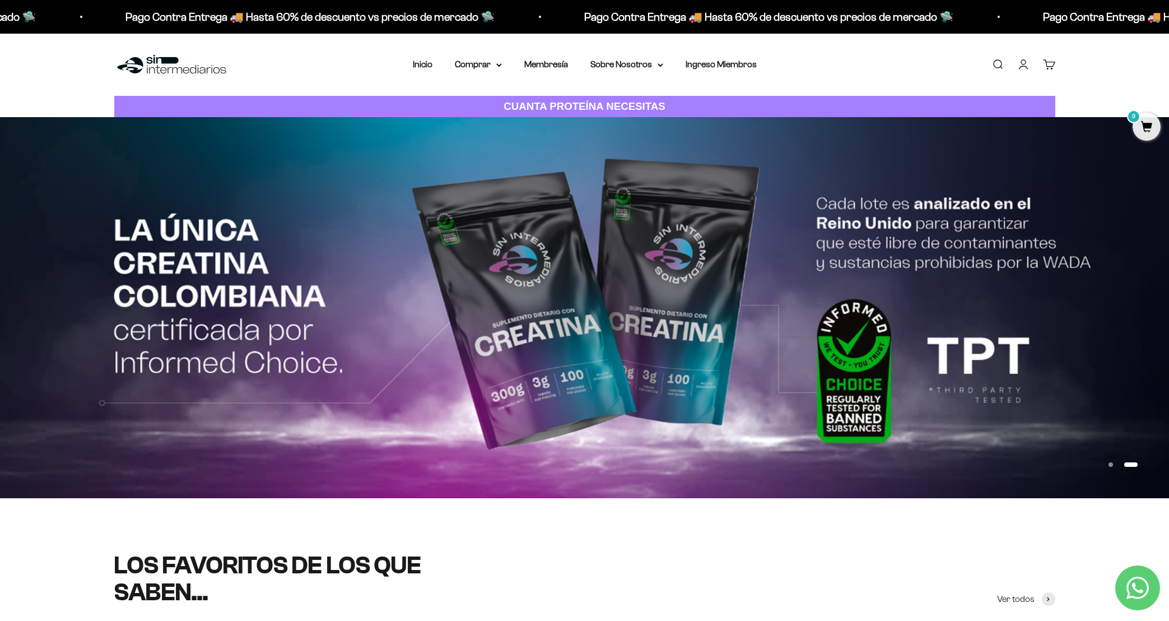
click at [493, 75] on div "Menú Buscar Inicio Comprar Proteínas Ver Todos Whey Iso Vegan Pancakes Pre-Entr…" at bounding box center [584, 65] width 1169 height 62
click at [493, 65] on summary "Comprar" at bounding box center [478, 64] width 47 height 15
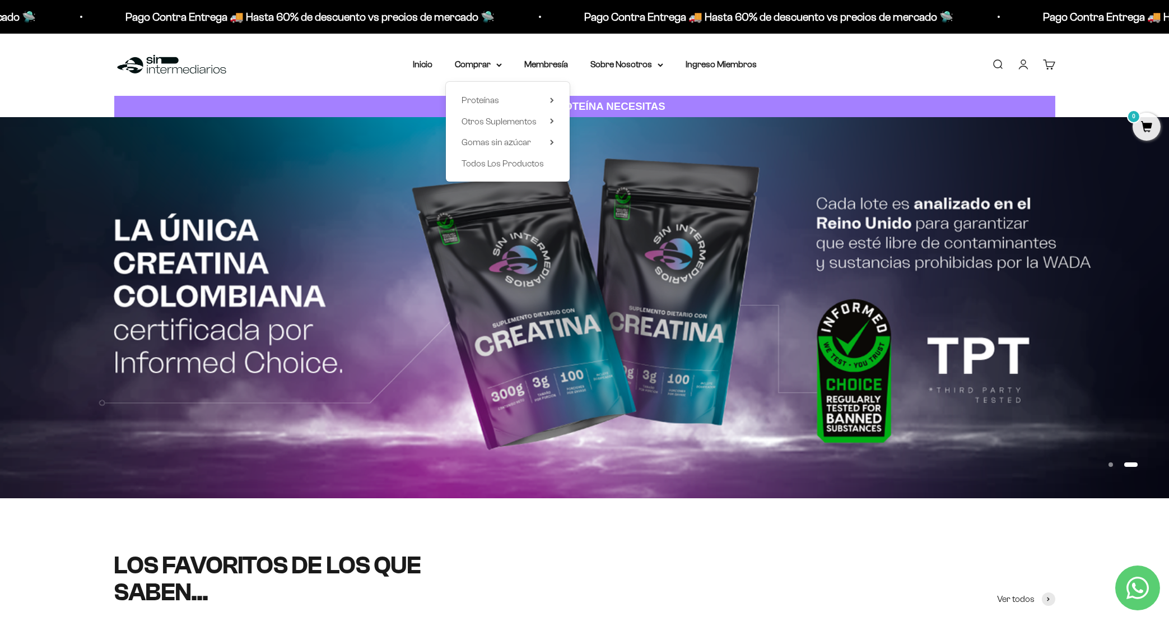
click at [527, 91] on div "Proteínas Ver Todos Whey Iso Vegan" at bounding box center [508, 132] width 124 height 100
click at [527, 99] on summary "Proteínas" at bounding box center [508, 100] width 92 height 15
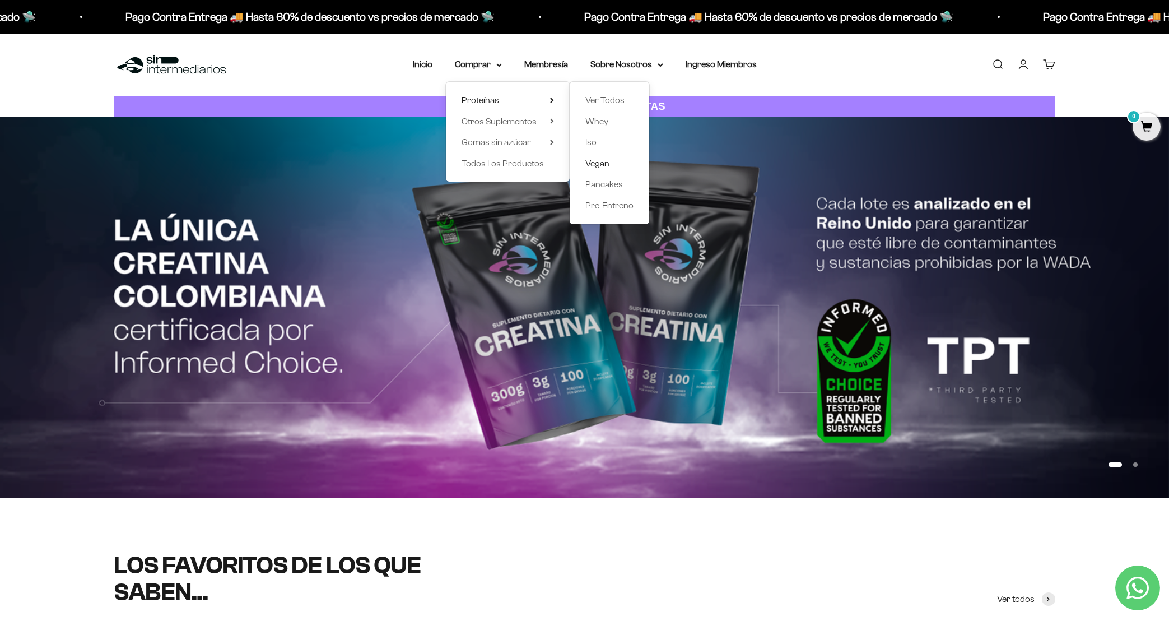
click at [607, 166] on link "Vegan" at bounding box center [610, 163] width 48 height 15
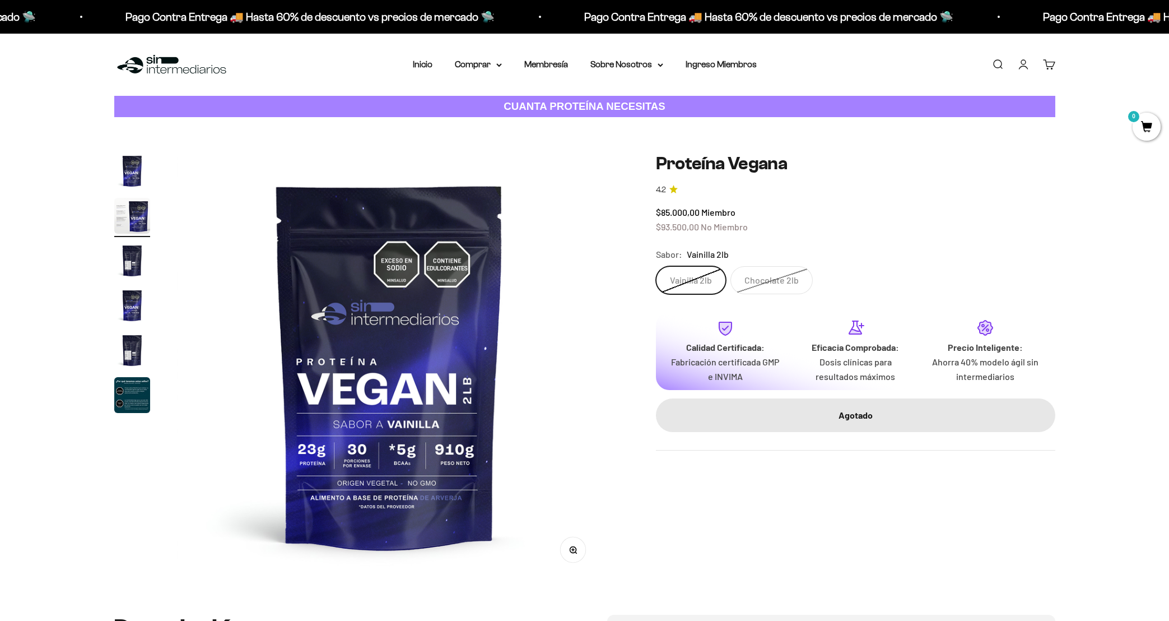
scroll to position [0, 439]
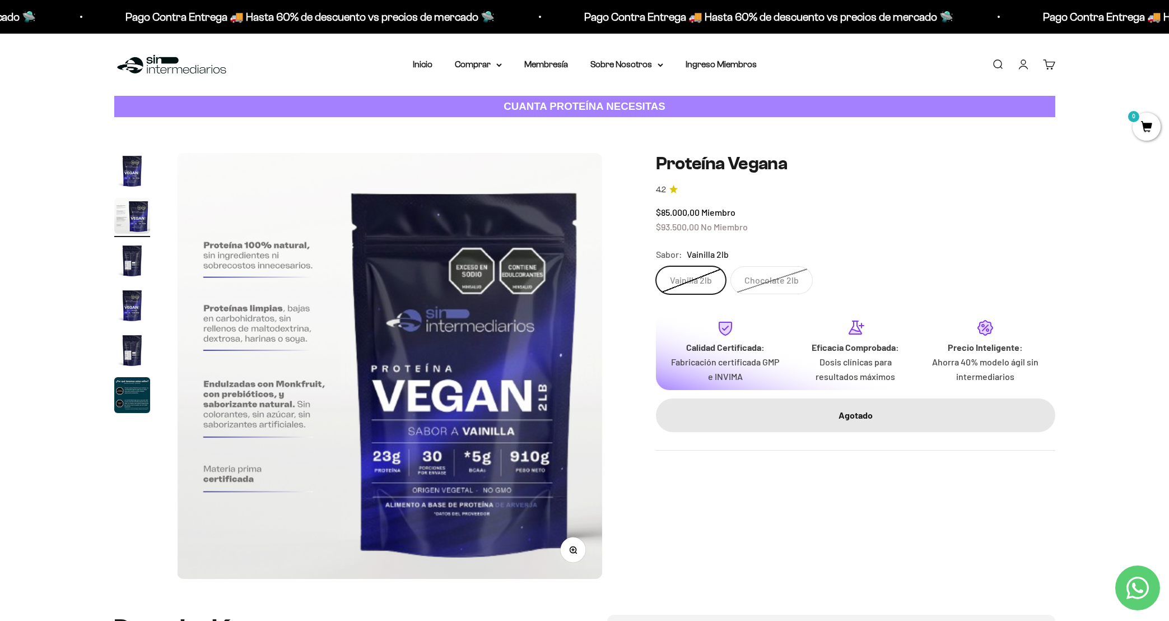
click at [550, 388] on img at bounding box center [389, 366] width 425 height 426
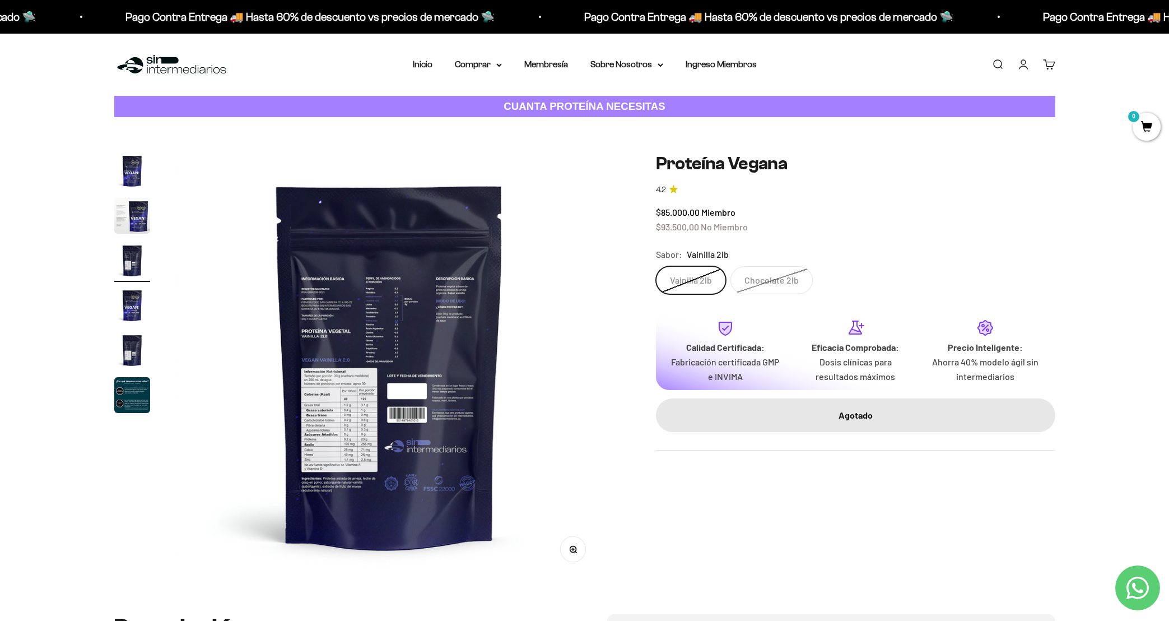
click at [550, 388] on img at bounding box center [389, 365] width 425 height 425
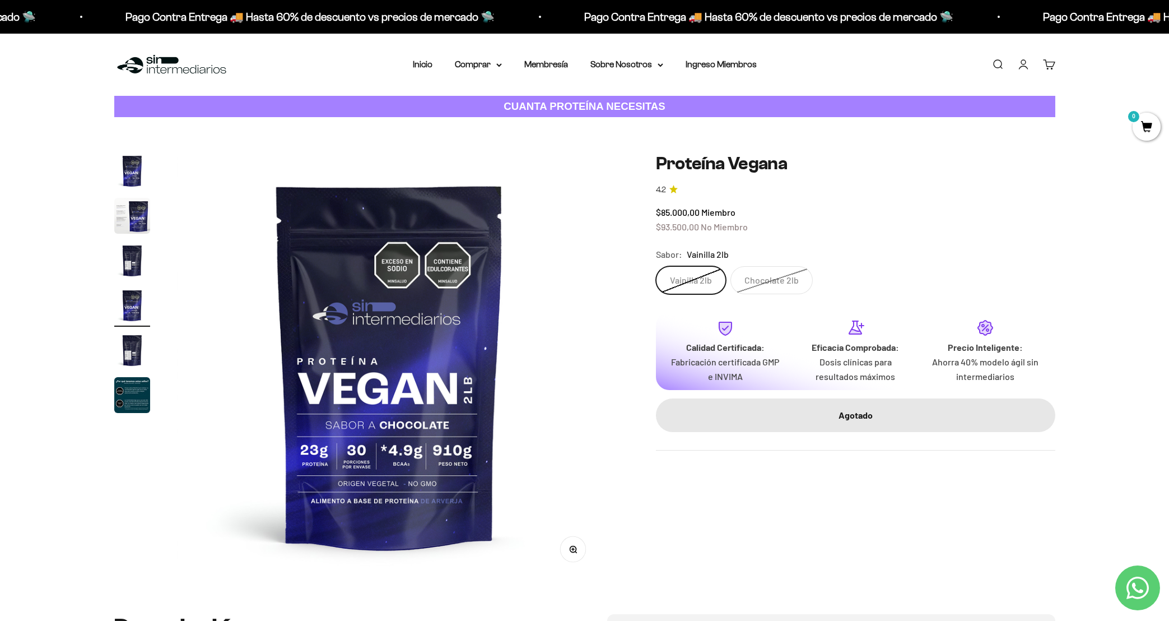
click at [550, 388] on img at bounding box center [389, 365] width 425 height 425
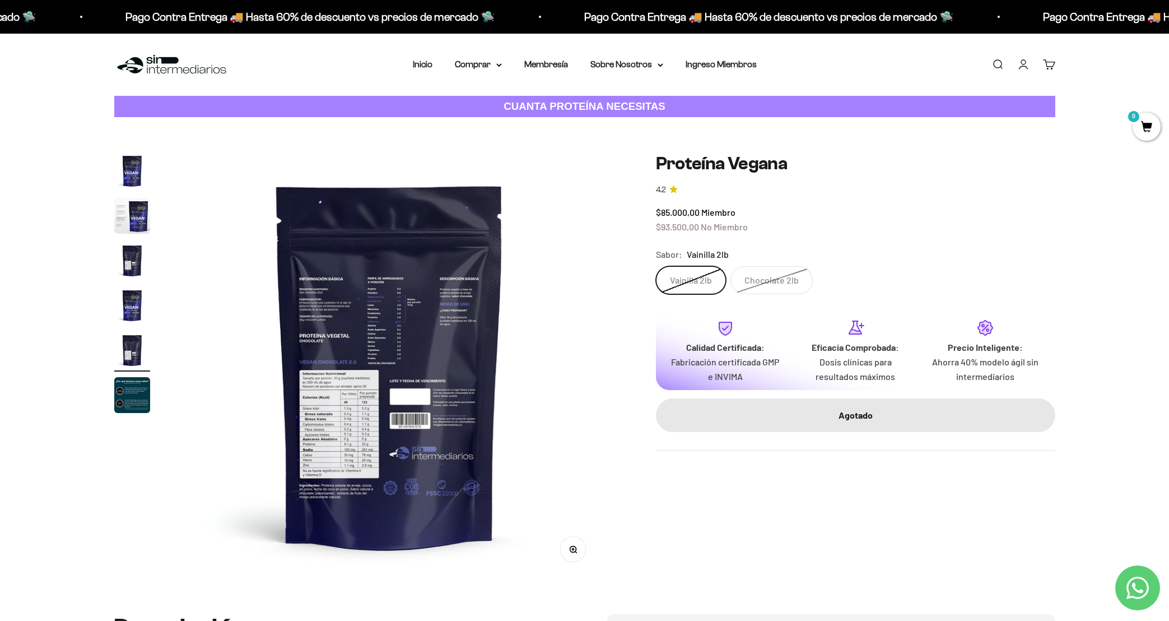
click at [550, 388] on img at bounding box center [389, 365] width 425 height 425
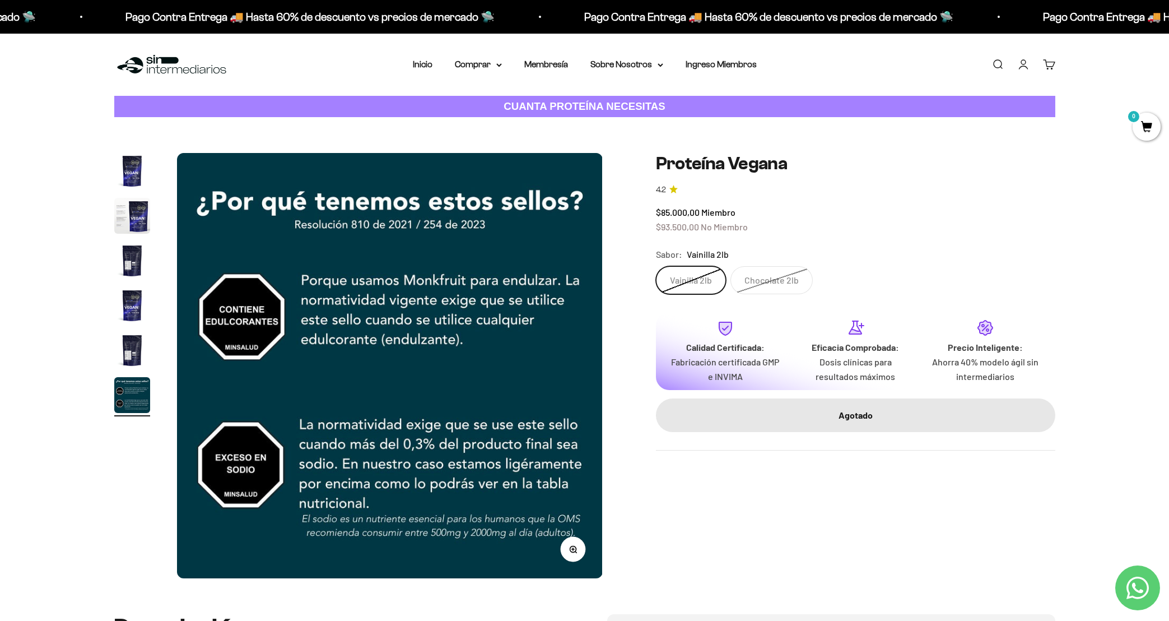
scroll to position [0, 2194]
click at [545, 391] on img at bounding box center [389, 365] width 425 height 425
click at [572, 374] on img at bounding box center [389, 365] width 425 height 425
click at [145, 172] on img "Ir al artículo 1" at bounding box center [132, 171] width 36 height 36
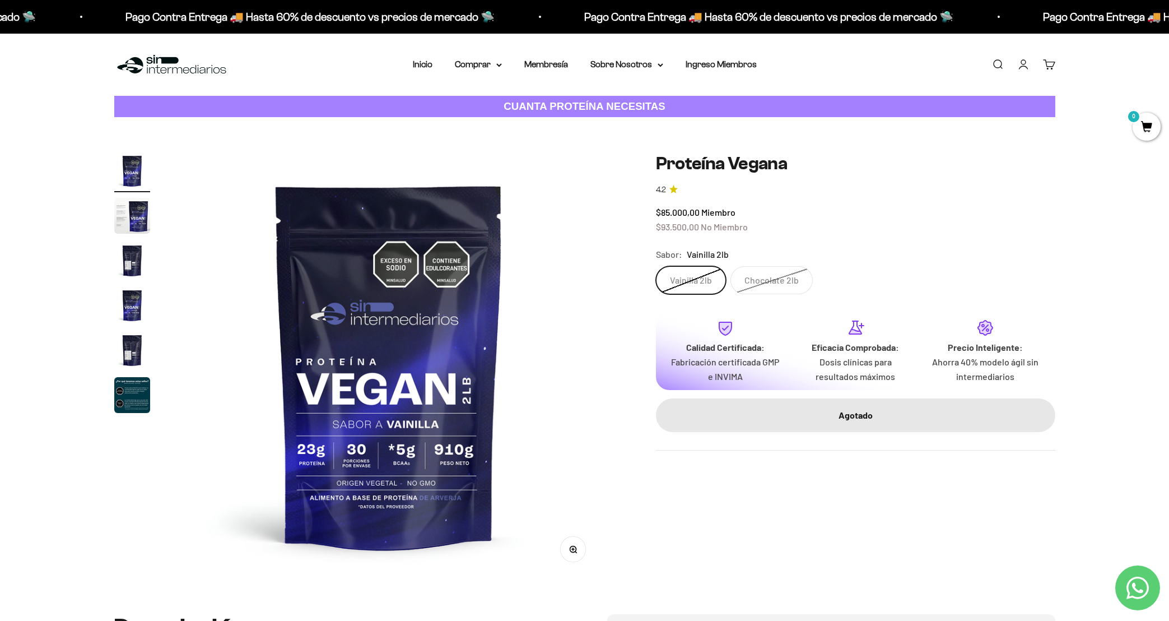
scroll to position [0, 0]
click at [483, 65] on summary "Comprar" at bounding box center [478, 64] width 47 height 15
click at [413, 69] on link "Inicio" at bounding box center [423, 64] width 20 height 10
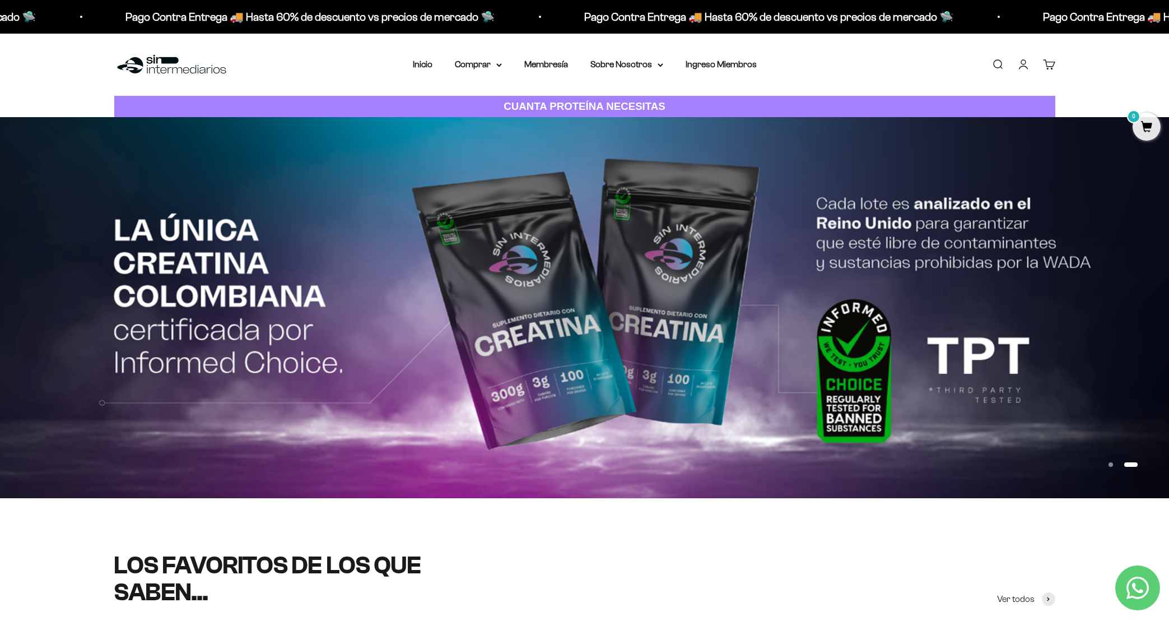
click at [1023, 71] on link "Cuenta" at bounding box center [1024, 64] width 12 height 12
